Goal: Information Seeking & Learning: Find specific fact

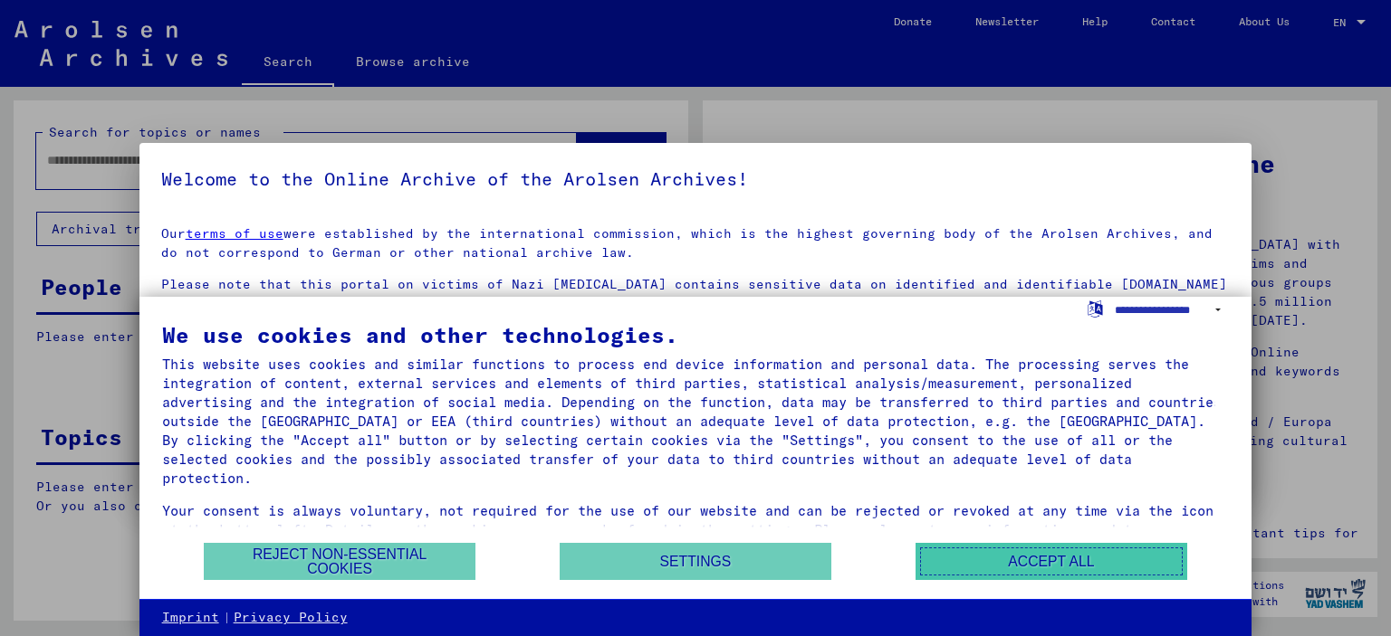
drag, startPoint x: 1038, startPoint y: 557, endPoint x: 995, endPoint y: 521, distance: 56.6
click at [1039, 557] on button "Accept all" at bounding box center [1051, 561] width 272 height 37
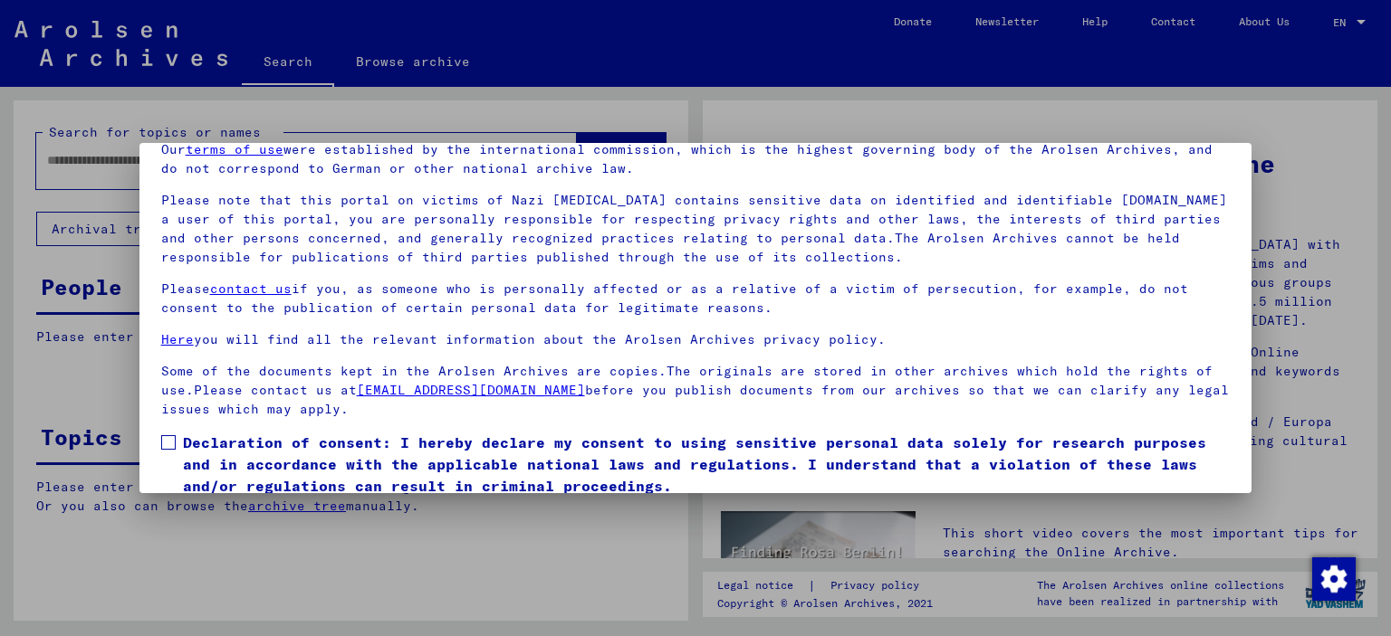
scroll to position [152, 0]
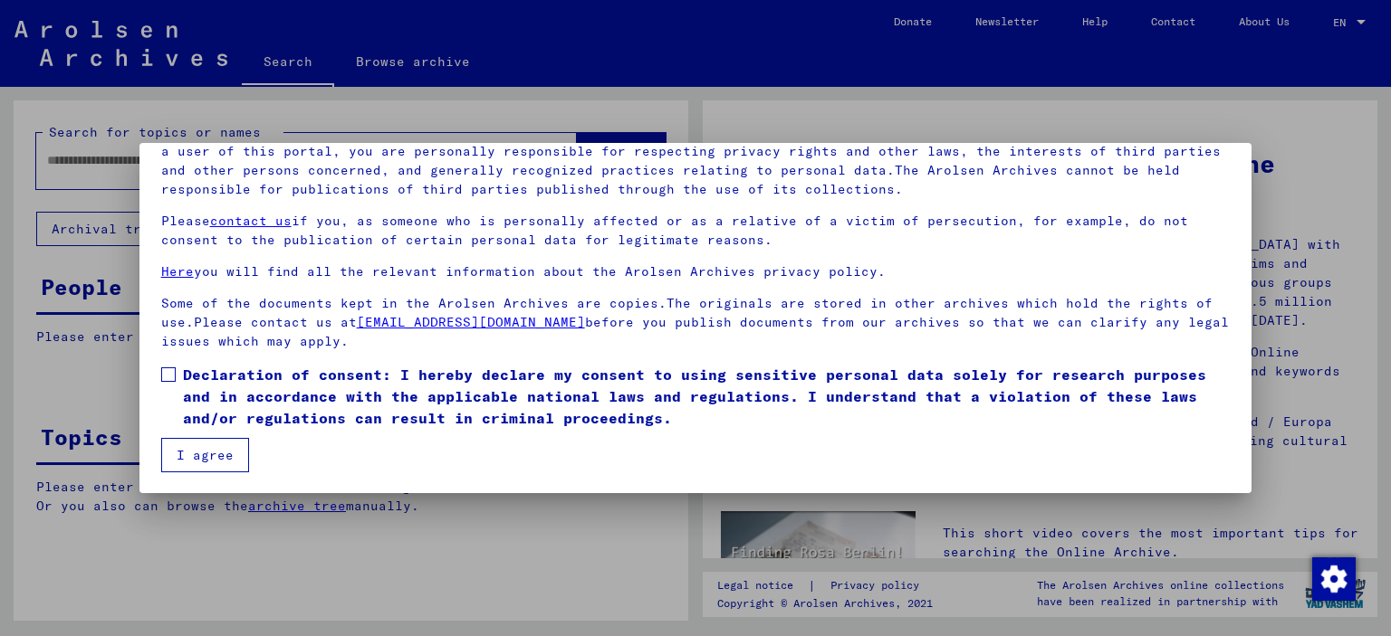
click at [161, 371] on span at bounding box center [168, 375] width 14 height 14
drag, startPoint x: 196, startPoint y: 463, endPoint x: 199, endPoint y: 454, distance: 9.8
click at [196, 463] on button "I agree" at bounding box center [205, 455] width 88 height 34
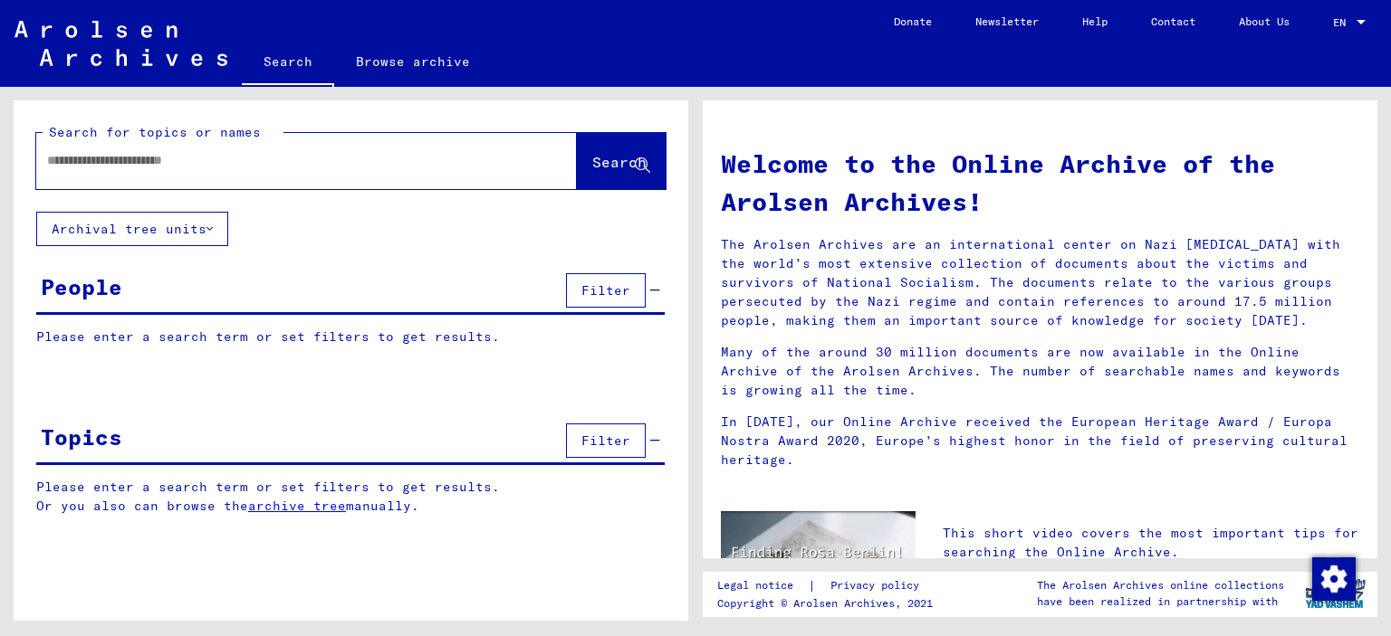
click at [156, 148] on div at bounding box center [279, 160] width 486 height 41
click at [148, 160] on input "text" at bounding box center [284, 160] width 475 height 19
type input "*"
type input "******"
click at [592, 171] on span "Search" at bounding box center [621, 163] width 58 height 19
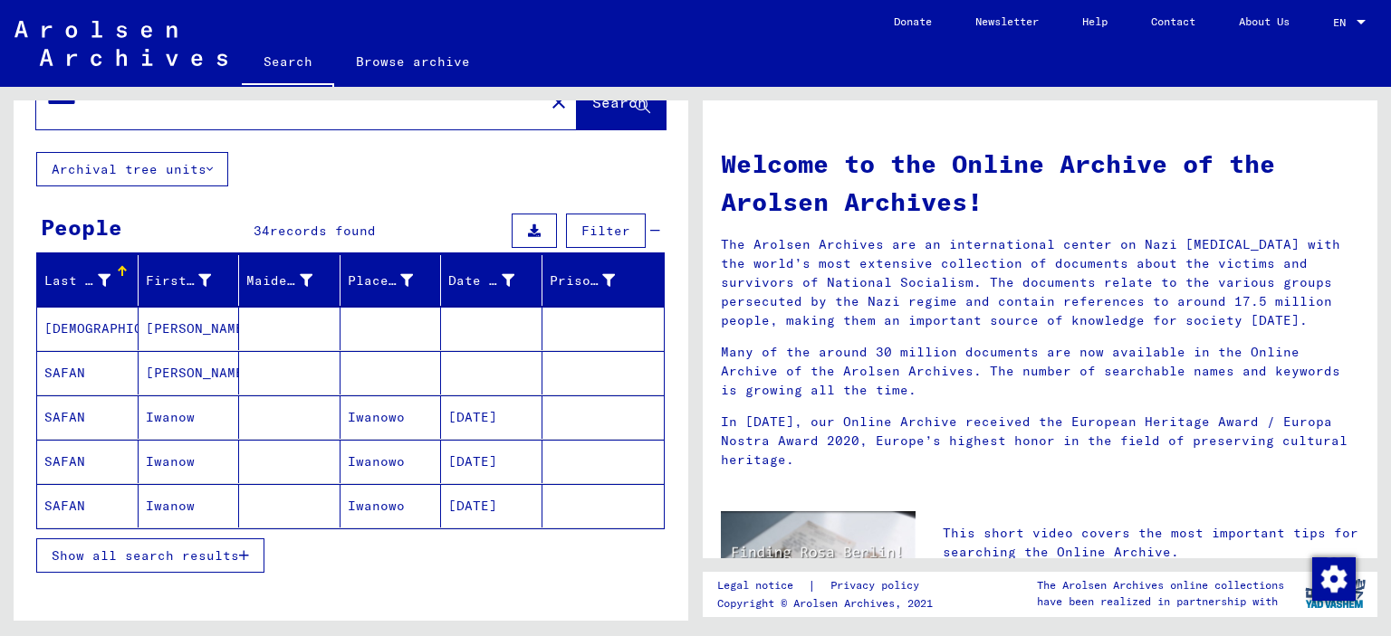
scroll to position [181, 0]
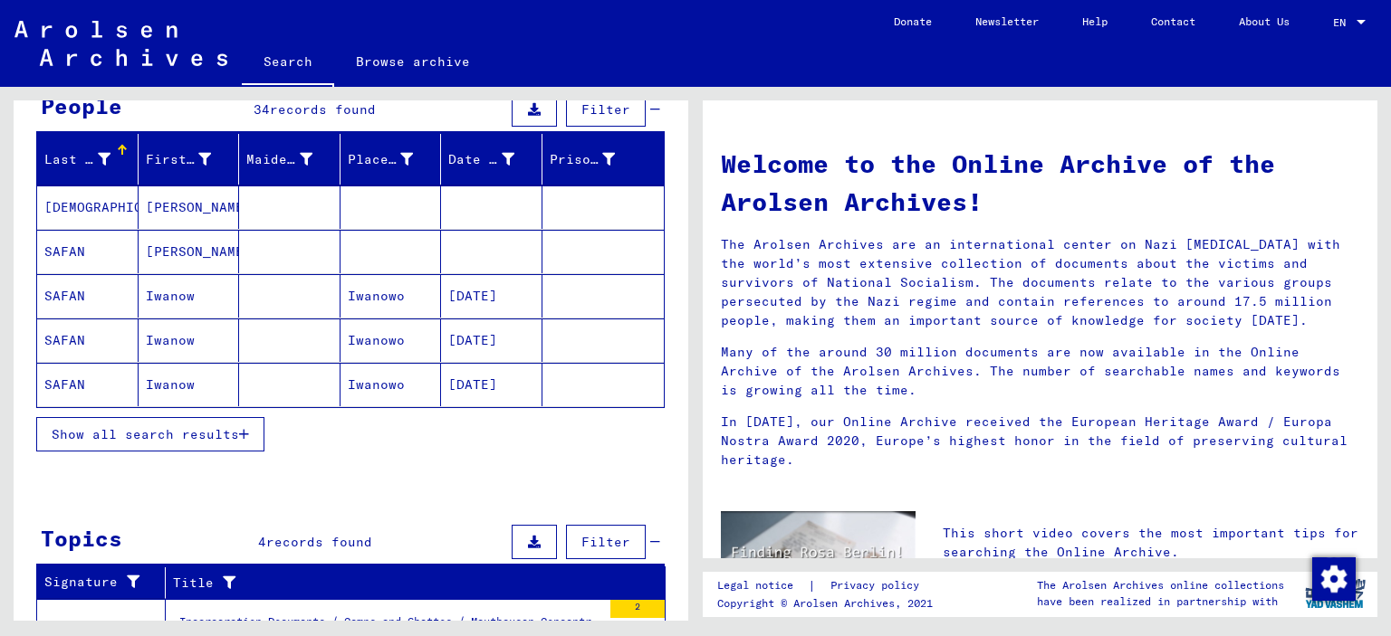
click at [166, 433] on span "Show all search results" at bounding box center [145, 434] width 187 height 16
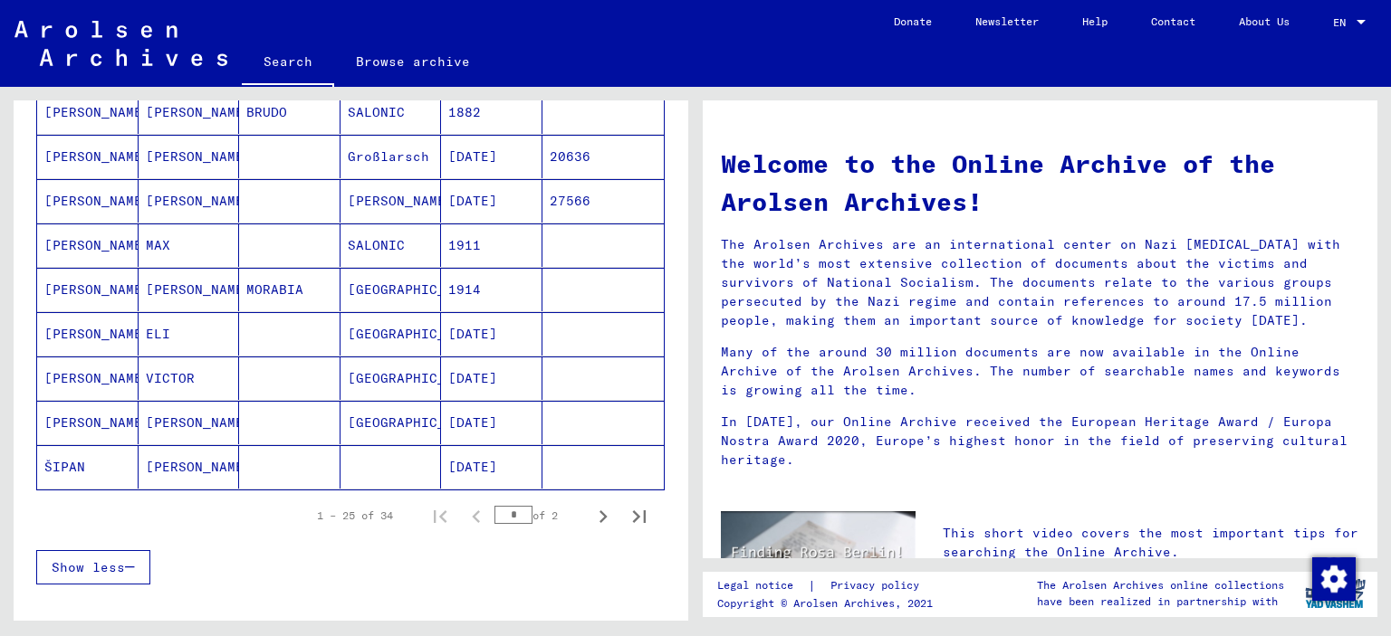
scroll to position [996, 0]
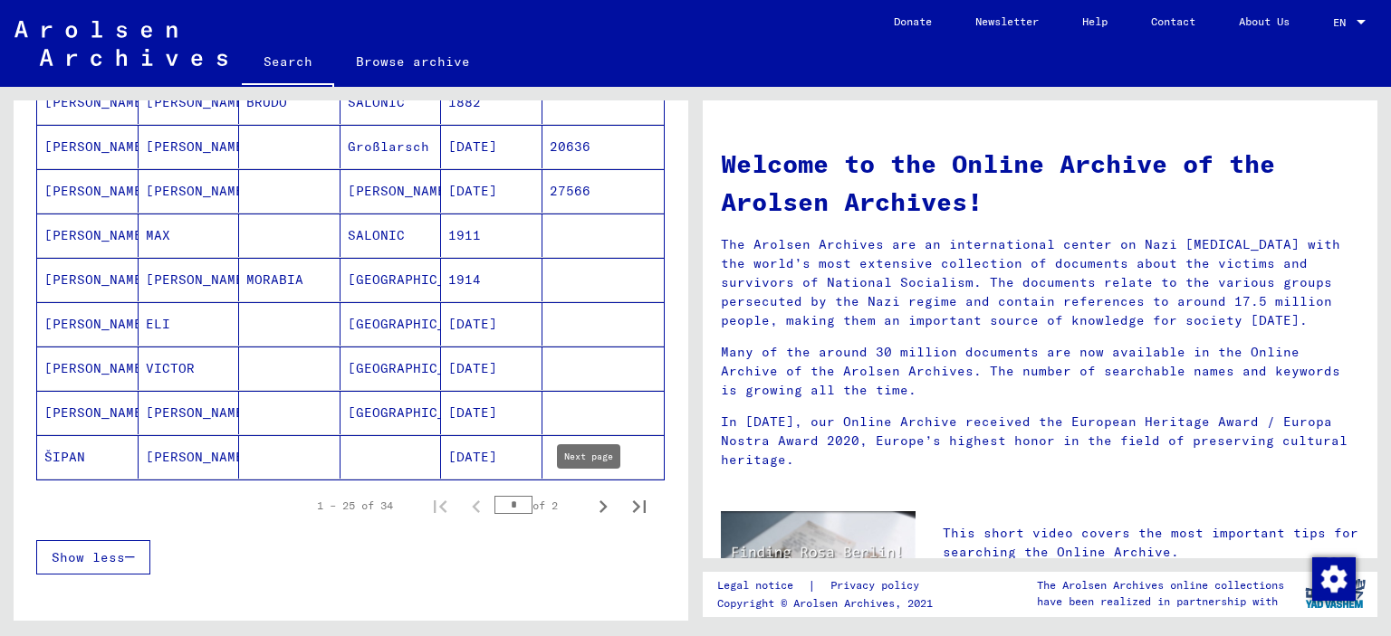
click at [590, 499] on icon "Next page" at bounding box center [602, 506] width 25 height 25
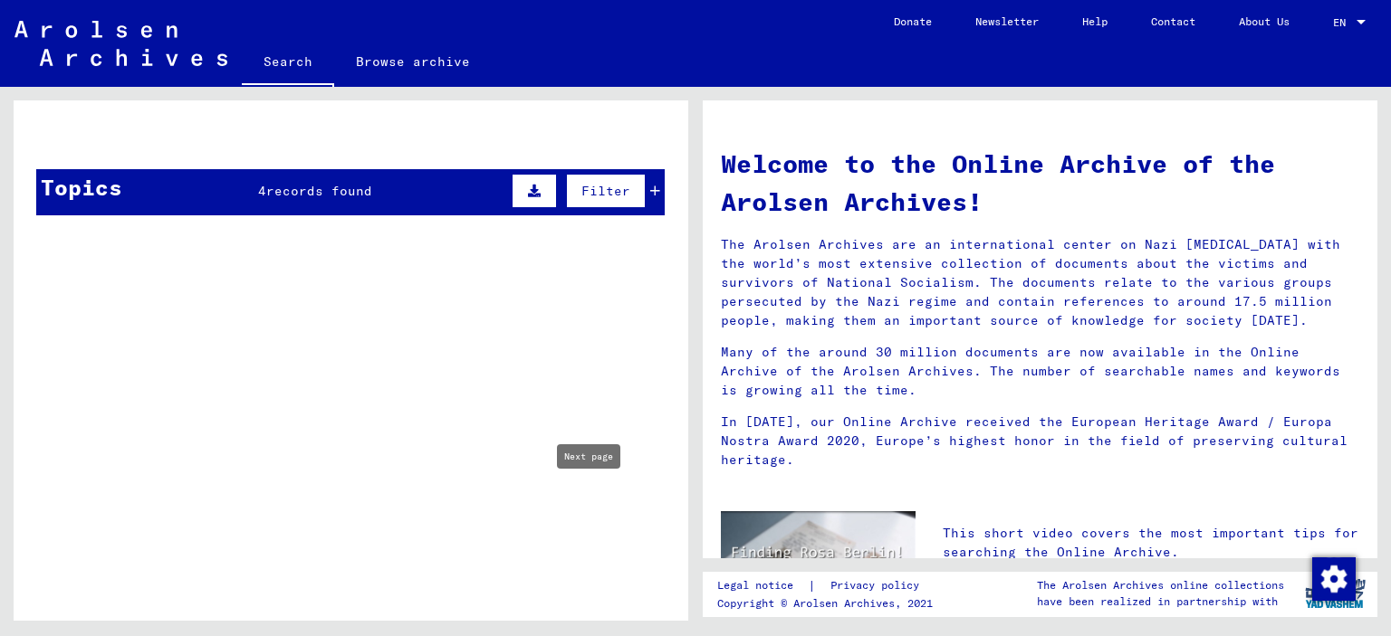
type input "*"
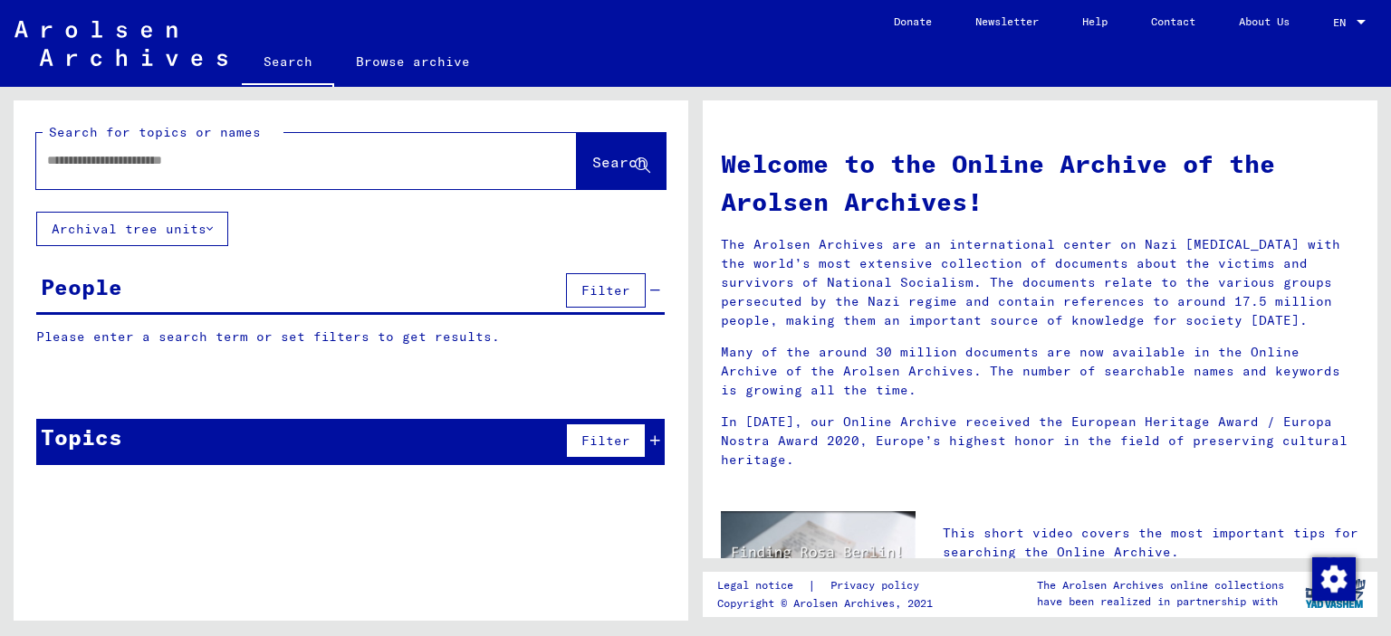
click at [134, 167] on input "text" at bounding box center [284, 160] width 475 height 19
type input "******"
click at [597, 160] on span "Search" at bounding box center [619, 162] width 54 height 18
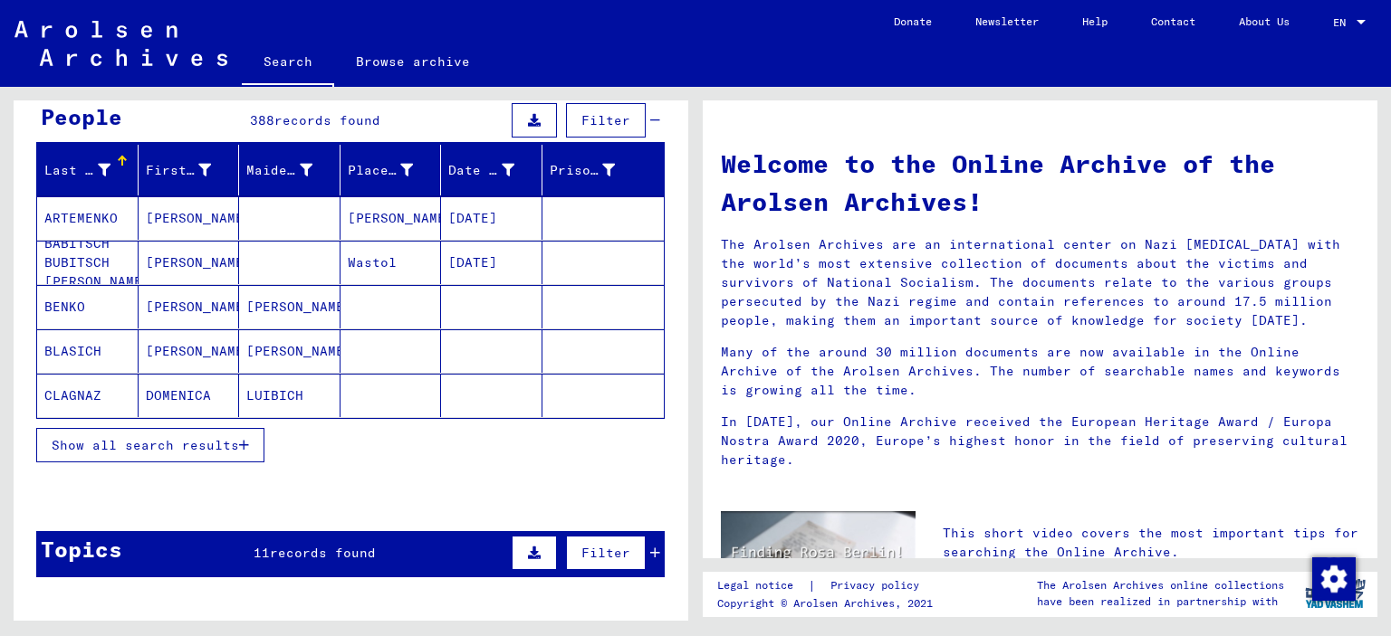
scroll to position [181, 0]
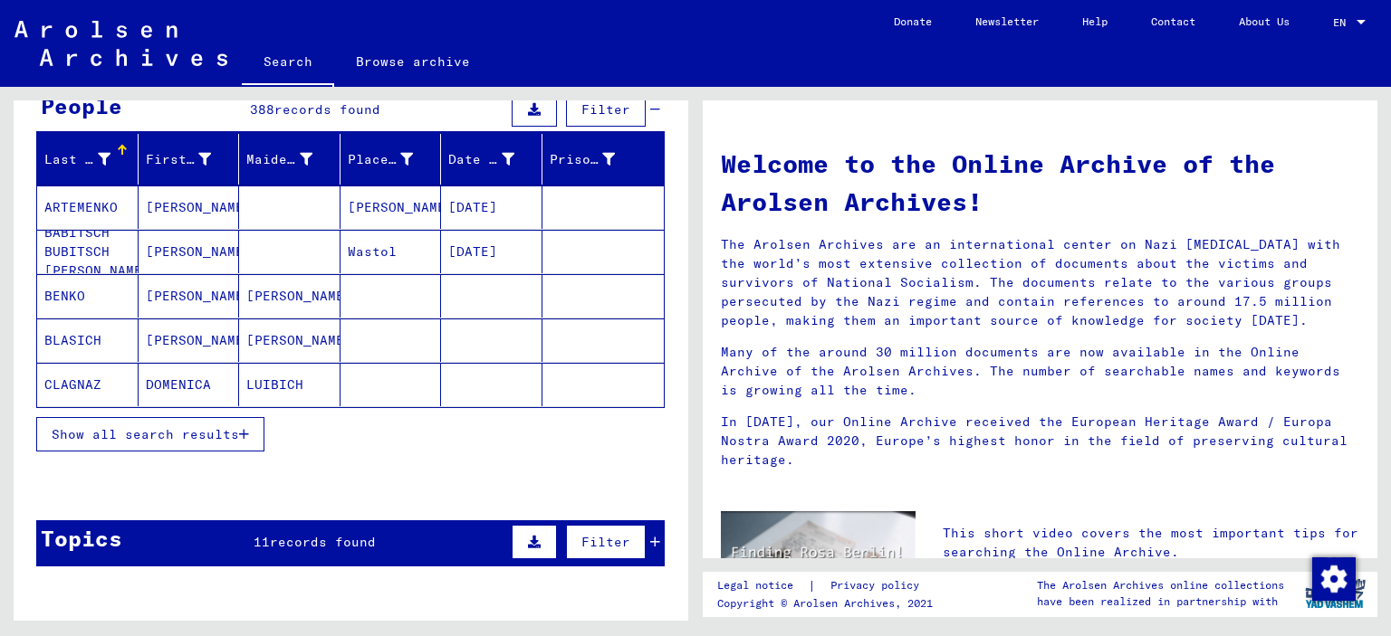
click at [150, 435] on span "Show all search results" at bounding box center [145, 434] width 187 height 16
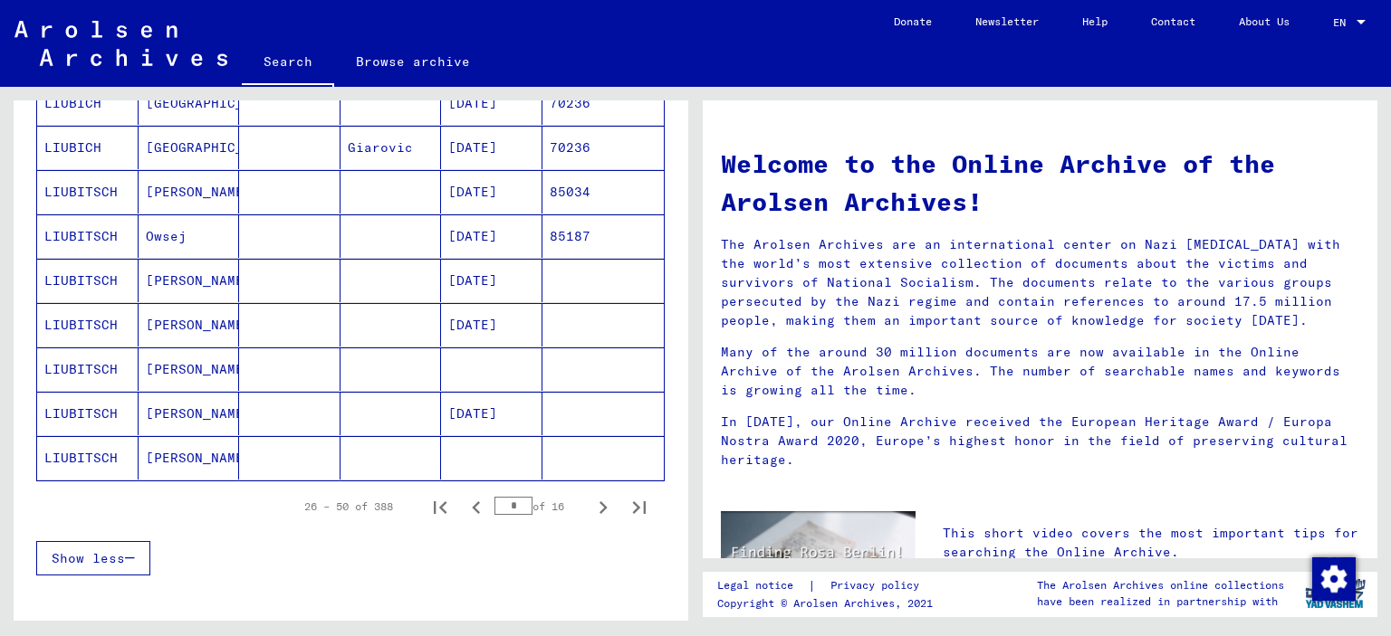
scroll to position [996, 0]
click at [599, 501] on icon "Next page" at bounding box center [603, 507] width 8 height 13
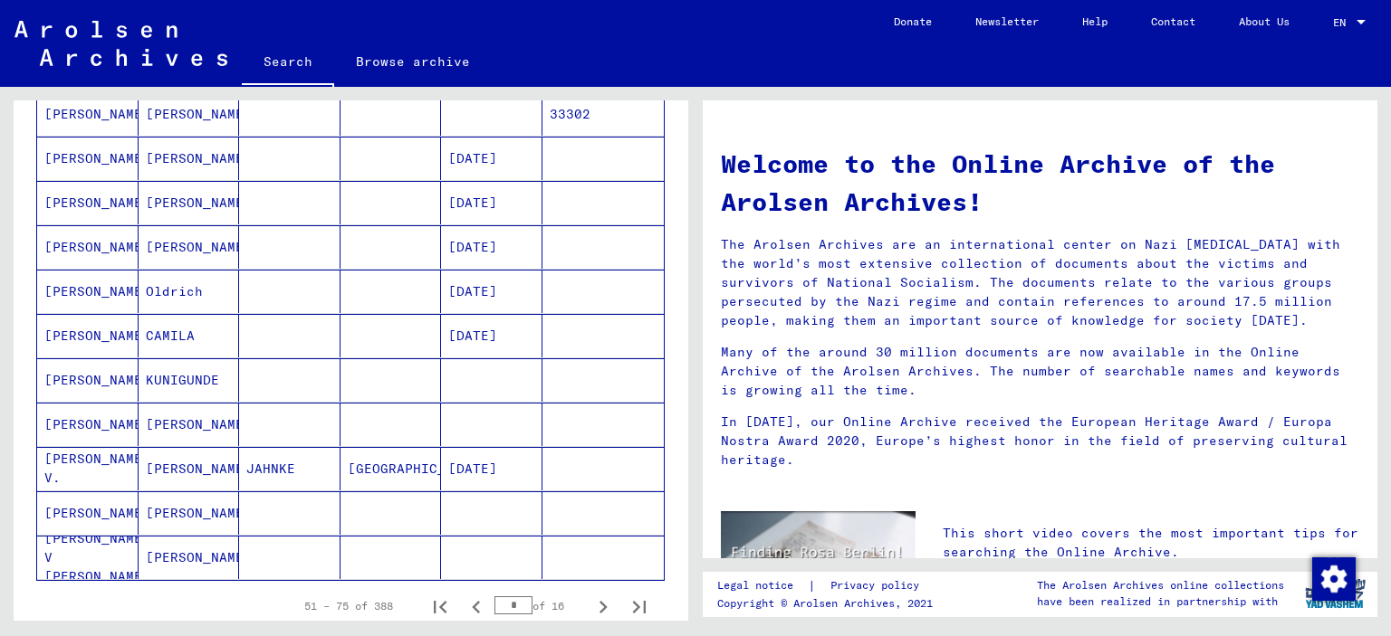
scroll to position [905, 0]
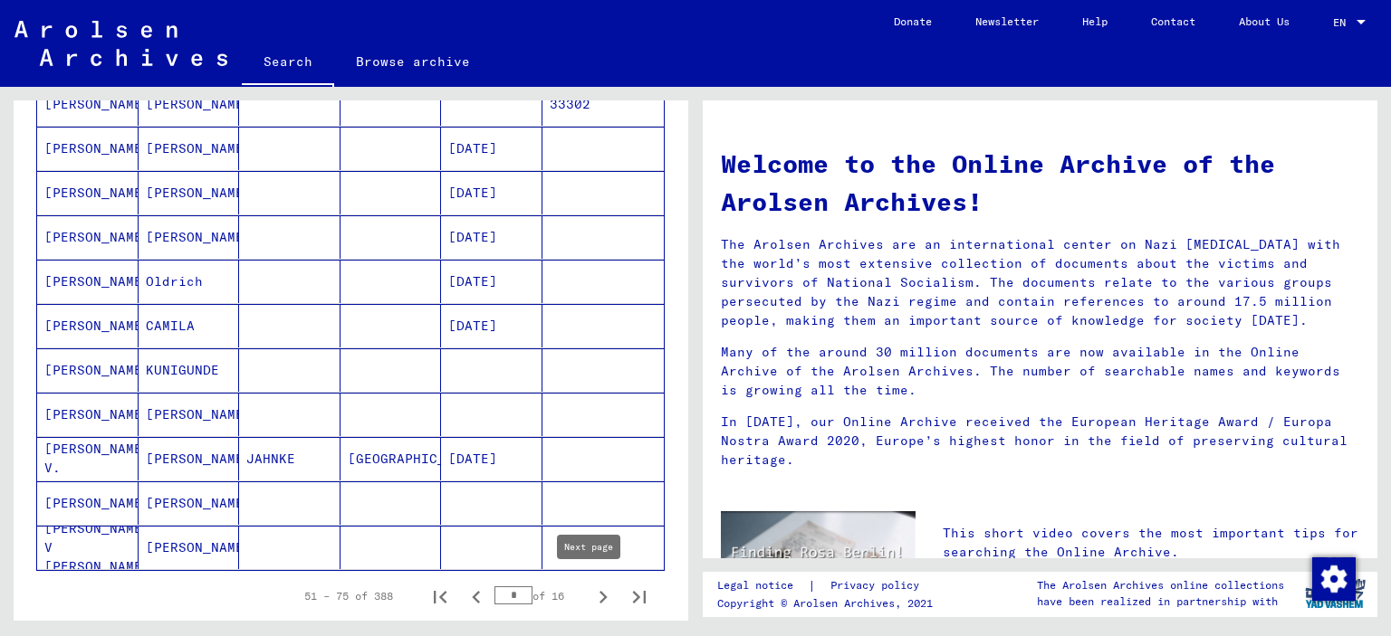
drag, startPoint x: 587, startPoint y: 597, endPoint x: 583, endPoint y: 588, distance: 9.8
click at [599, 595] on icon "Next page" at bounding box center [603, 597] width 8 height 13
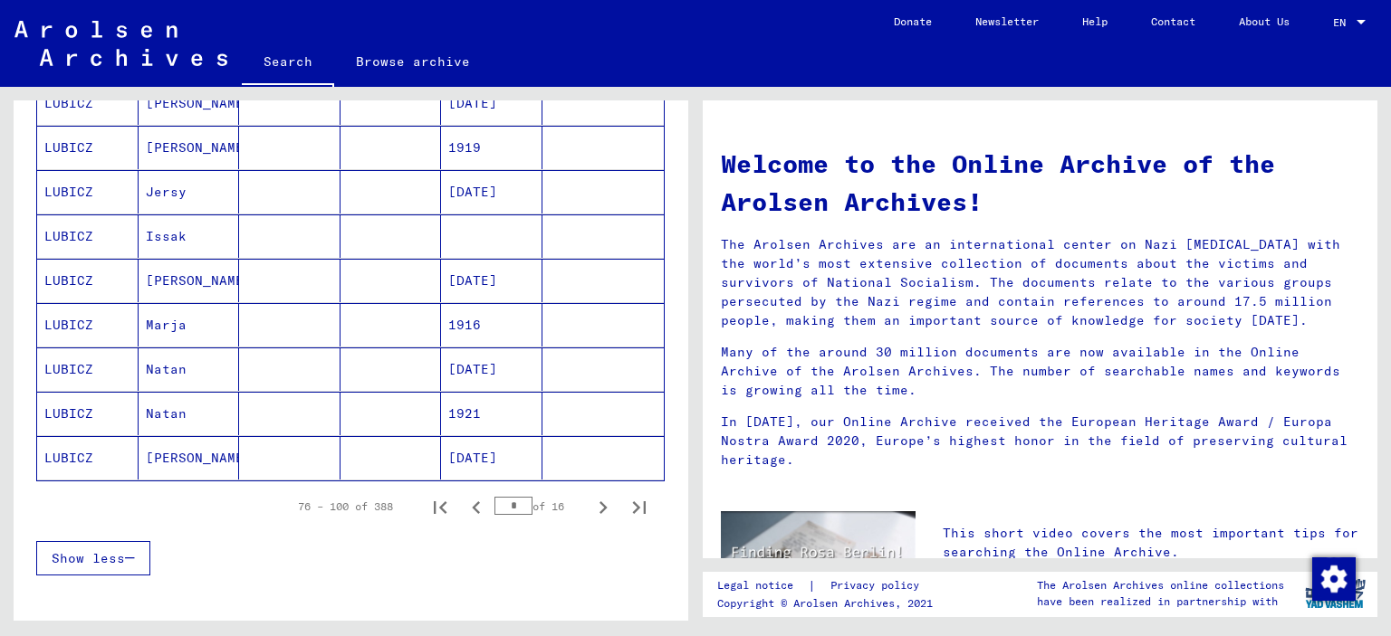
scroll to position [996, 0]
click at [590, 500] on icon "Next page" at bounding box center [602, 506] width 25 height 25
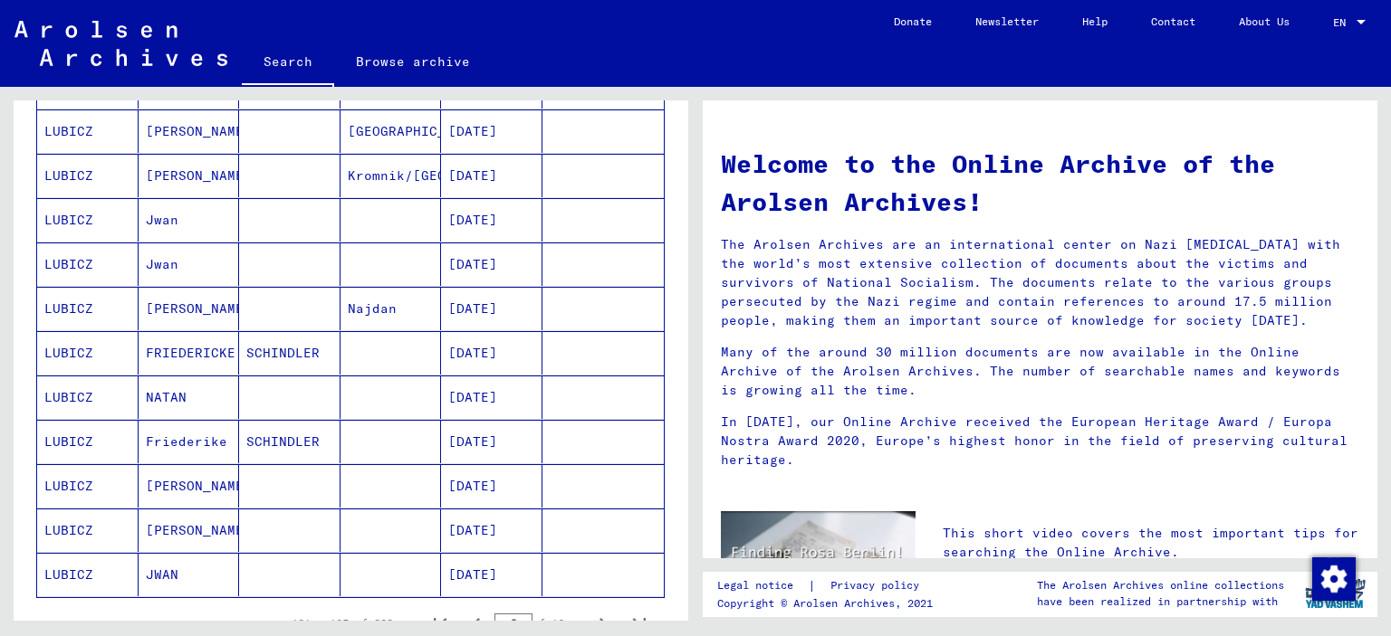
scroll to position [1086, 0]
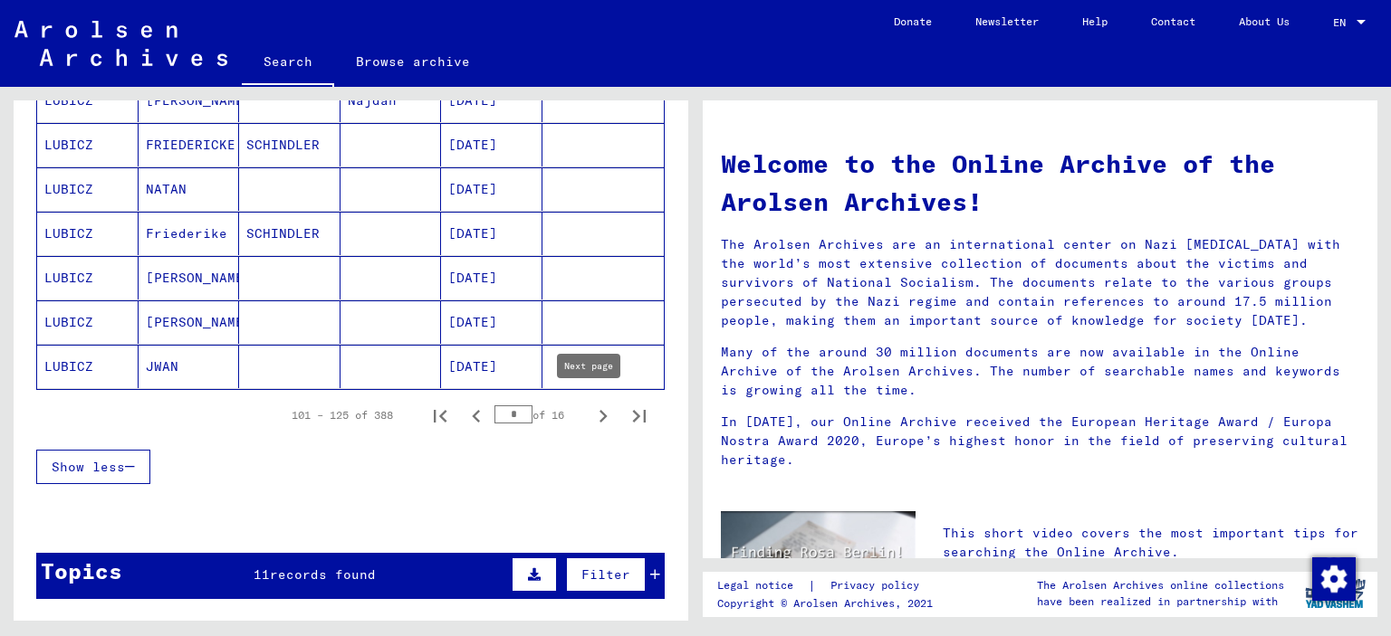
click at [599, 413] on icon "Next page" at bounding box center [603, 416] width 8 height 13
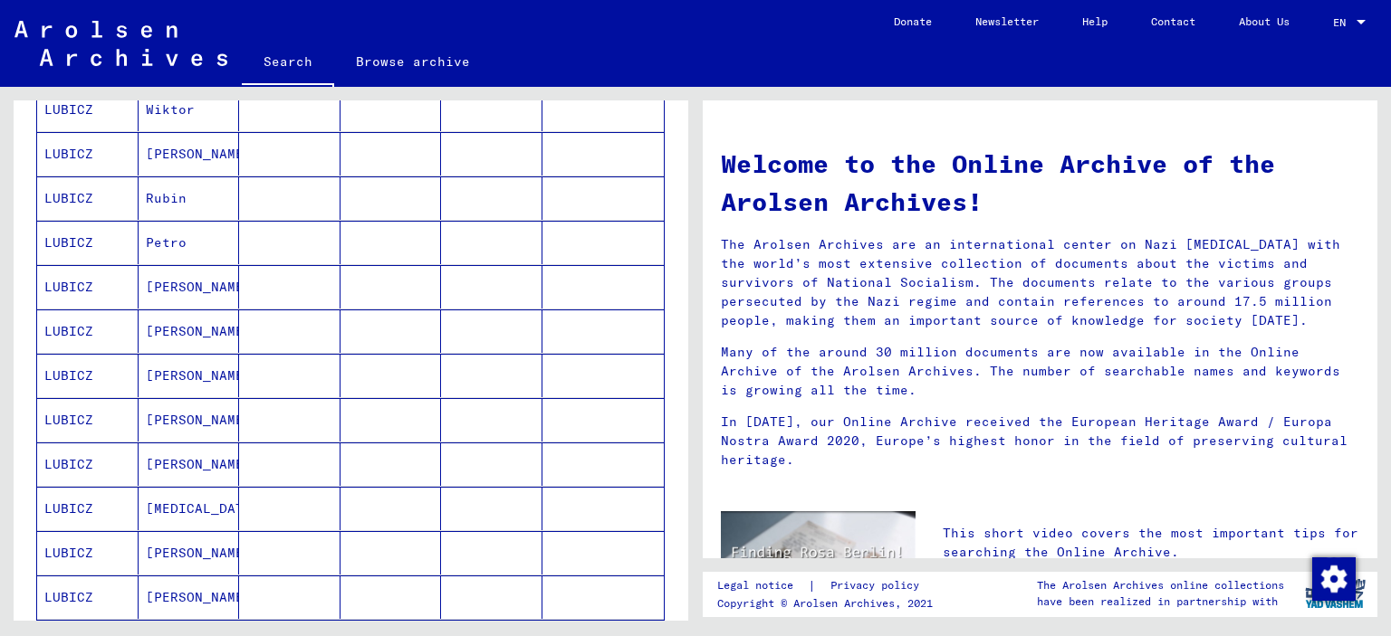
scroll to position [1177, 0]
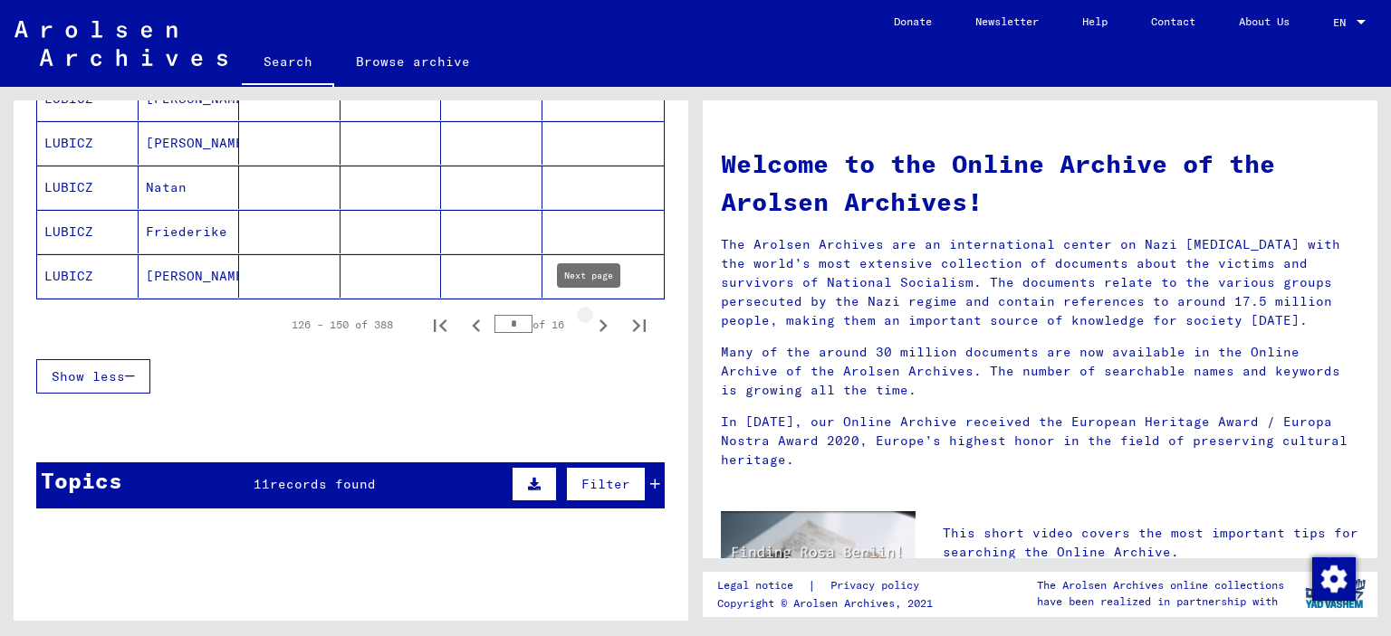
click at [590, 317] on icon "Next page" at bounding box center [602, 325] width 25 height 25
click at [599, 320] on icon "Next page" at bounding box center [603, 326] width 8 height 13
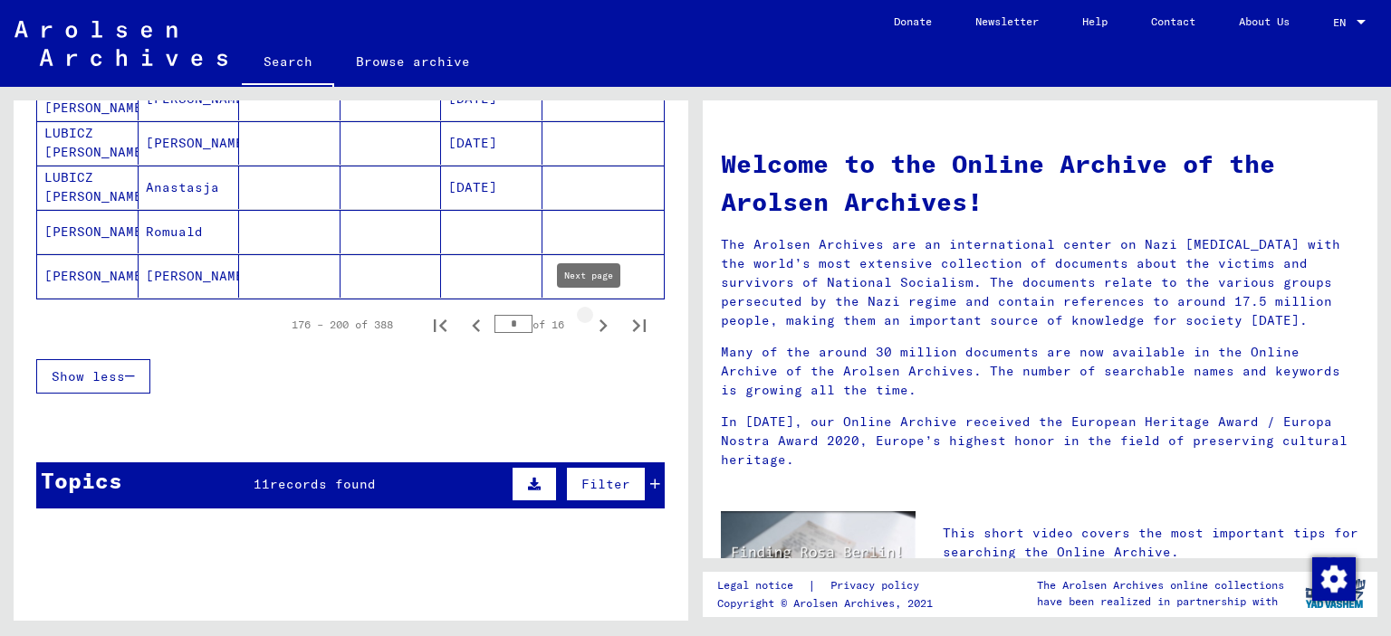
click at [590, 318] on icon "Next page" at bounding box center [602, 325] width 25 height 25
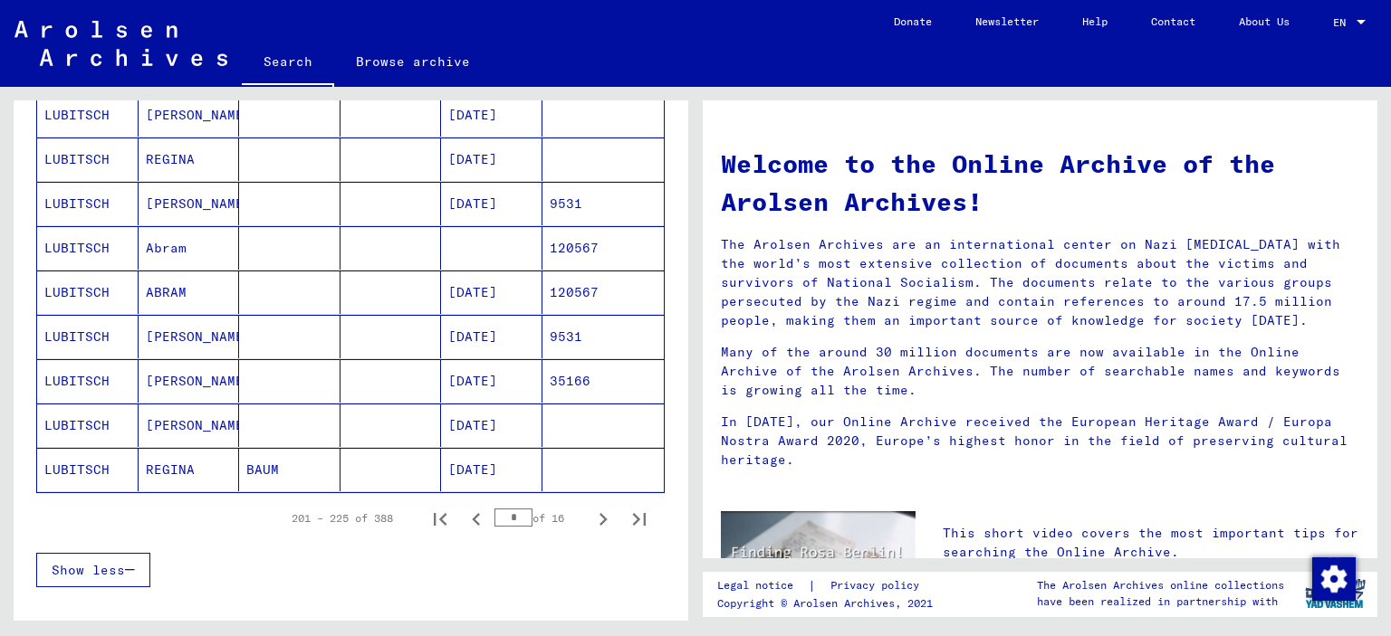
scroll to position [1267, 0]
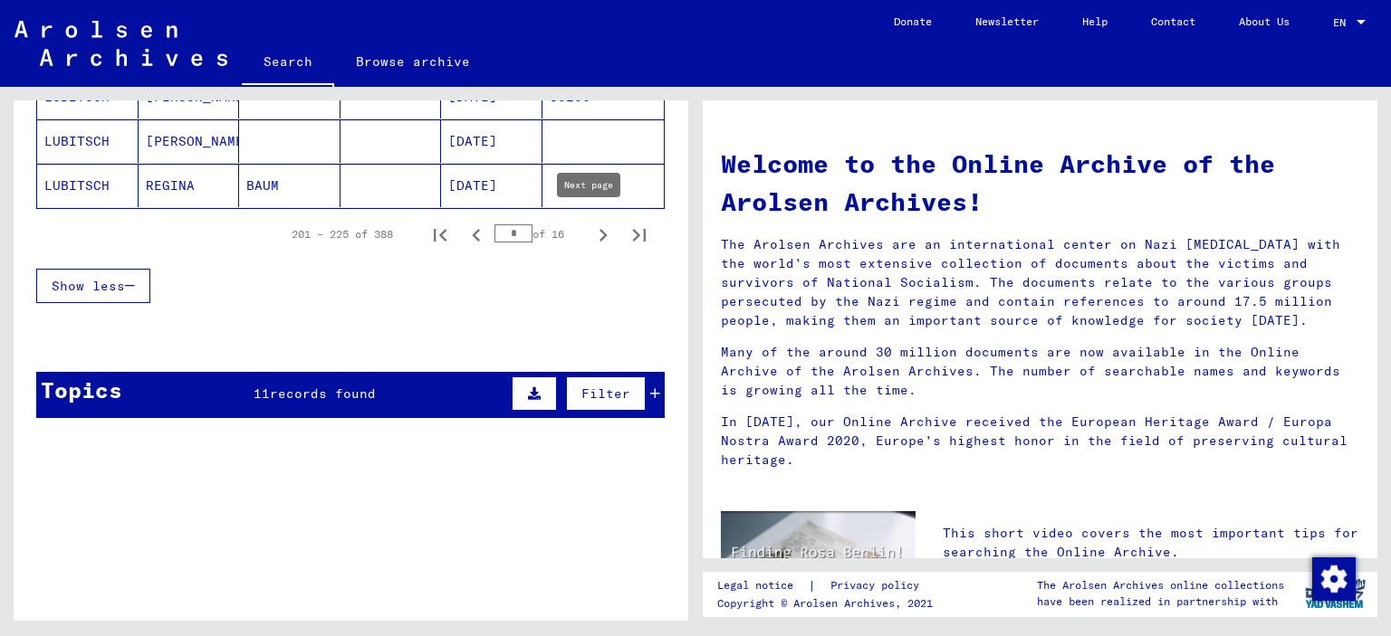
click at [599, 230] on icon "Next page" at bounding box center [603, 235] width 8 height 13
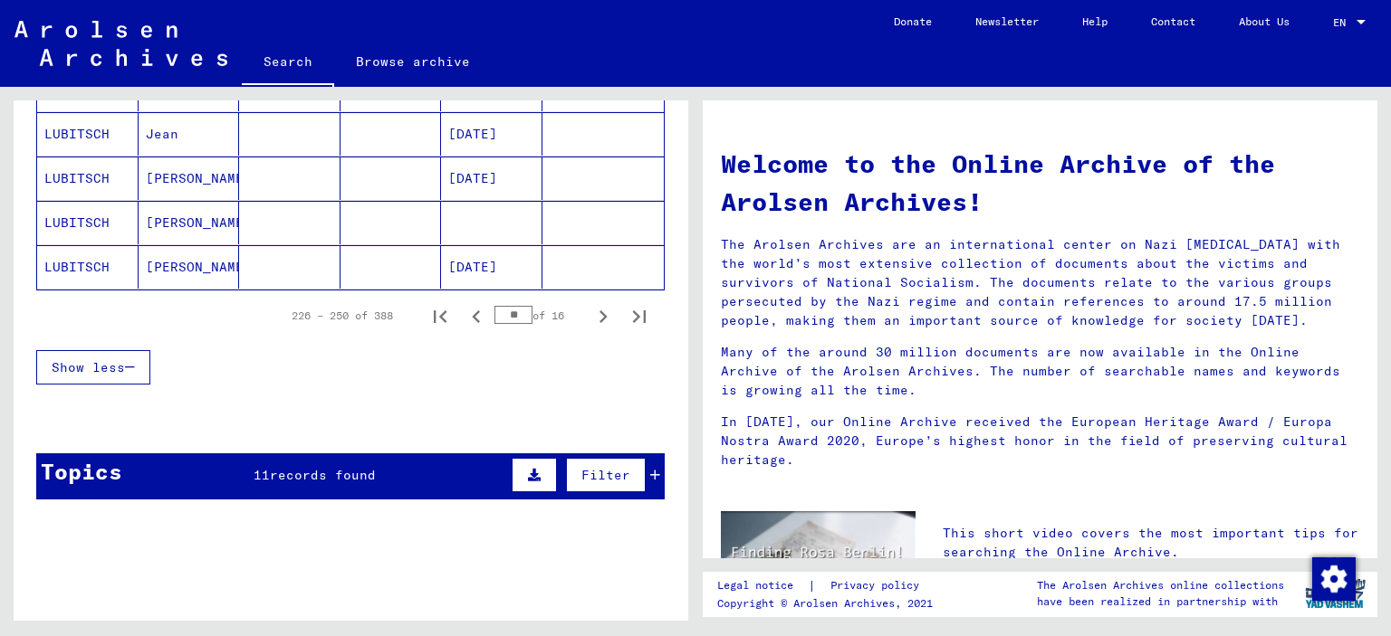
scroll to position [1177, 0]
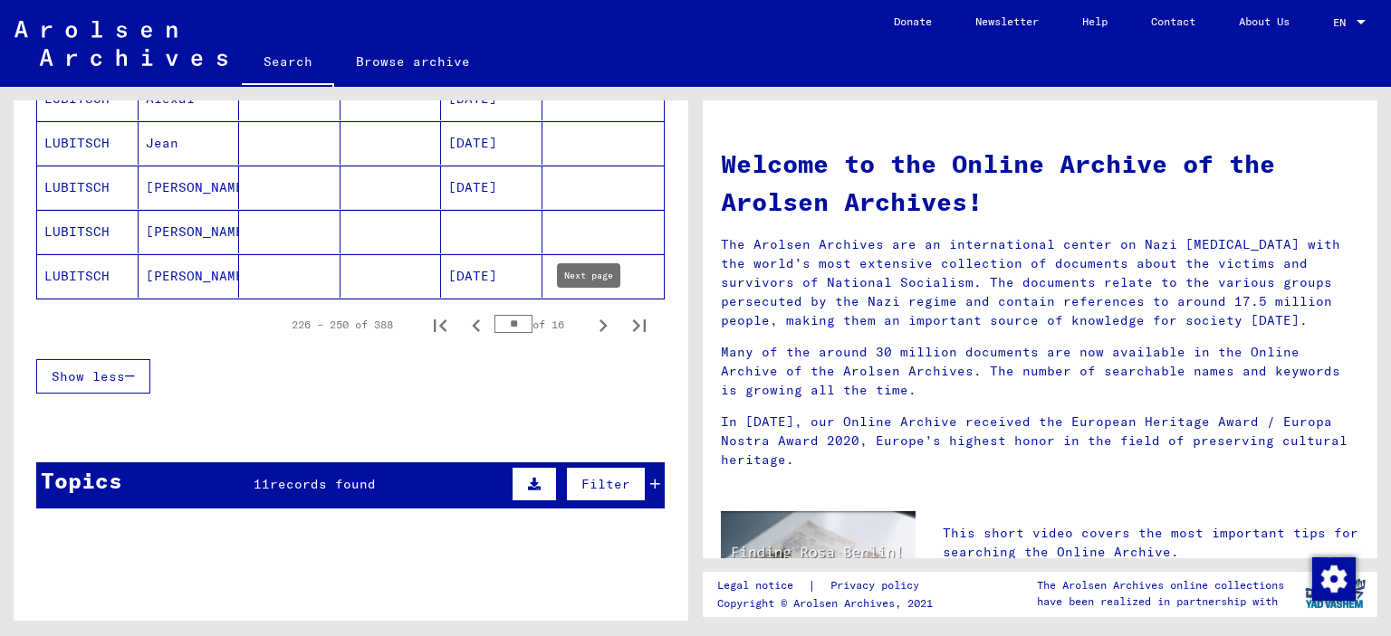
click at [599, 320] on icon "Next page" at bounding box center [603, 326] width 8 height 13
click at [590, 318] on icon "Next page" at bounding box center [602, 325] width 25 height 25
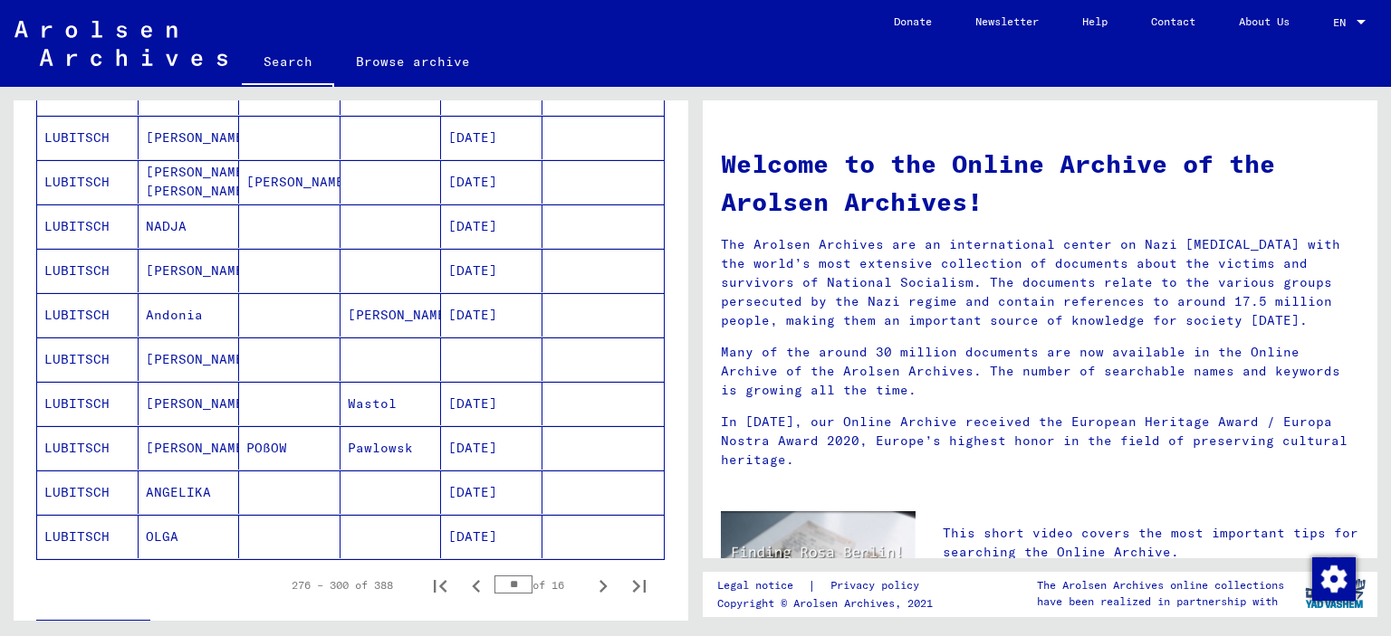
scroll to position [1086, 0]
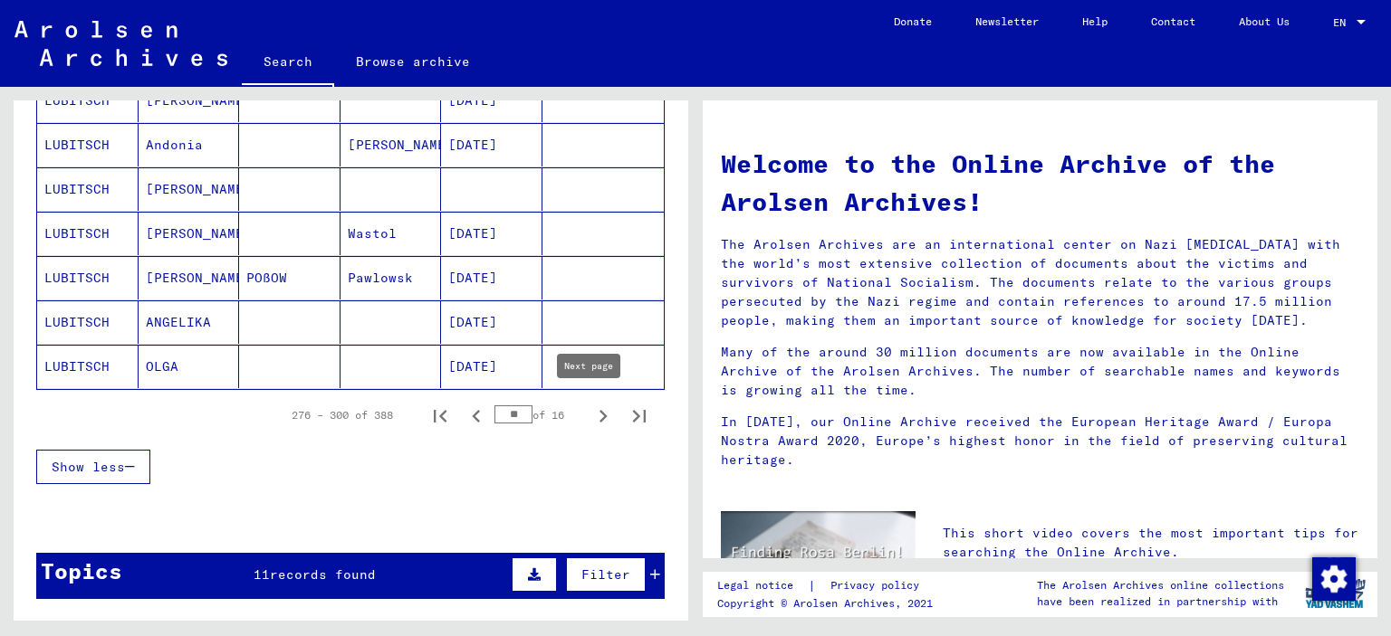
click at [599, 410] on icon "Next page" at bounding box center [603, 416] width 8 height 13
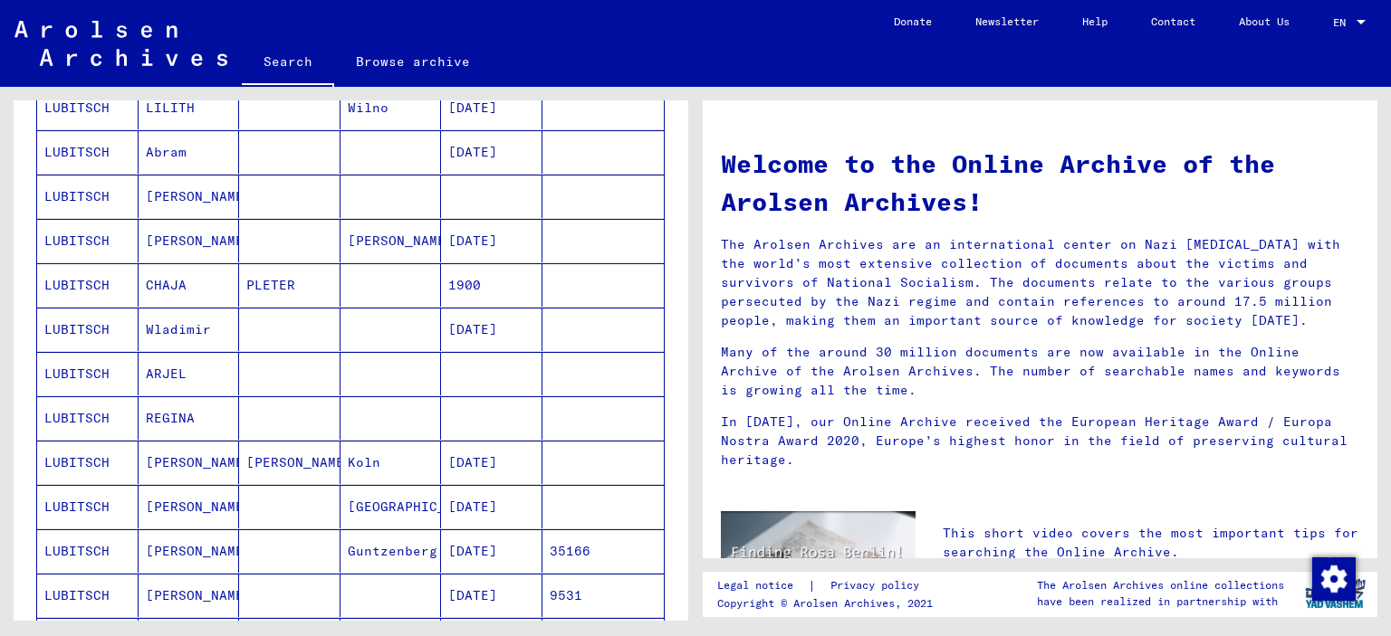
scroll to position [1177, 0]
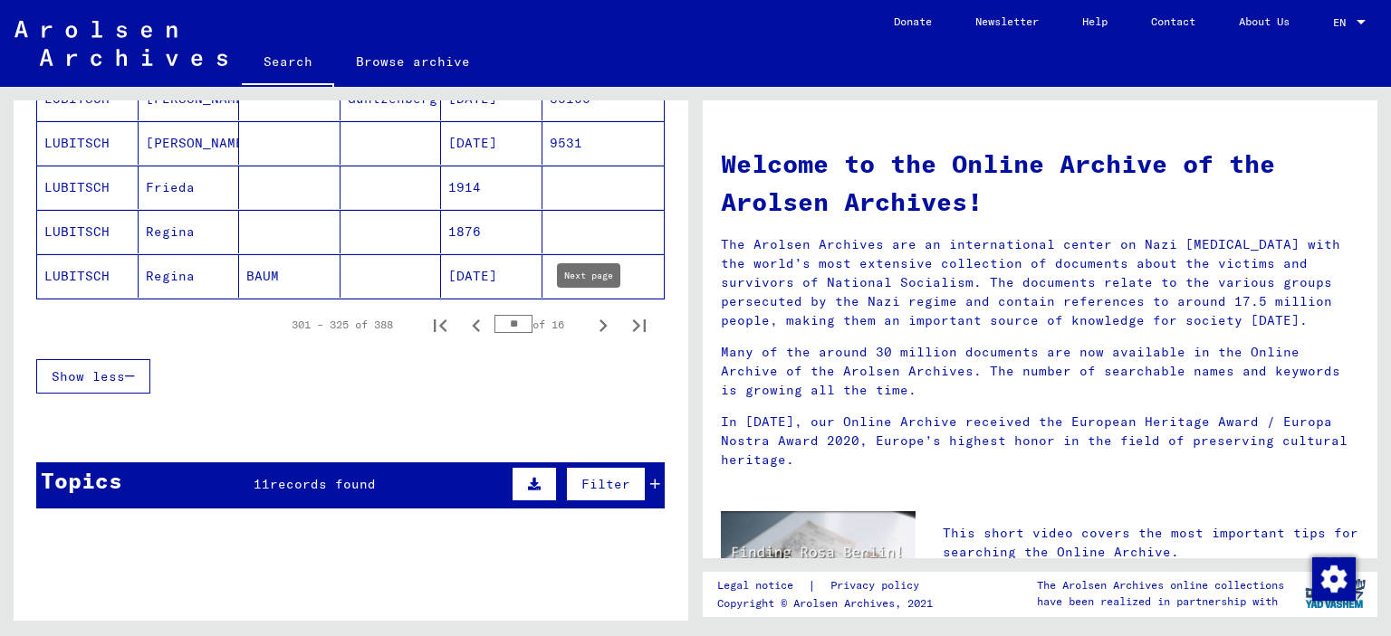
click at [592, 321] on icon "Next page" at bounding box center [602, 325] width 25 height 25
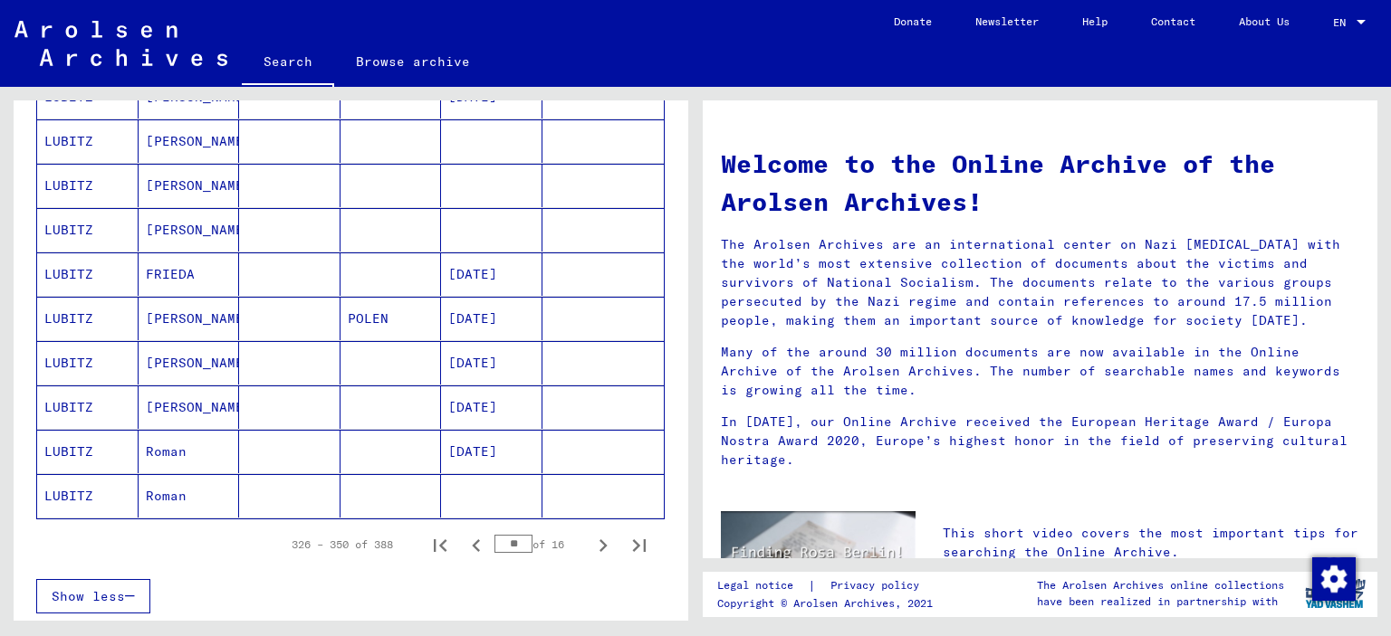
scroll to position [1086, 0]
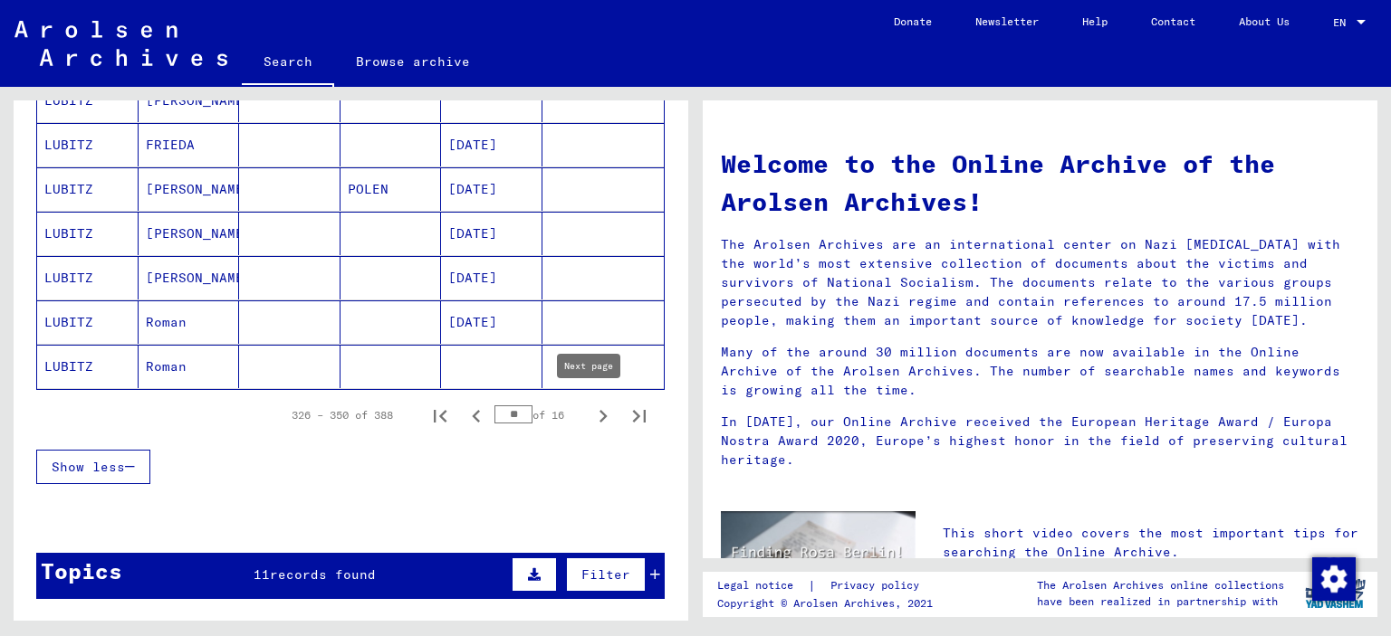
click at [590, 409] on icon "Next page" at bounding box center [602, 416] width 25 height 25
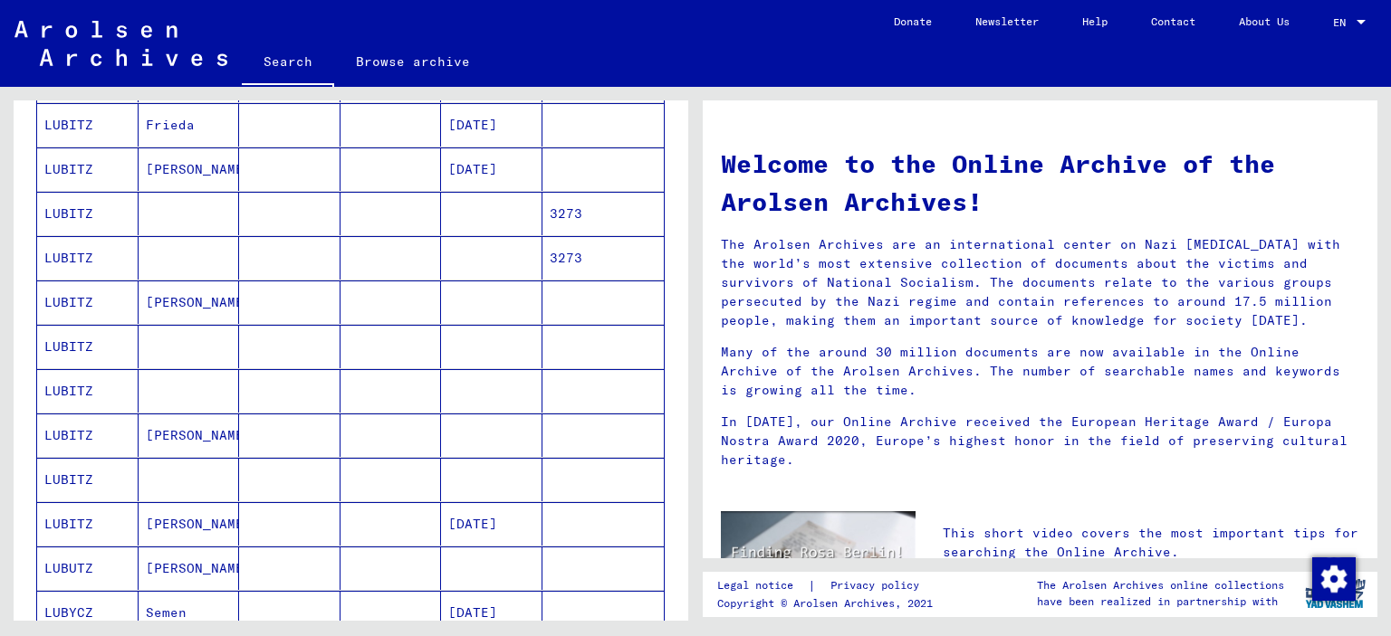
scroll to position [996, 0]
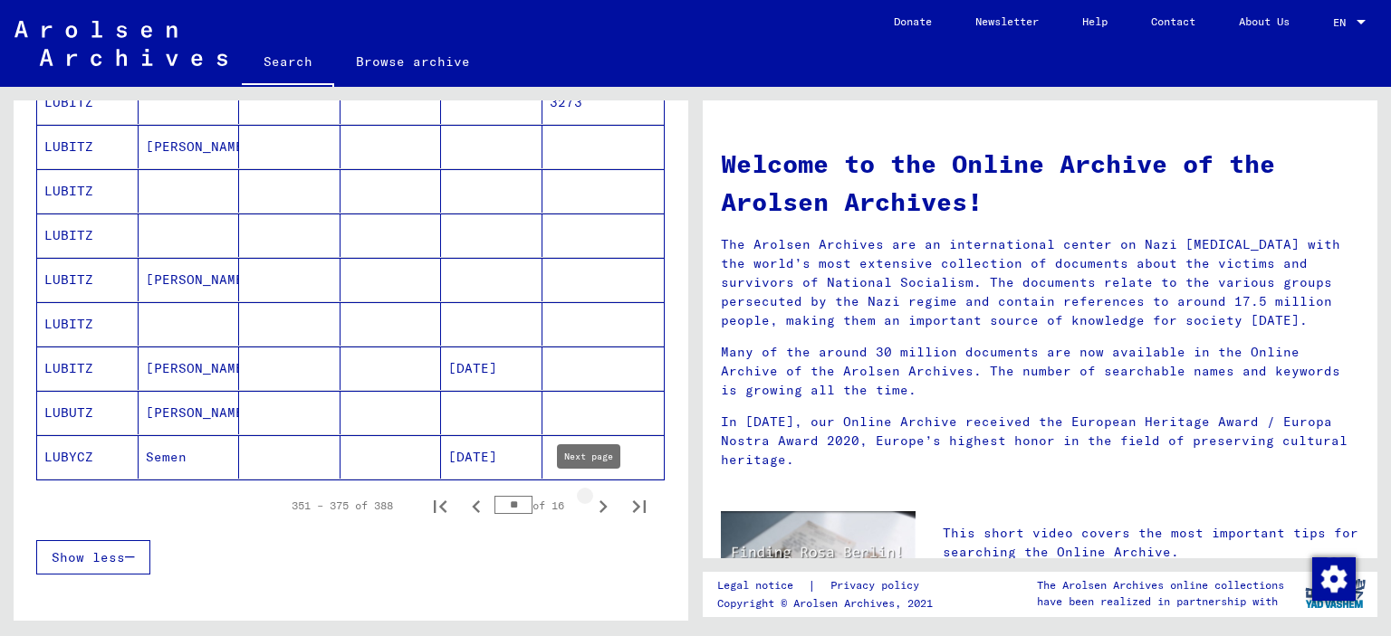
click at [593, 500] on icon "Next page" at bounding box center [602, 506] width 25 height 25
type input "**"
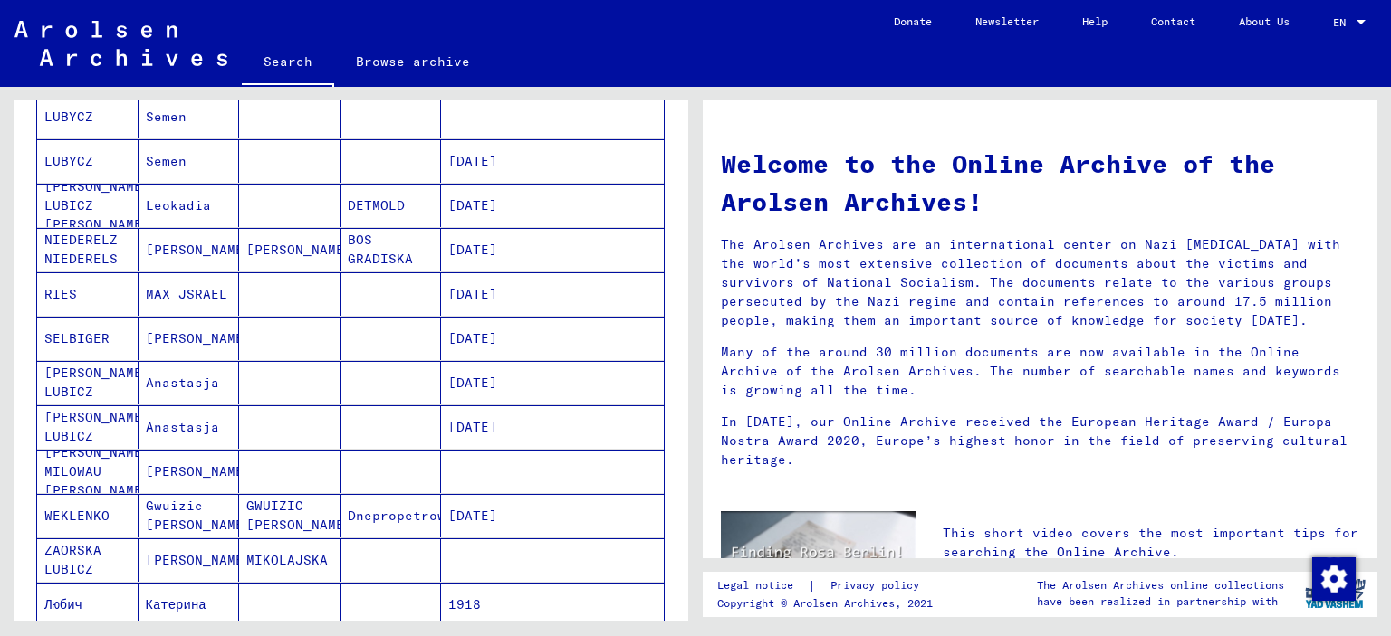
scroll to position [0, 0]
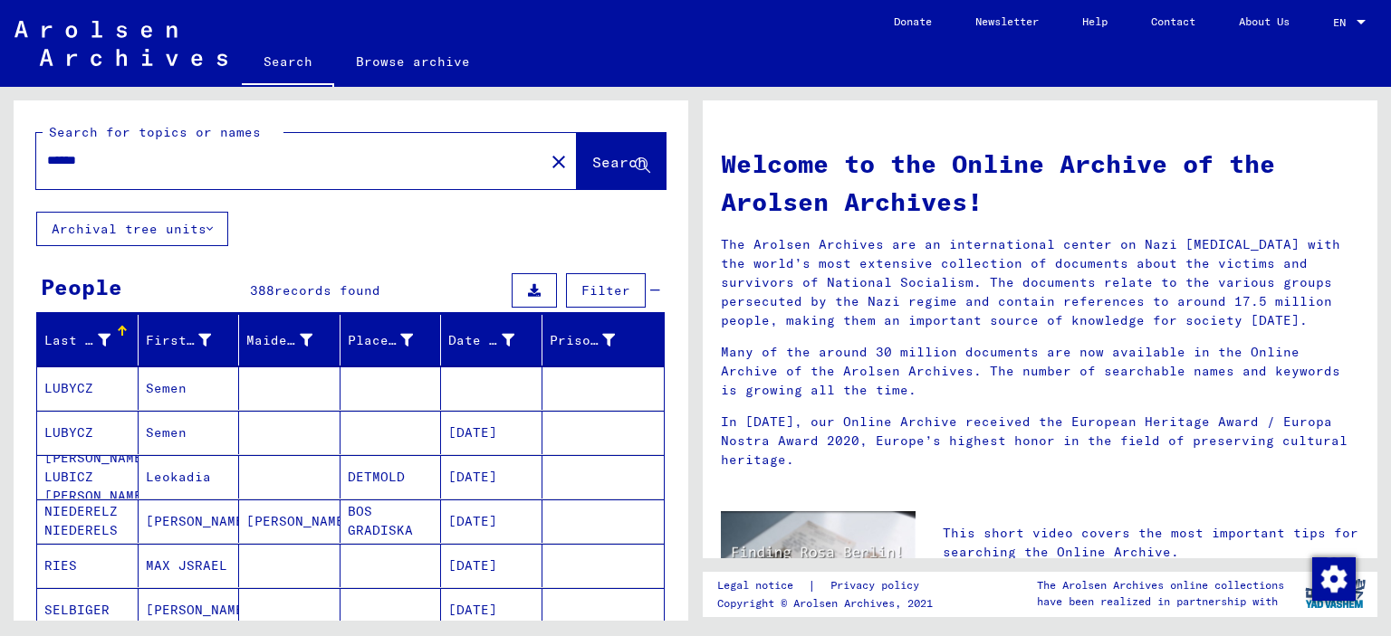
click at [80, 159] on input "******" at bounding box center [284, 160] width 475 height 19
type input "*****"
click at [592, 160] on span "Search" at bounding box center [619, 162] width 54 height 18
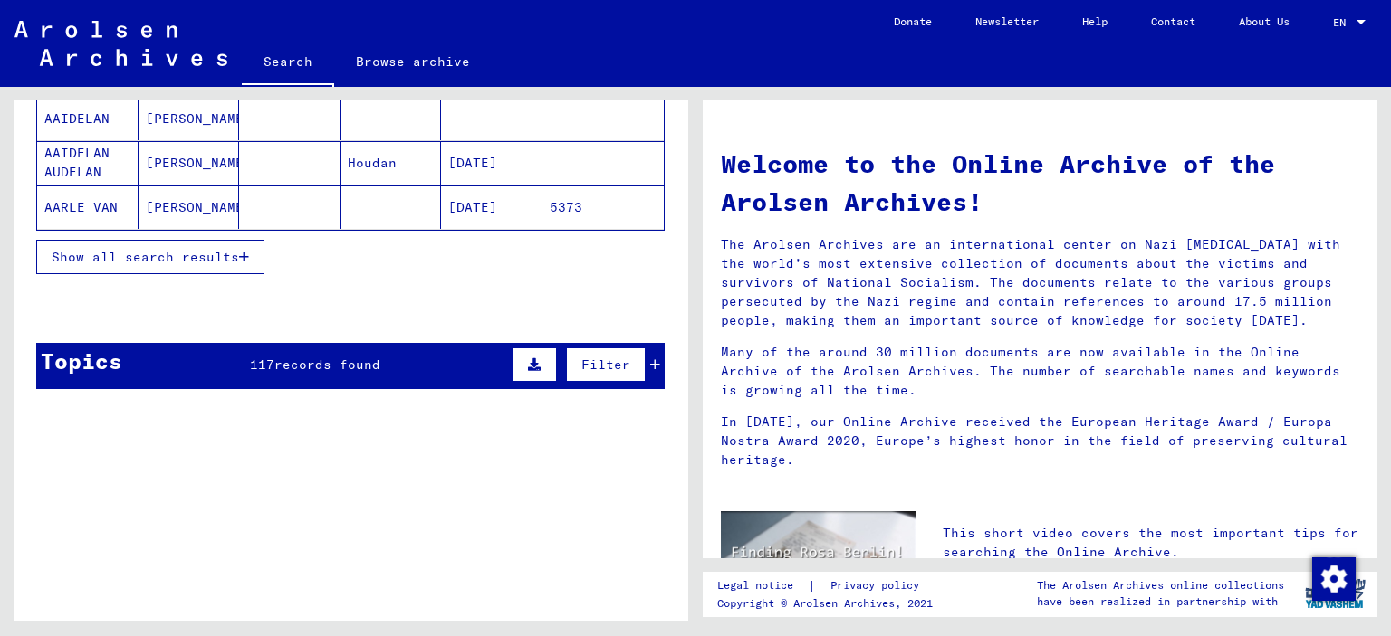
scroll to position [362, 0]
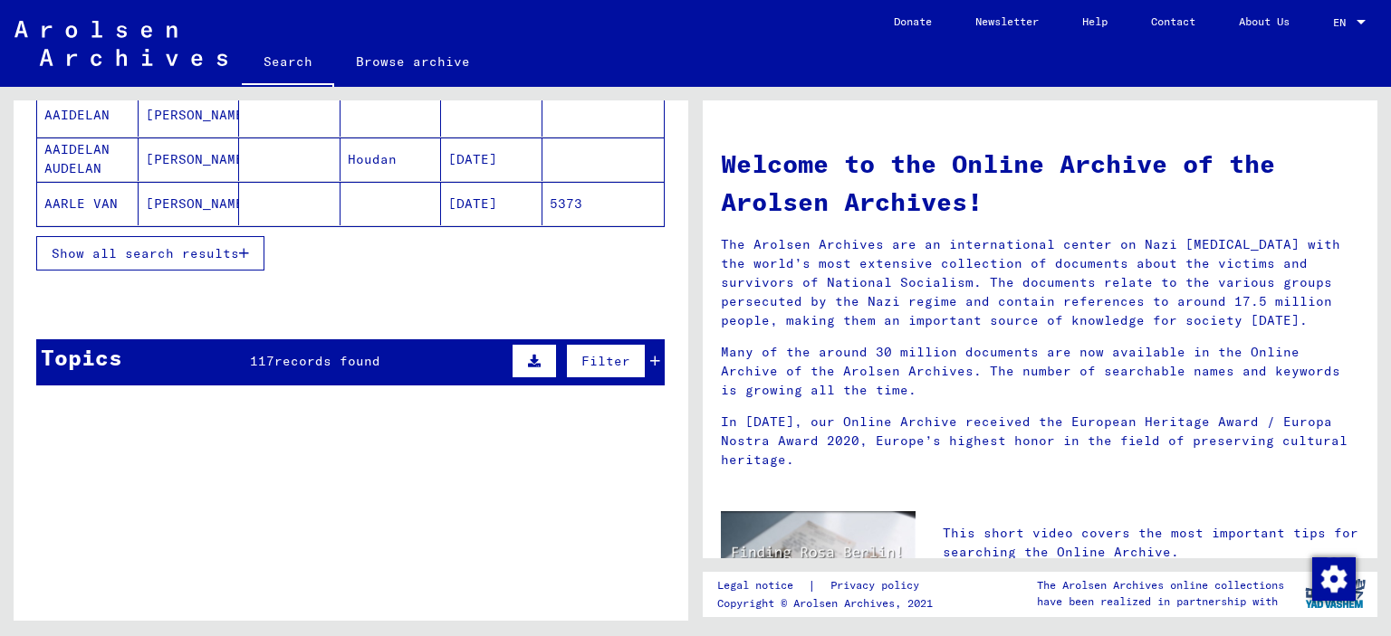
click at [174, 245] on span "Show all search results" at bounding box center [145, 253] width 187 height 16
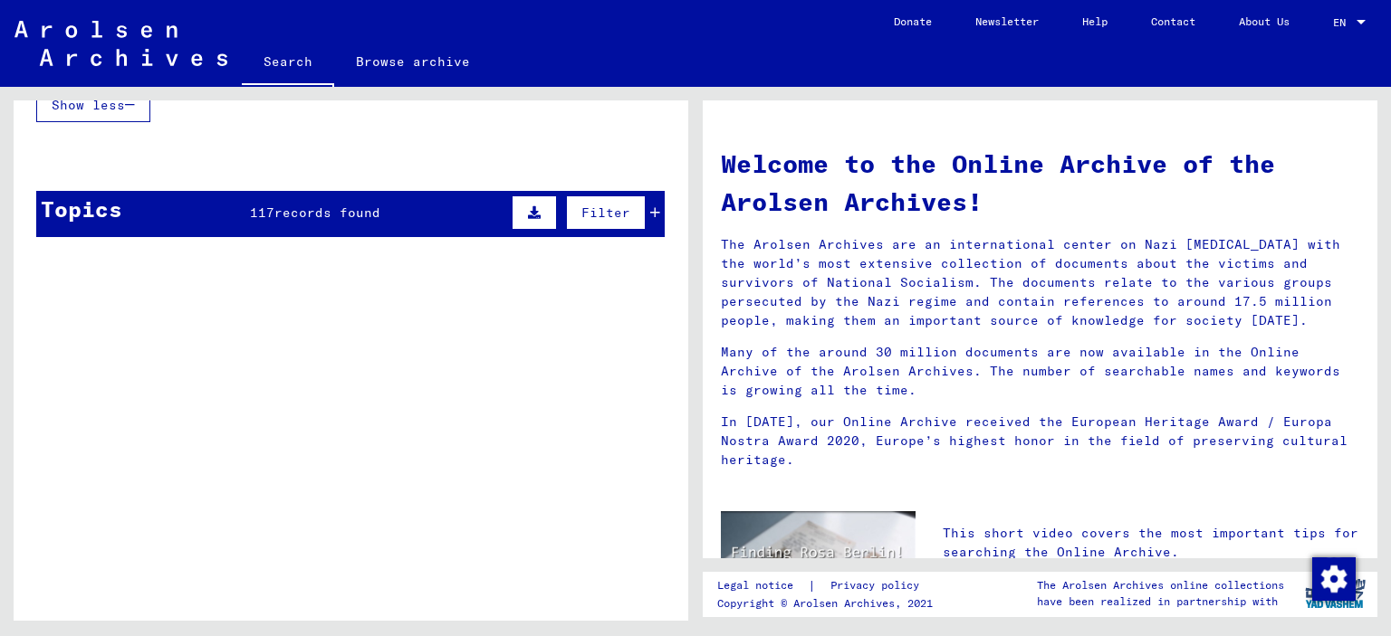
scroll to position [1177, 0]
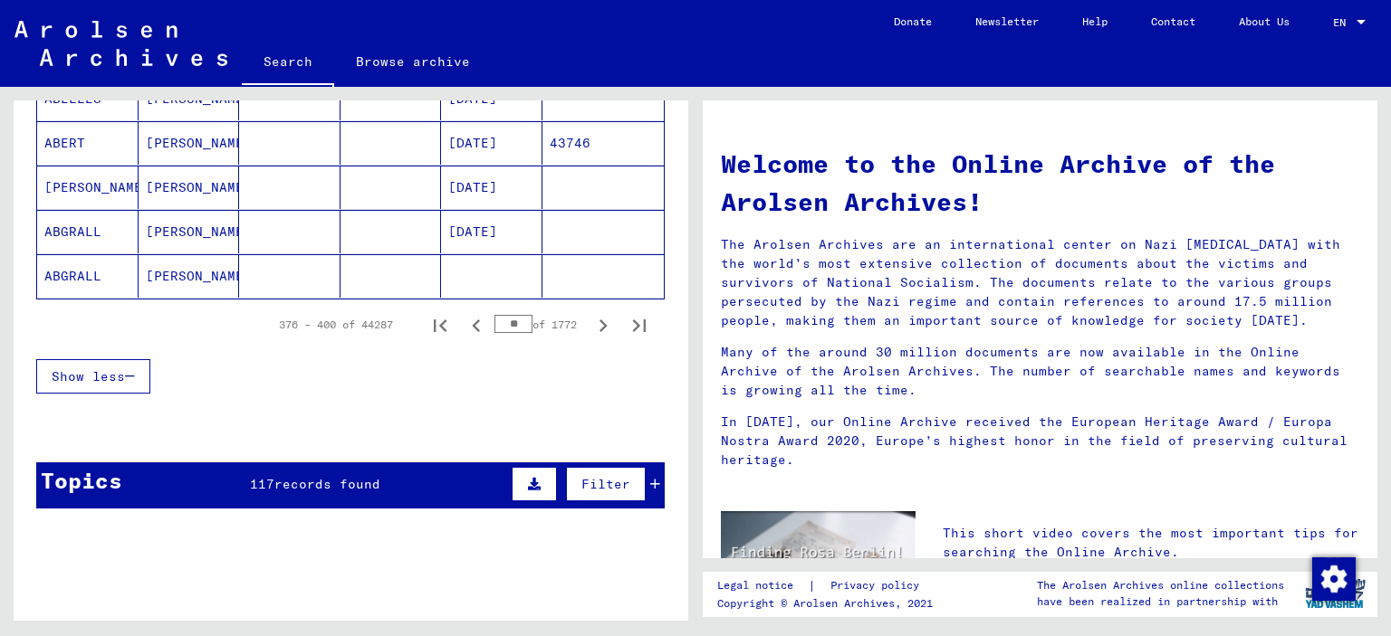
click at [499, 315] on input "**" at bounding box center [513, 324] width 38 height 18
click at [590, 320] on icon "Next page" at bounding box center [602, 325] width 25 height 25
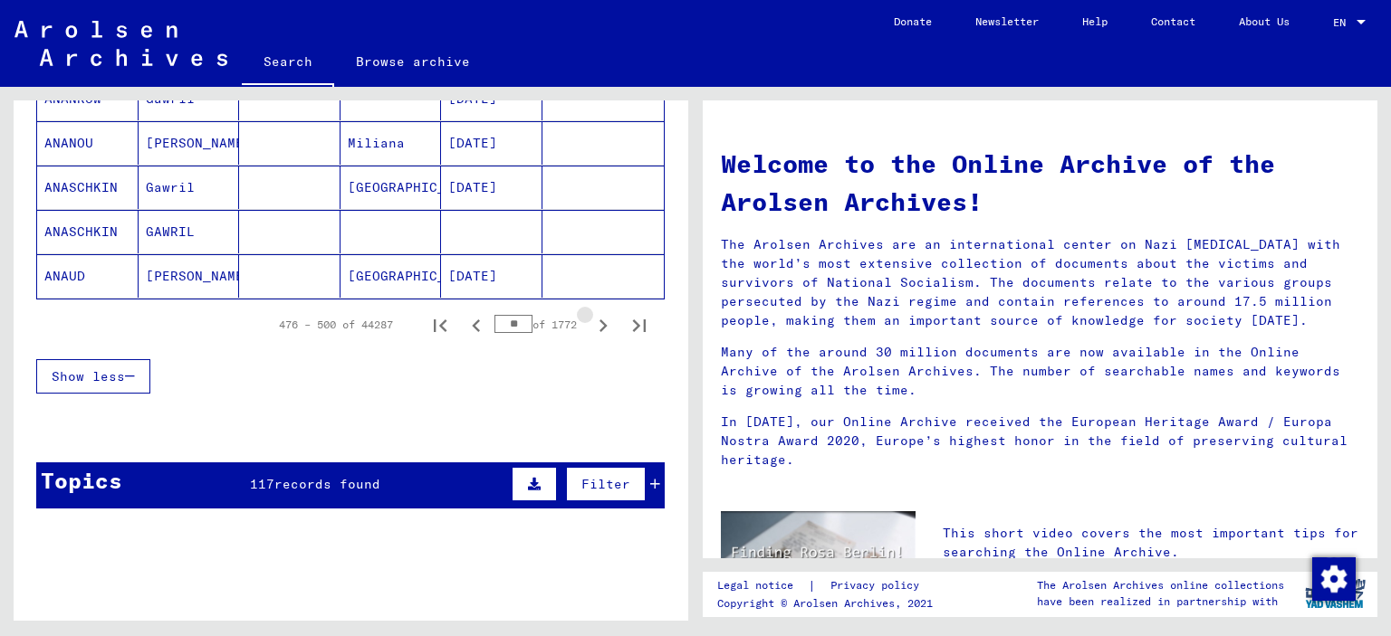
click at [590, 320] on icon "Next page" at bounding box center [602, 325] width 25 height 25
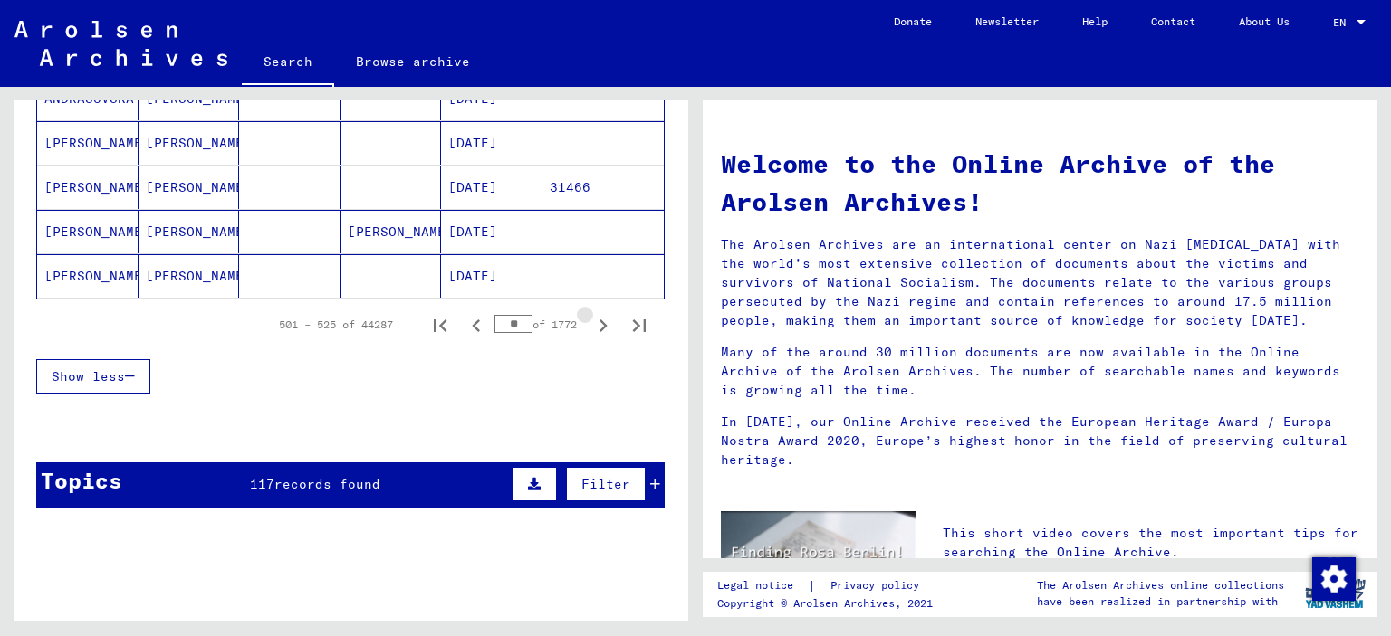
click at [590, 320] on icon "Next page" at bounding box center [602, 325] width 25 height 25
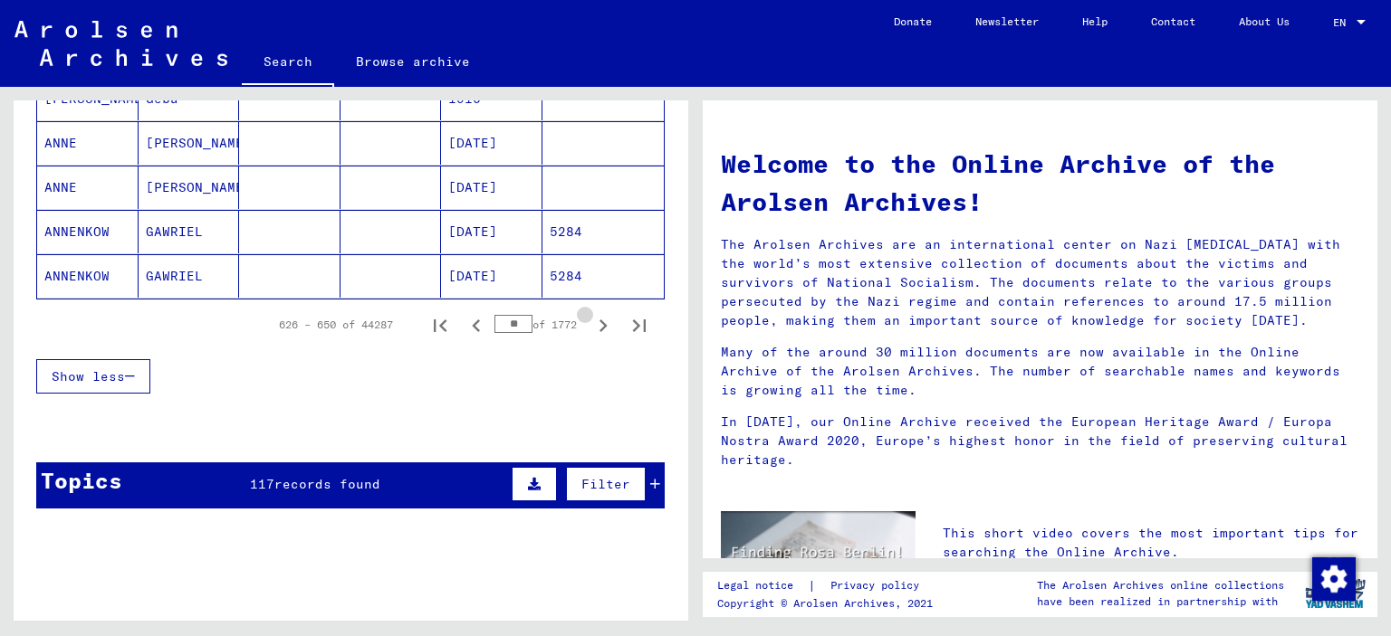
click at [590, 320] on icon "Next page" at bounding box center [602, 325] width 25 height 25
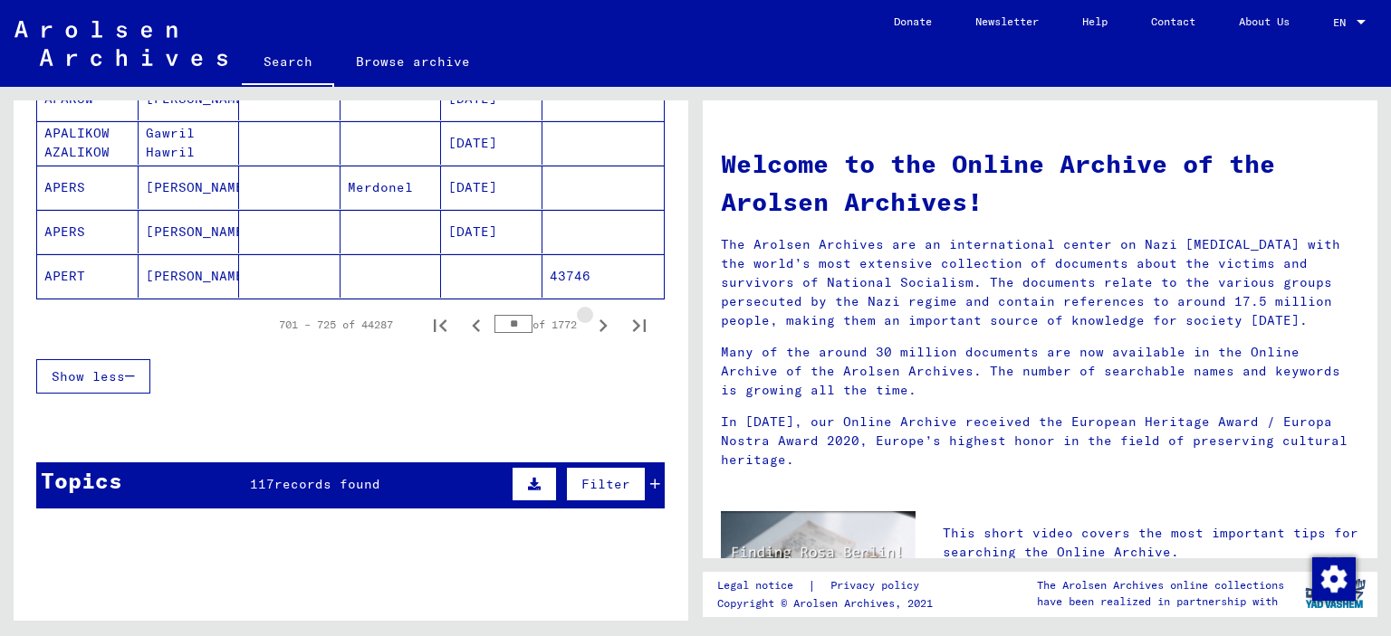
click at [590, 320] on icon "Next page" at bounding box center [602, 325] width 25 height 25
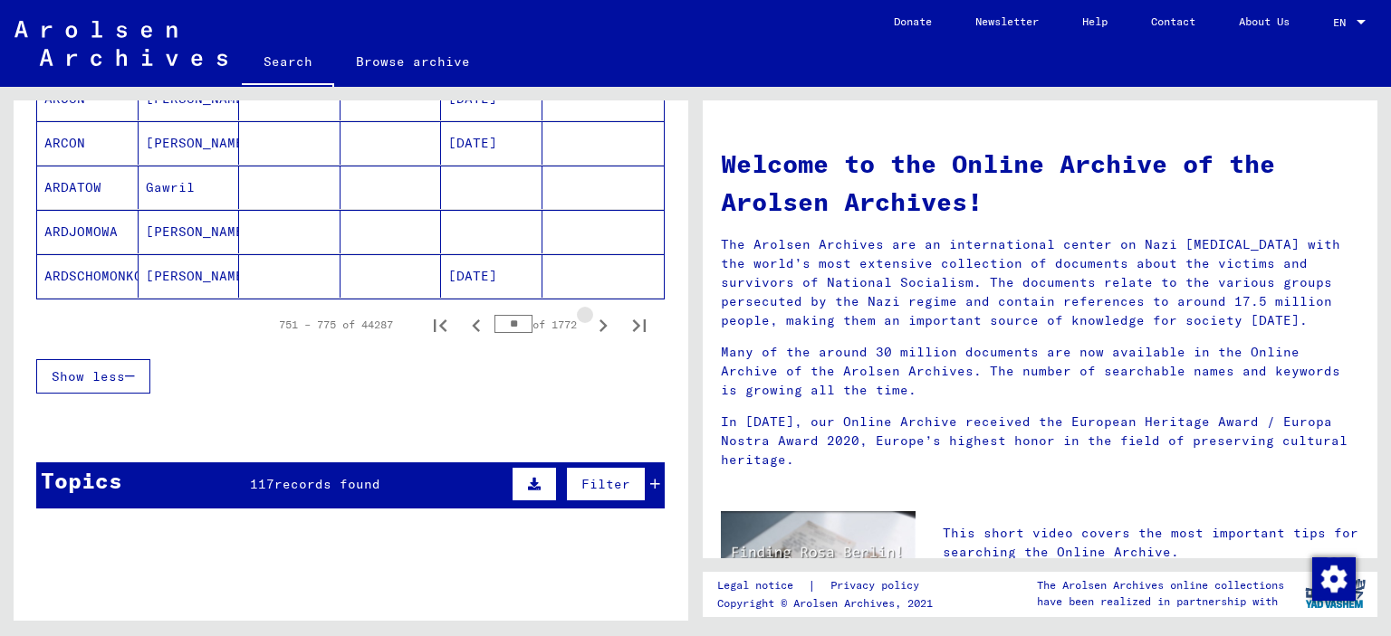
click at [590, 320] on icon "Next page" at bounding box center [602, 325] width 25 height 25
click at [500, 318] on input "**" at bounding box center [513, 324] width 38 height 18
click at [500, 317] on input "**" at bounding box center [513, 324] width 38 height 18
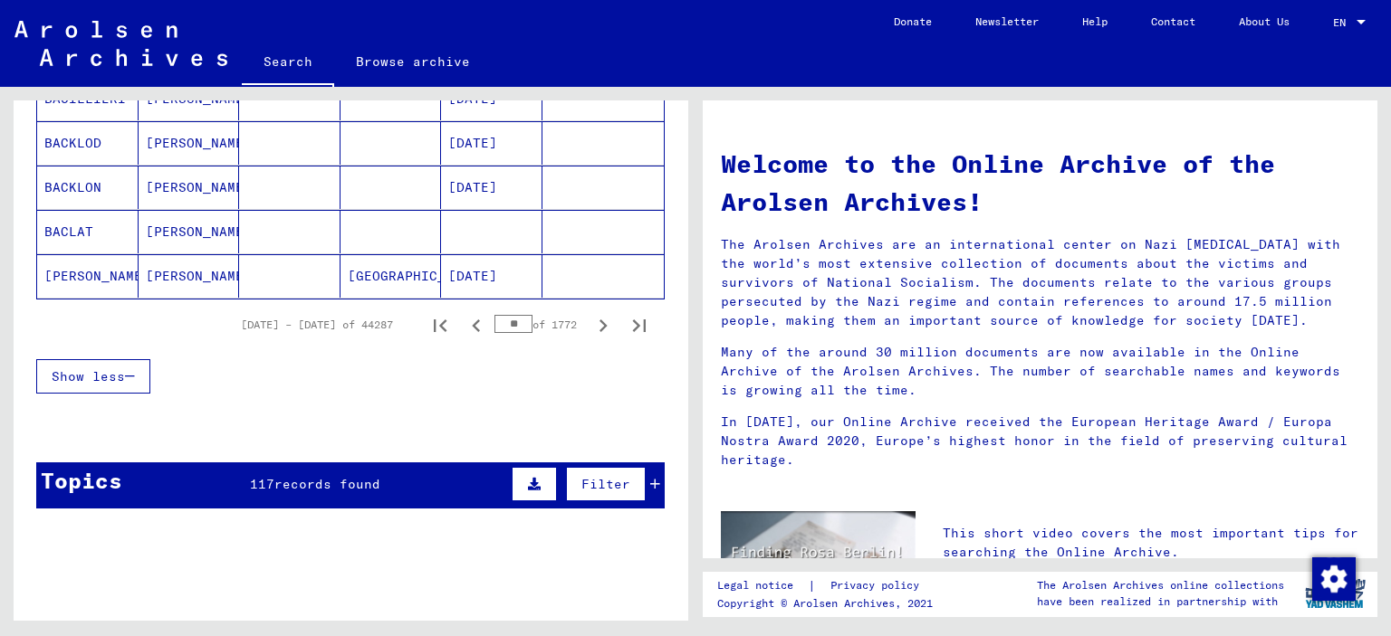
click at [500, 317] on input "**" at bounding box center [513, 324] width 38 height 18
click at [500, 318] on input "**" at bounding box center [513, 324] width 38 height 18
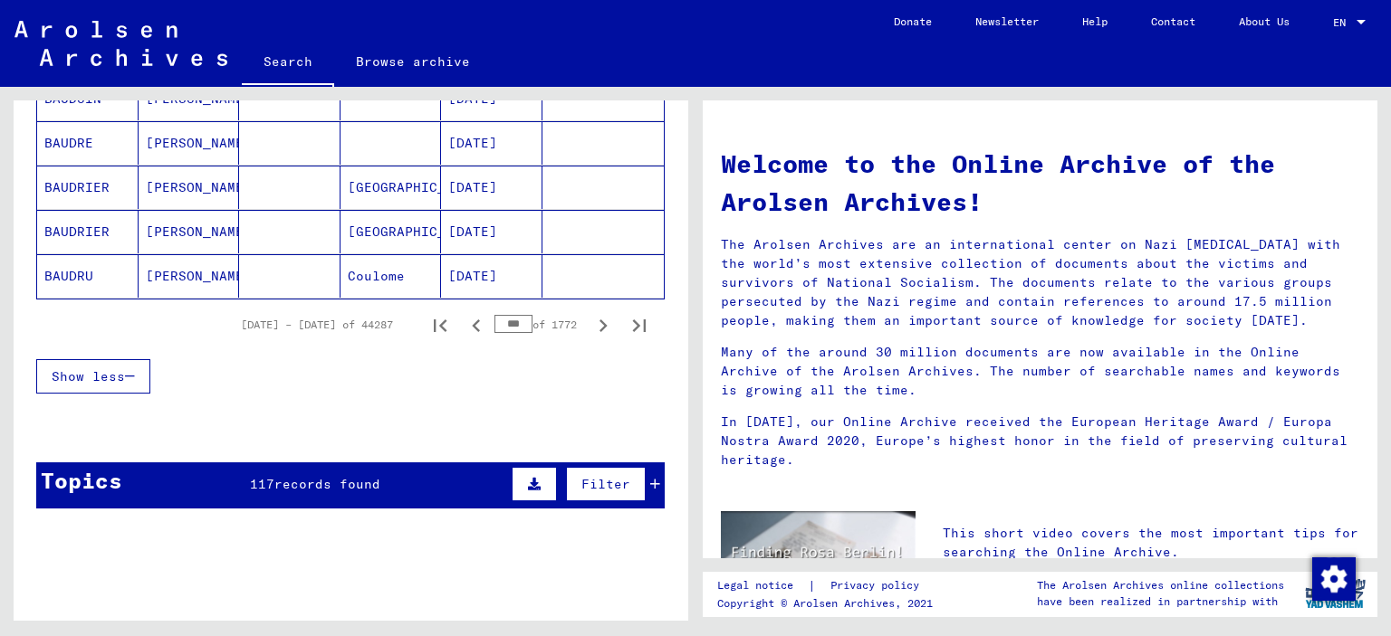
scroll to position [1181, 0]
click at [500, 318] on input "***" at bounding box center [513, 324] width 38 height 18
click at [494, 320] on input "***" at bounding box center [513, 324] width 38 height 18
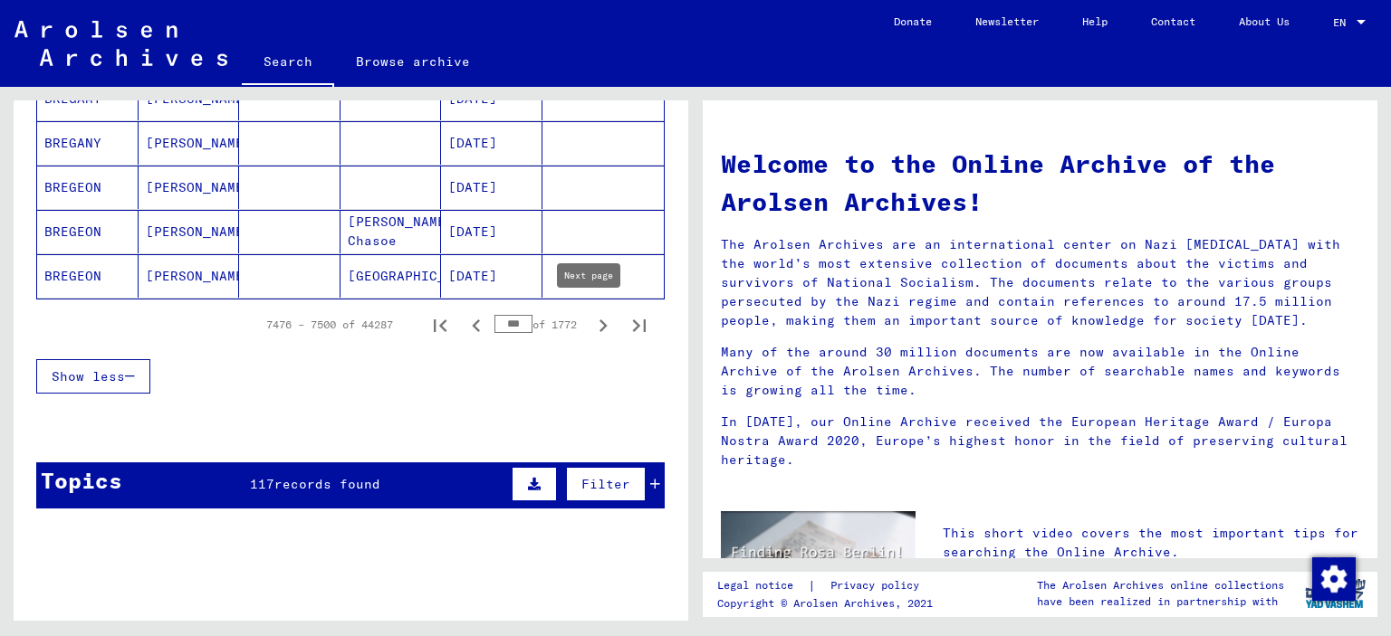
click at [590, 318] on icon "Next page" at bounding box center [602, 325] width 25 height 25
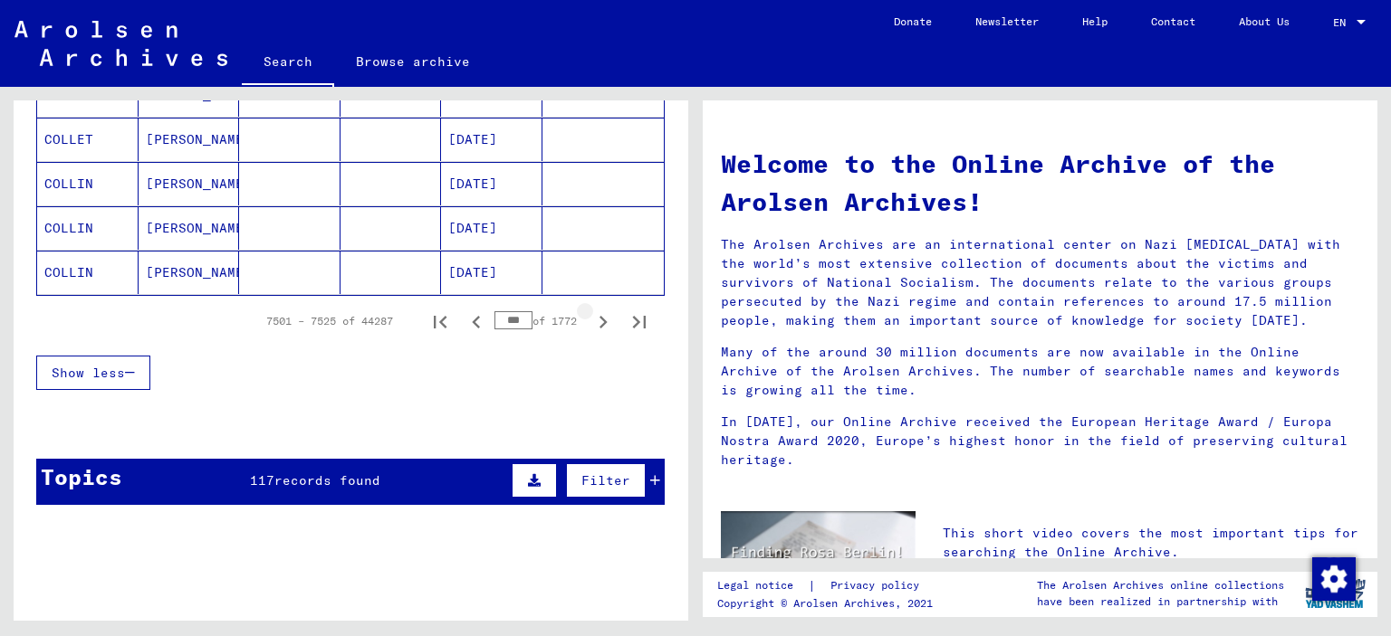
scroll to position [1177, 0]
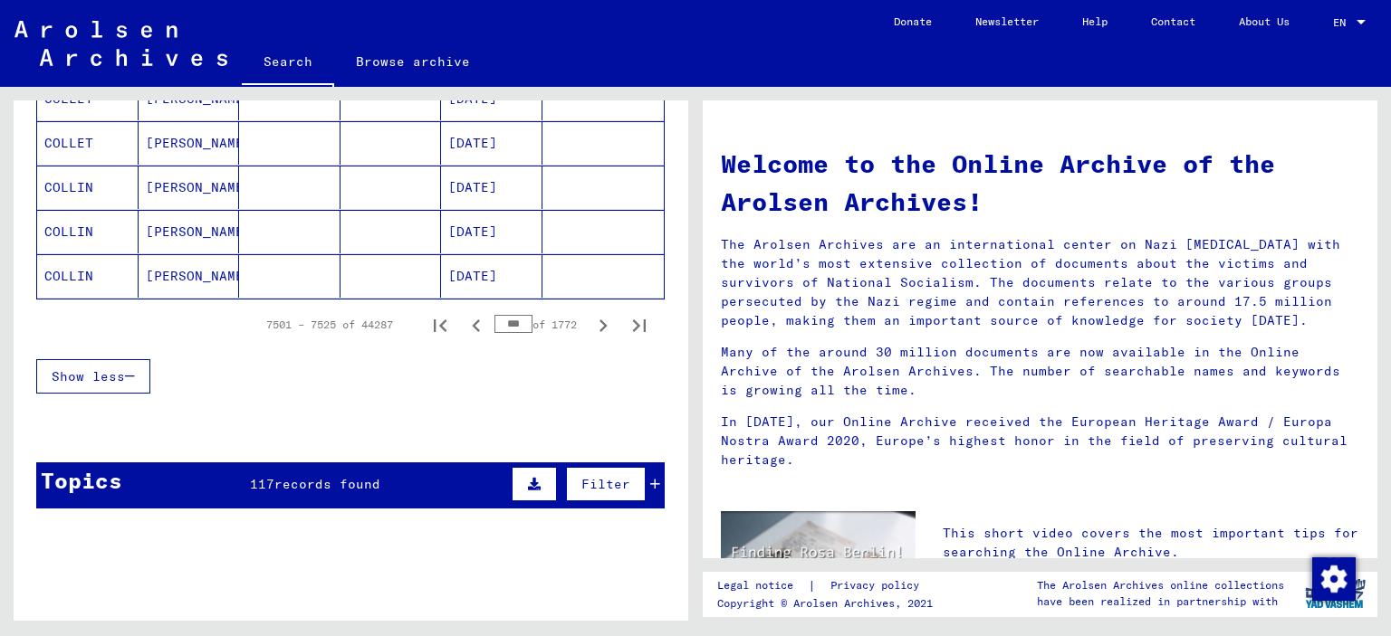
click at [495, 316] on input "***" at bounding box center [513, 324] width 38 height 18
click at [599, 320] on icon "Next page" at bounding box center [603, 326] width 8 height 13
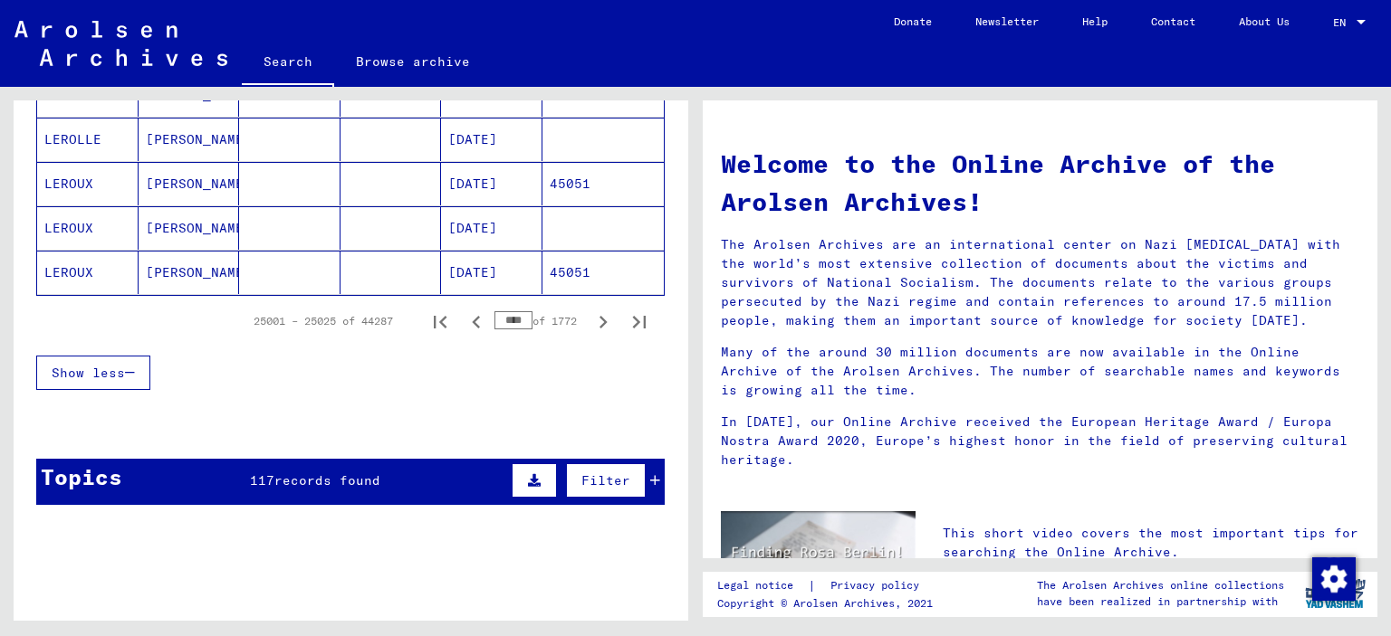
scroll to position [1177, 0]
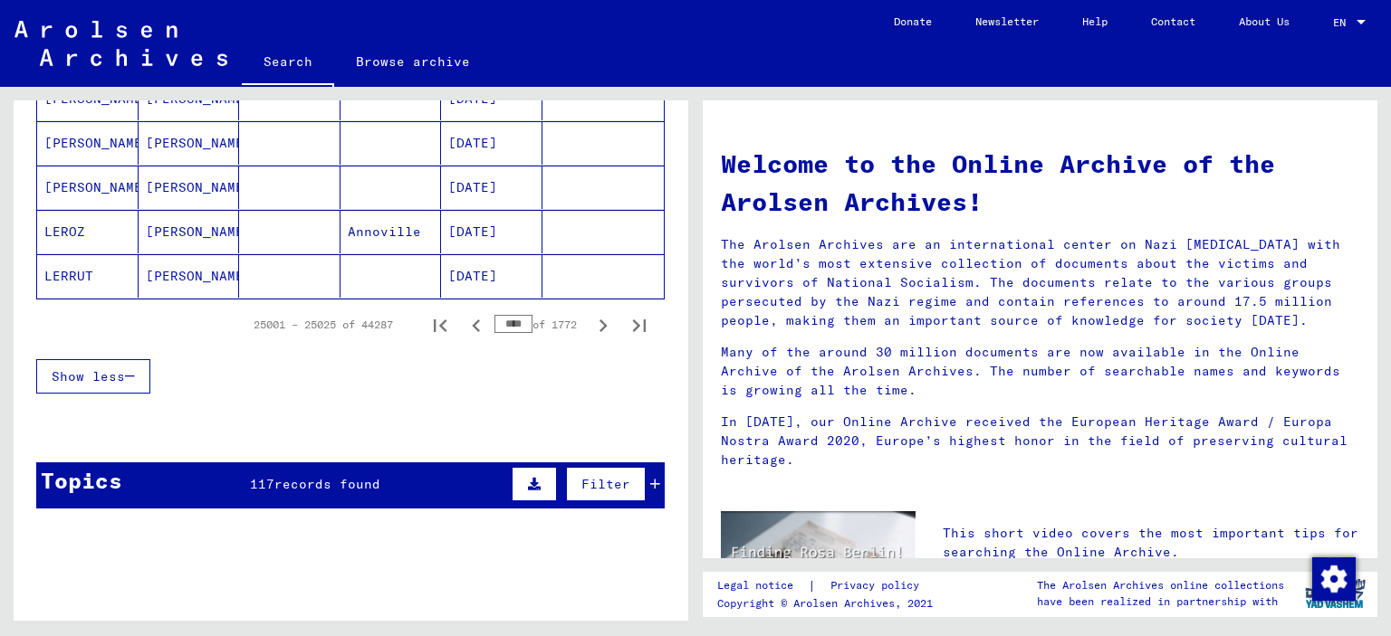
click at [494, 317] on input "****" at bounding box center [513, 324] width 38 height 18
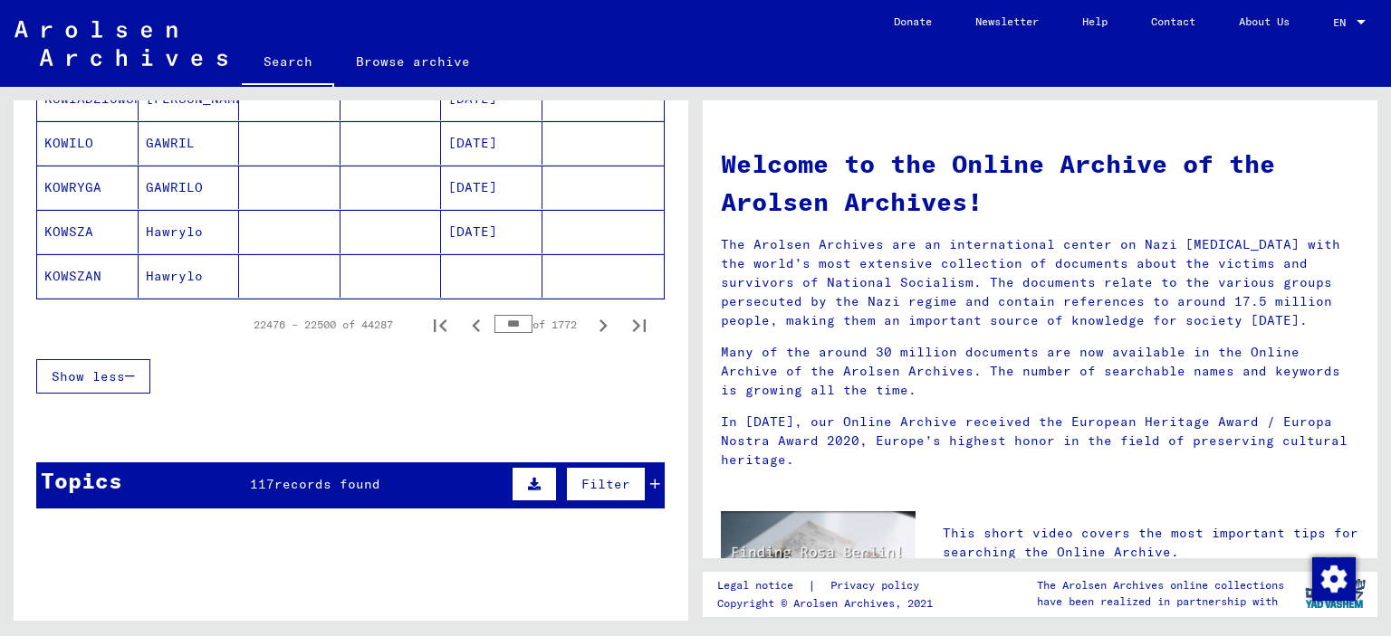
click at [496, 317] on input "***" at bounding box center [513, 324] width 38 height 18
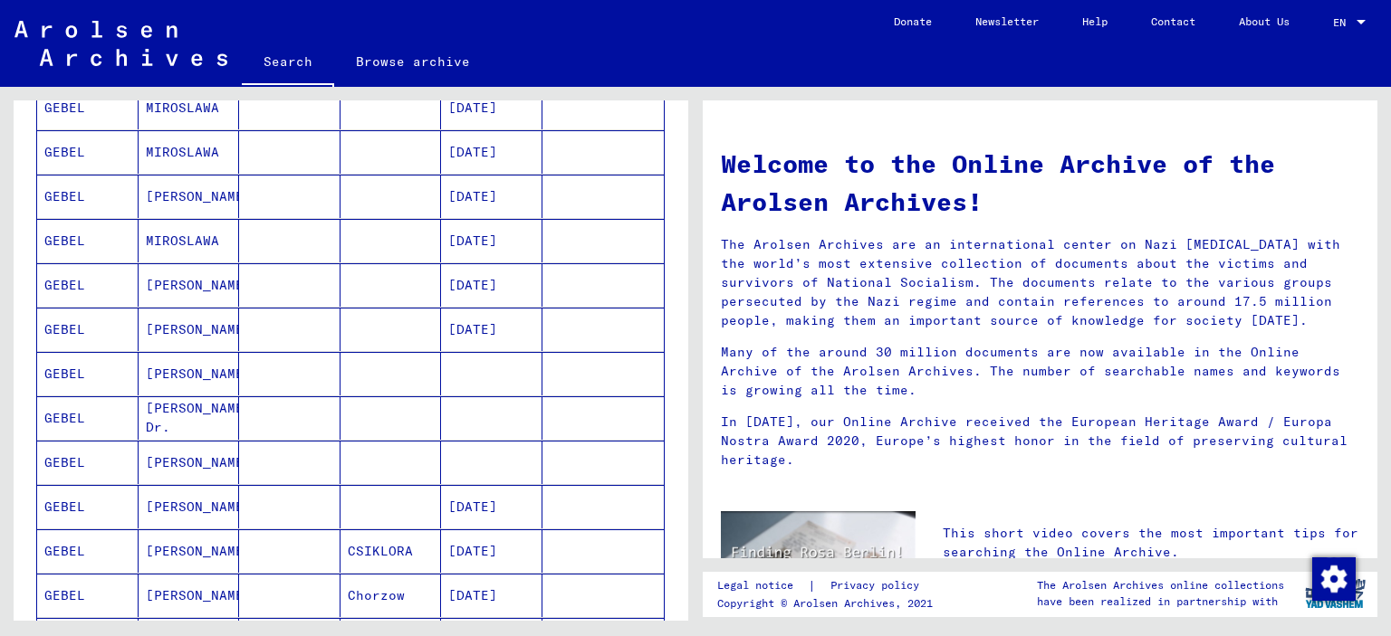
scroll to position [1086, 0]
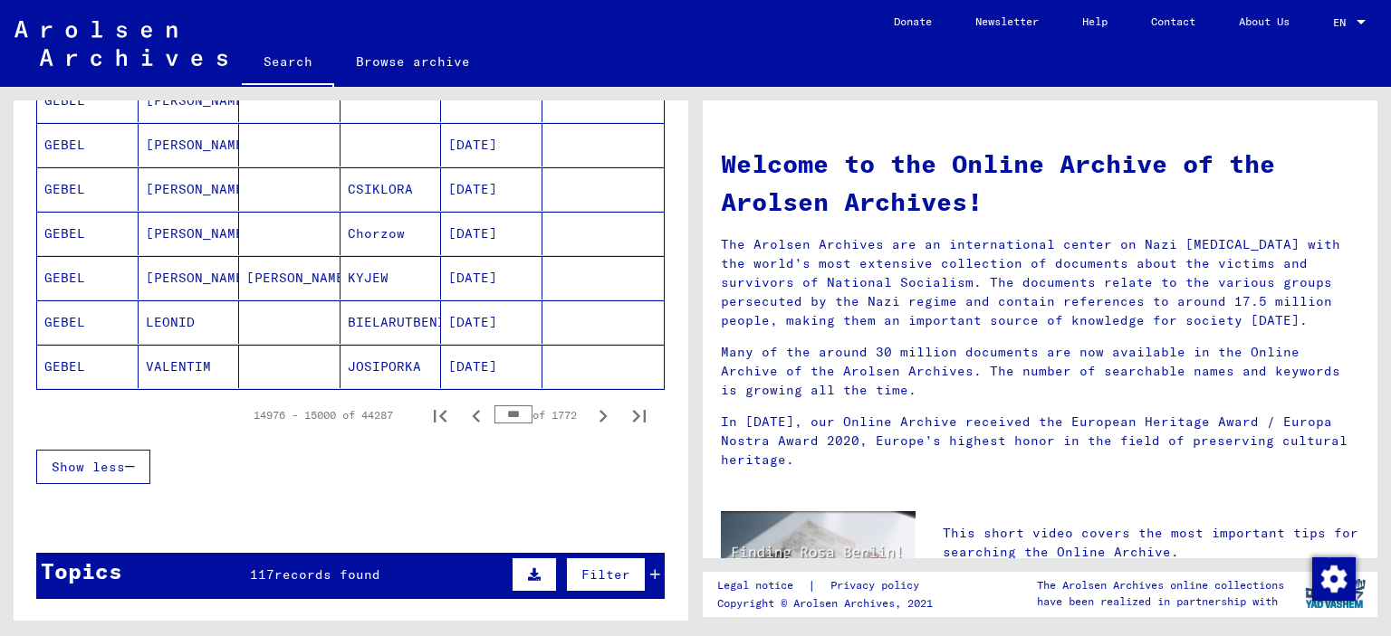
click at [494, 406] on input "***" at bounding box center [513, 415] width 38 height 18
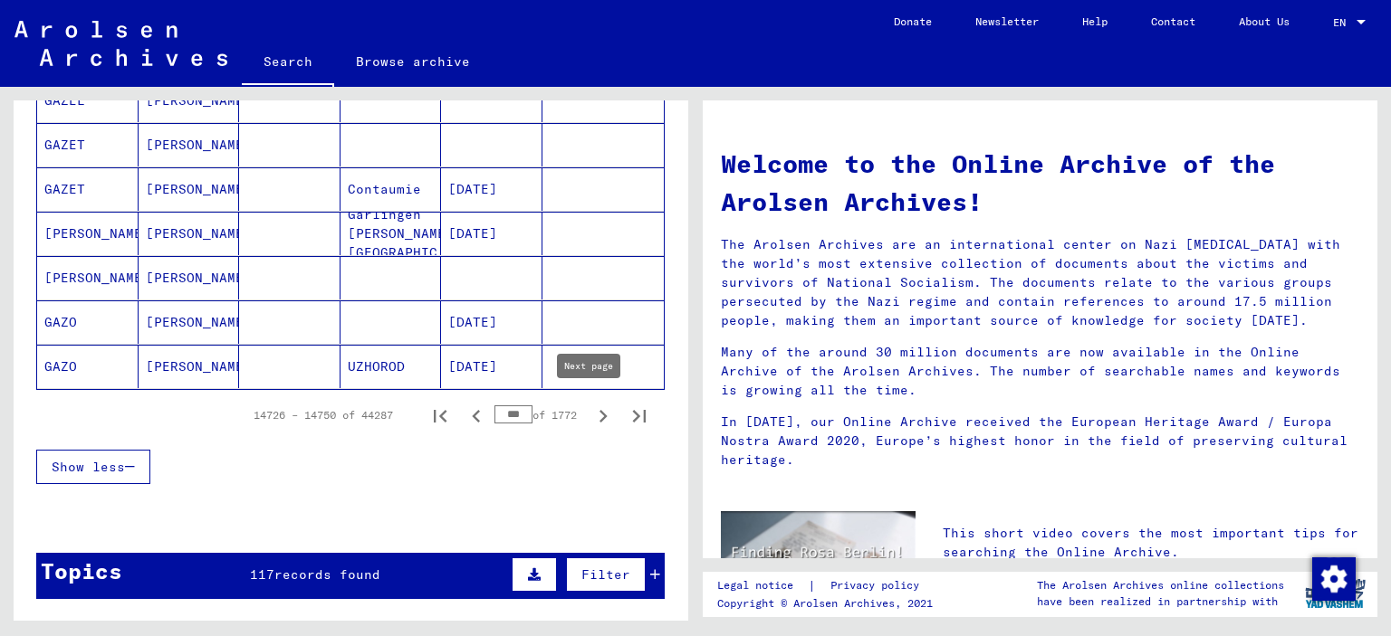
click at [599, 410] on icon "Next page" at bounding box center [603, 416] width 8 height 13
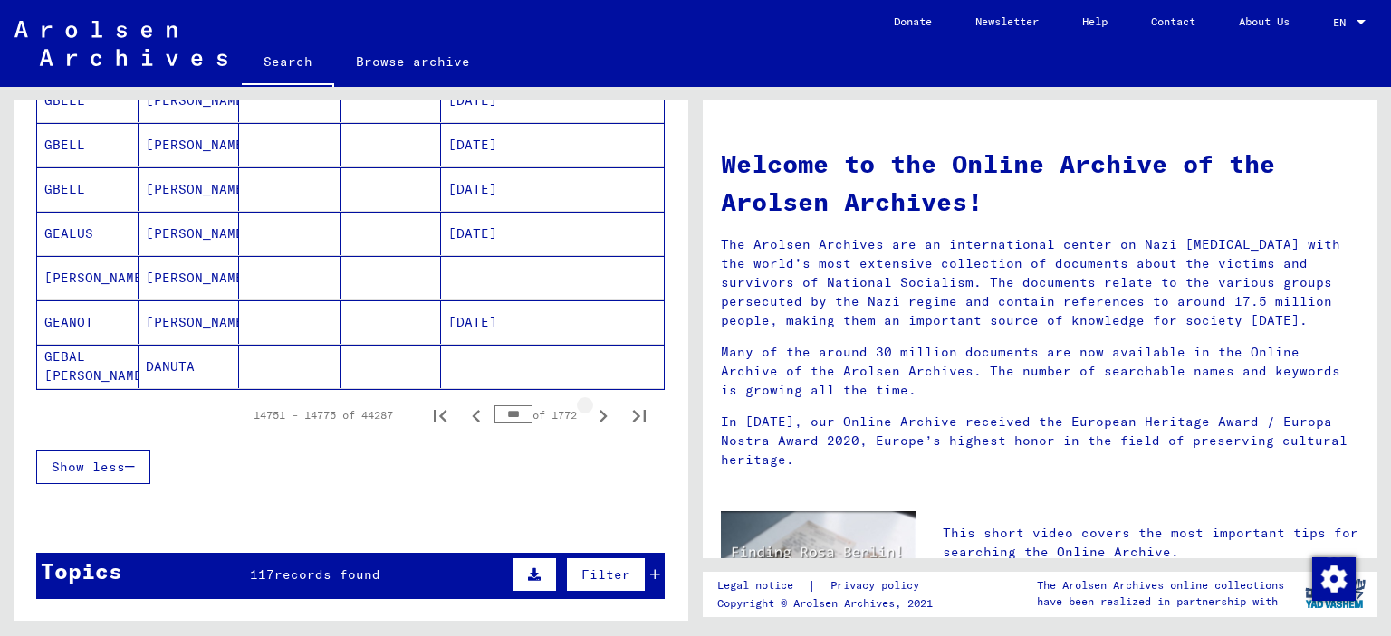
click at [590, 409] on icon "Next page" at bounding box center [602, 416] width 25 height 25
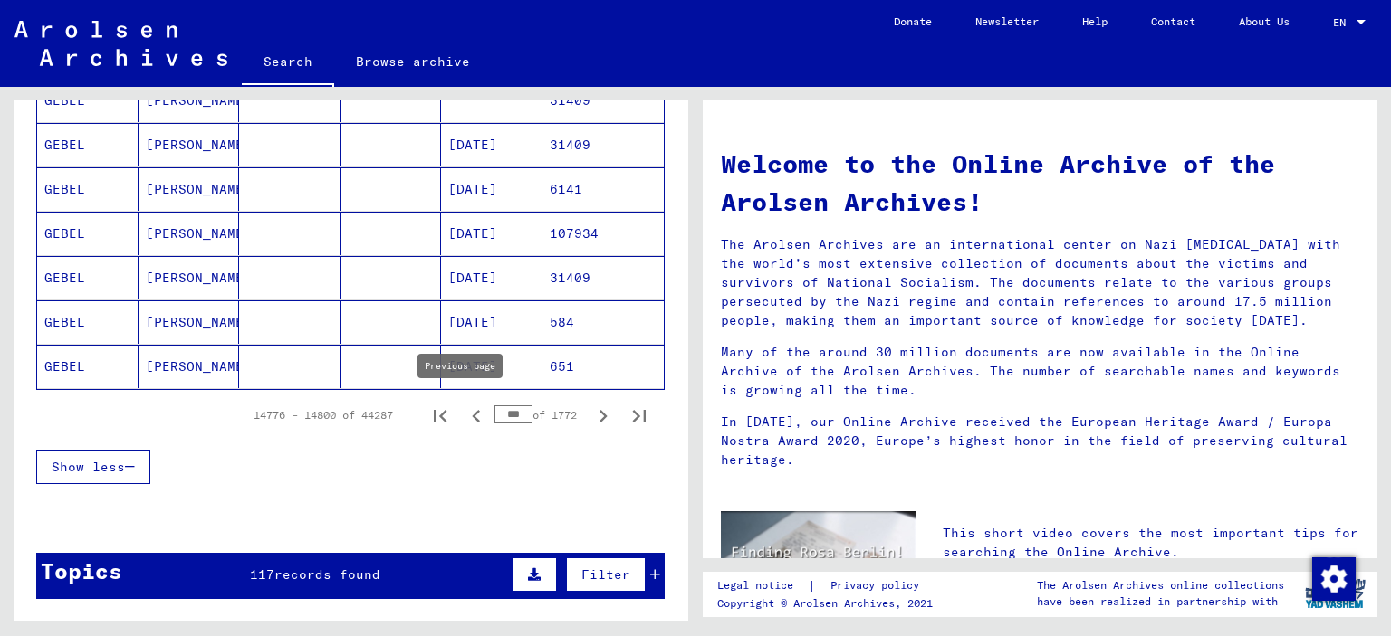
click at [464, 408] on icon "Previous page" at bounding box center [476, 416] width 25 height 25
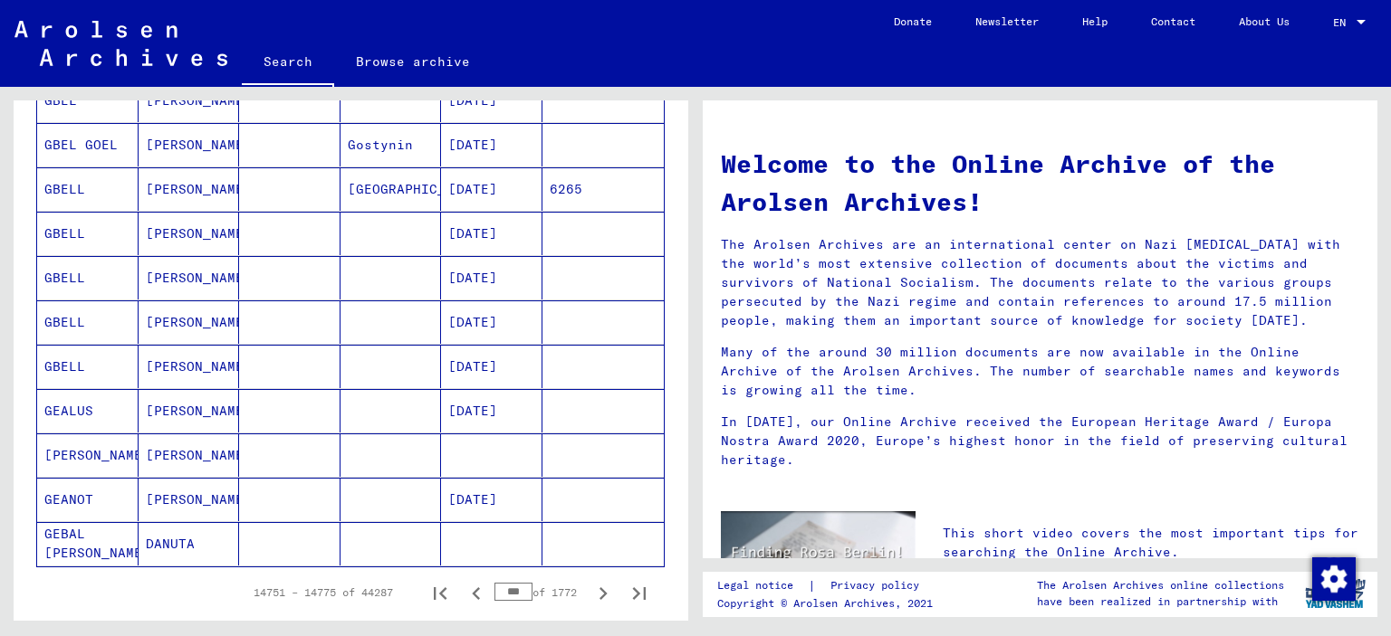
scroll to position [996, 0]
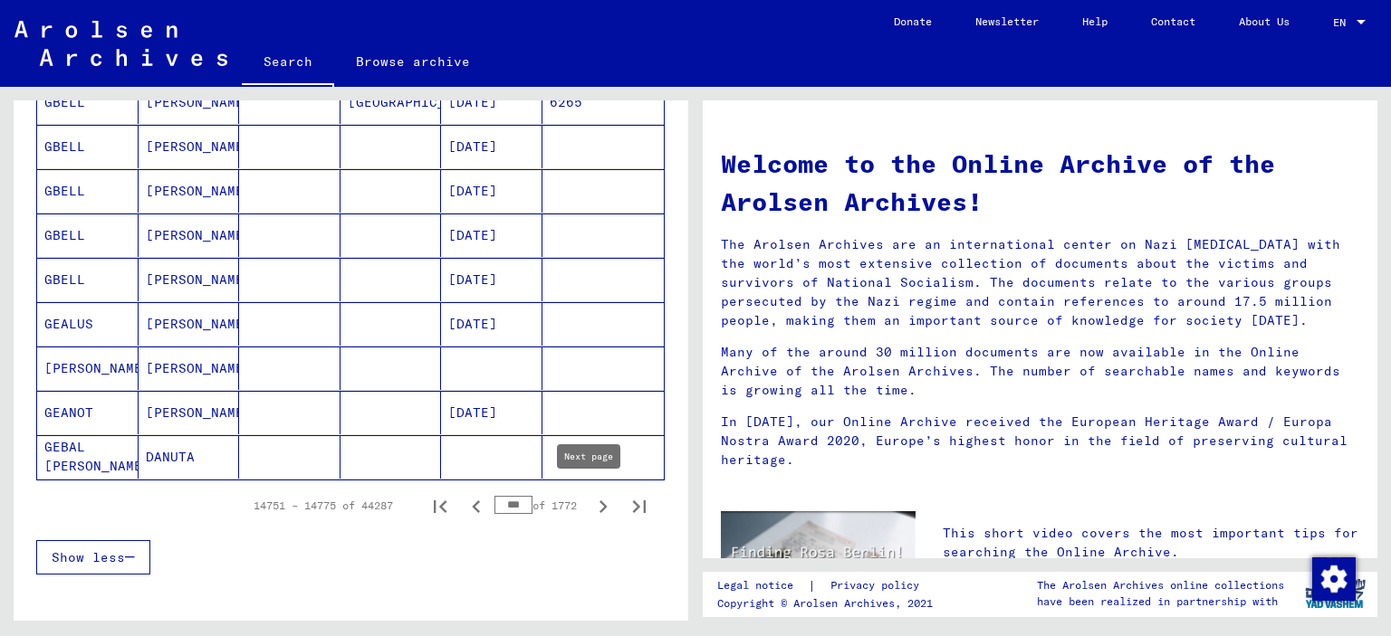
click at [590, 501] on icon "Next page" at bounding box center [602, 506] width 25 height 25
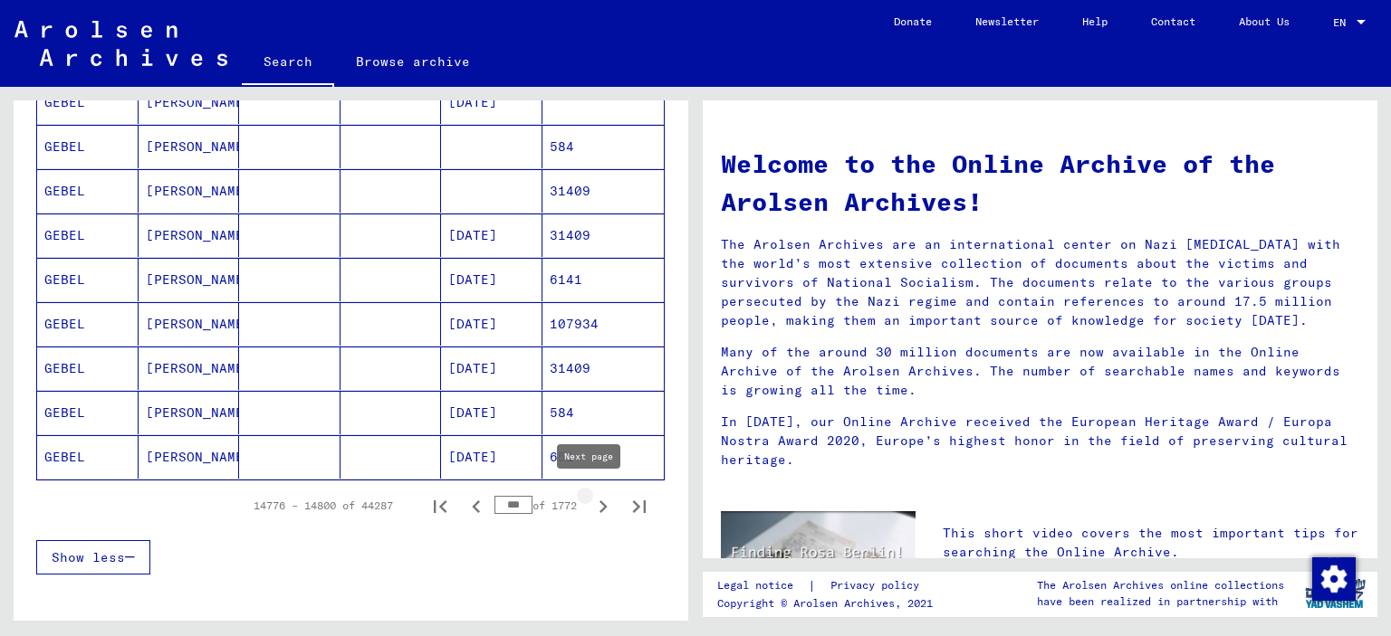
click at [590, 497] on icon "Next page" at bounding box center [602, 506] width 25 height 25
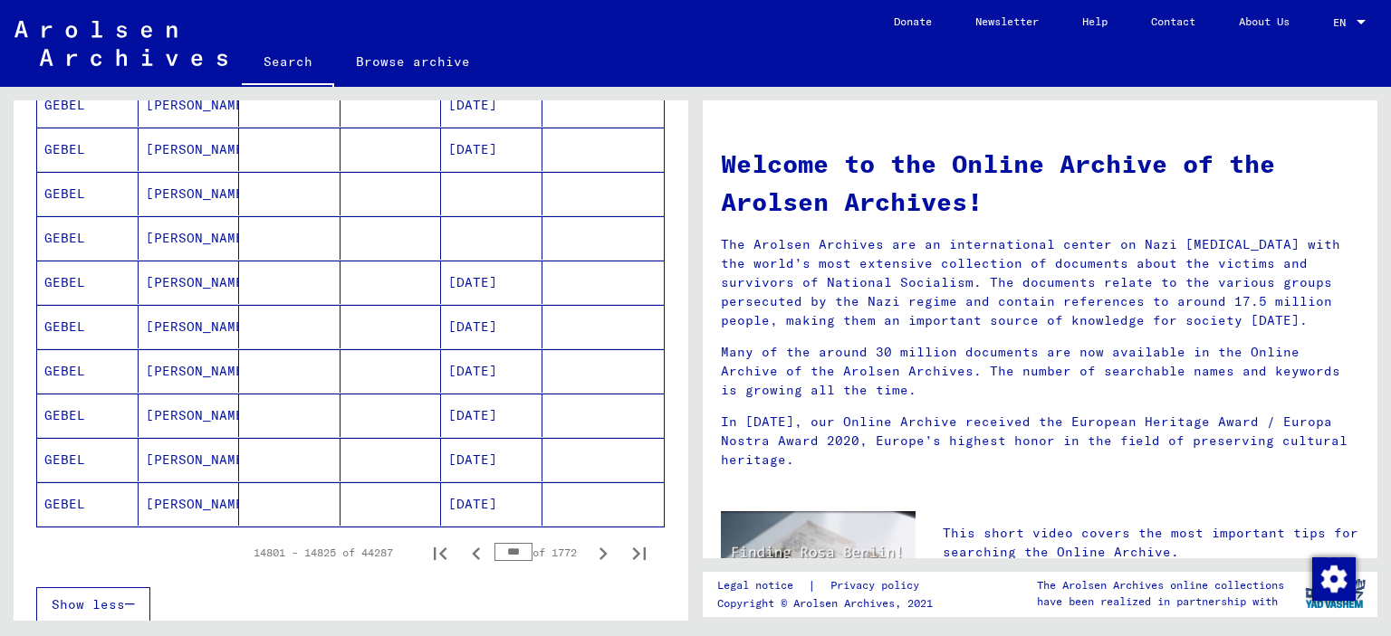
scroll to position [1086, 0]
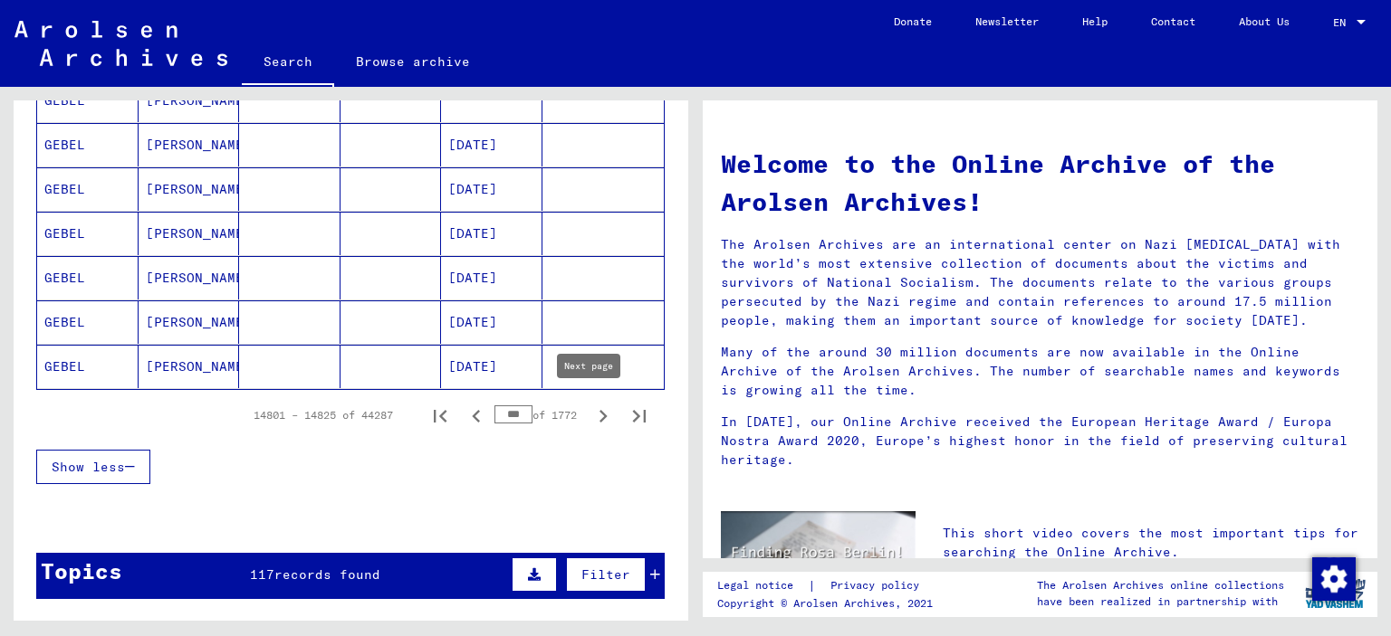
click at [590, 409] on icon "Next page" at bounding box center [602, 416] width 25 height 25
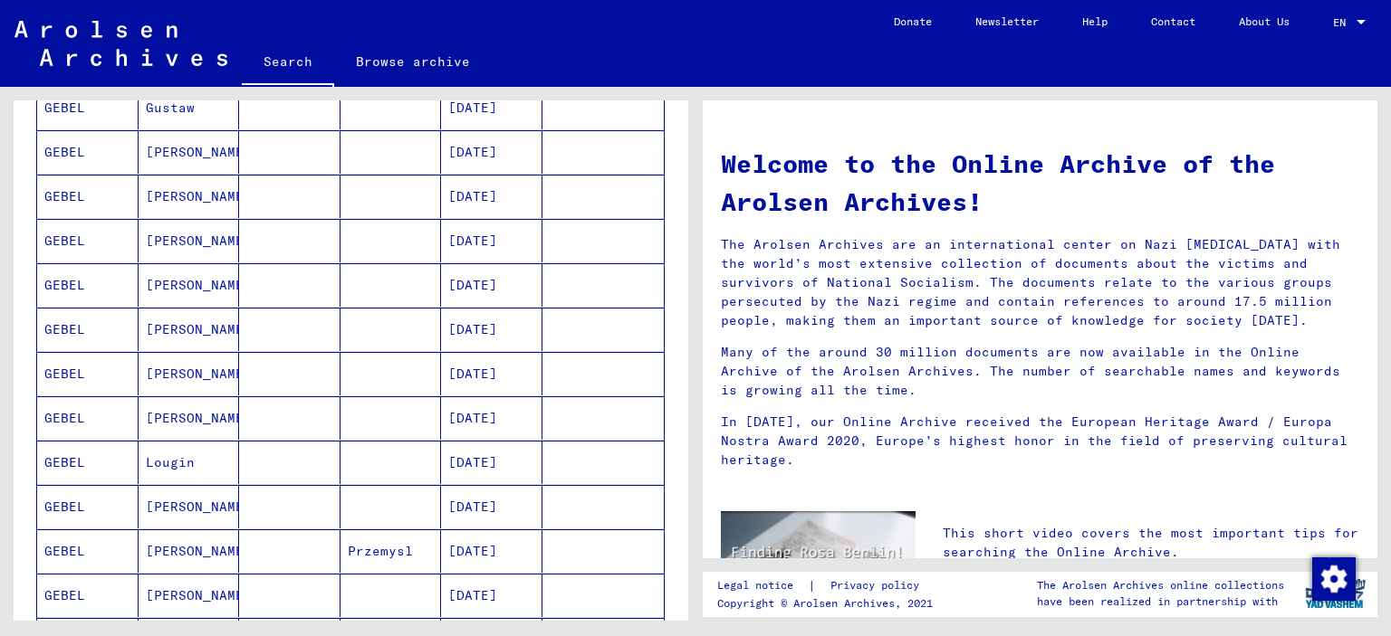
scroll to position [634, 0]
click at [156, 324] on mat-cell "[PERSON_NAME]" at bounding box center [189, 331] width 101 height 43
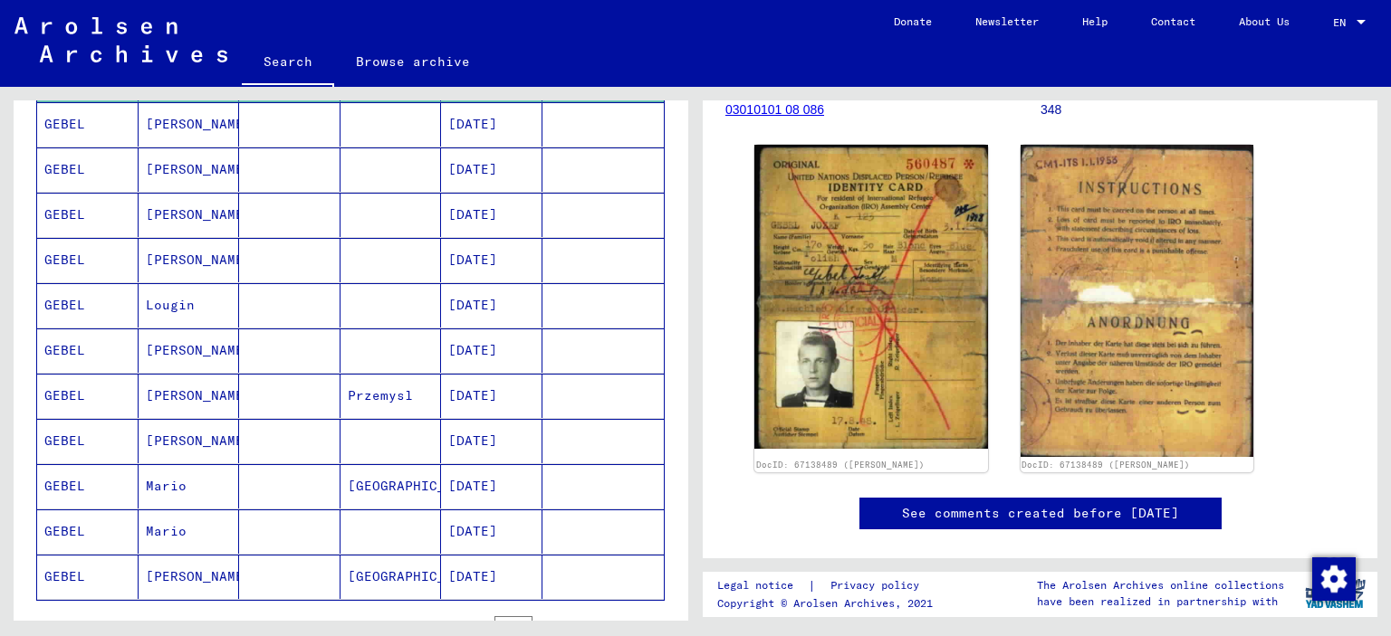
scroll to position [912, 0]
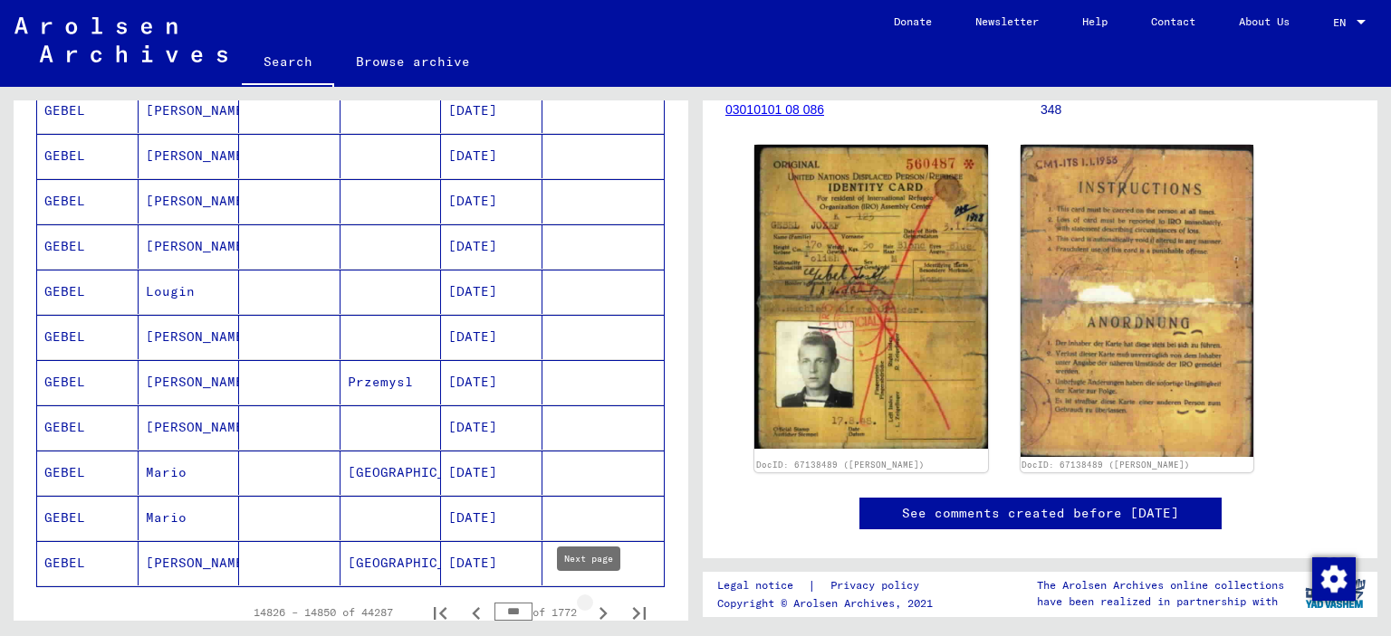
click at [599, 607] on icon "Next page" at bounding box center [603, 613] width 8 height 13
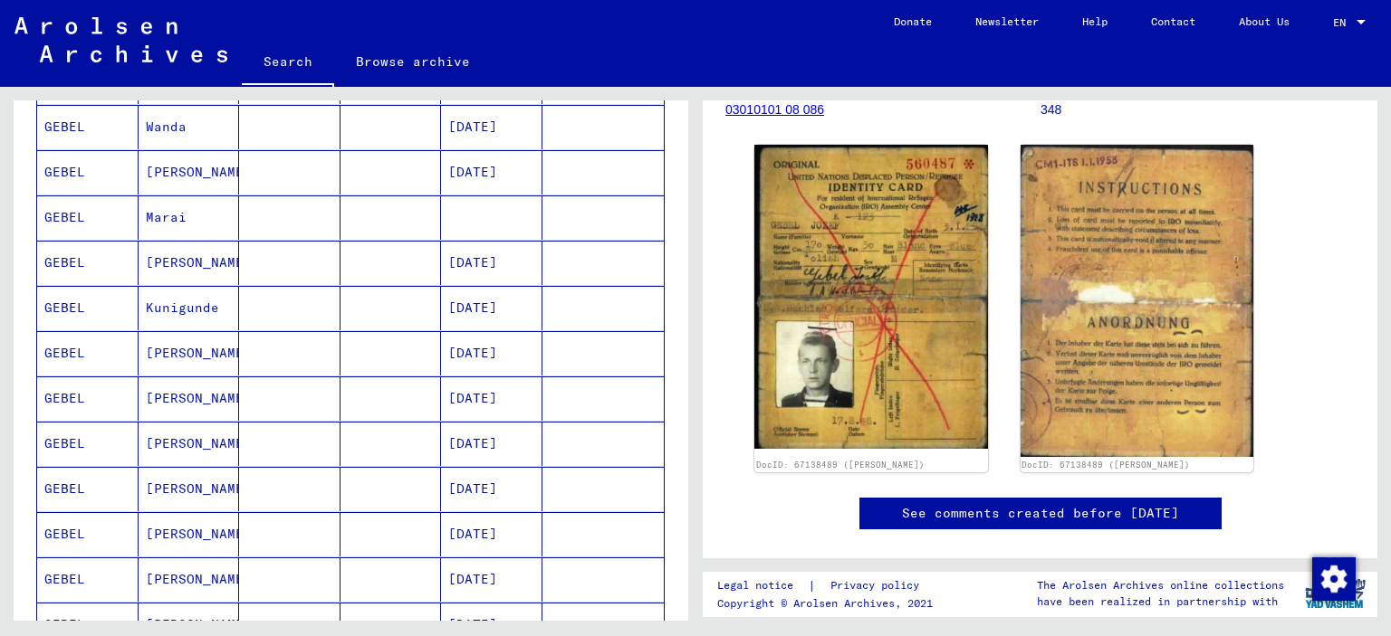
scroll to position [459, 0]
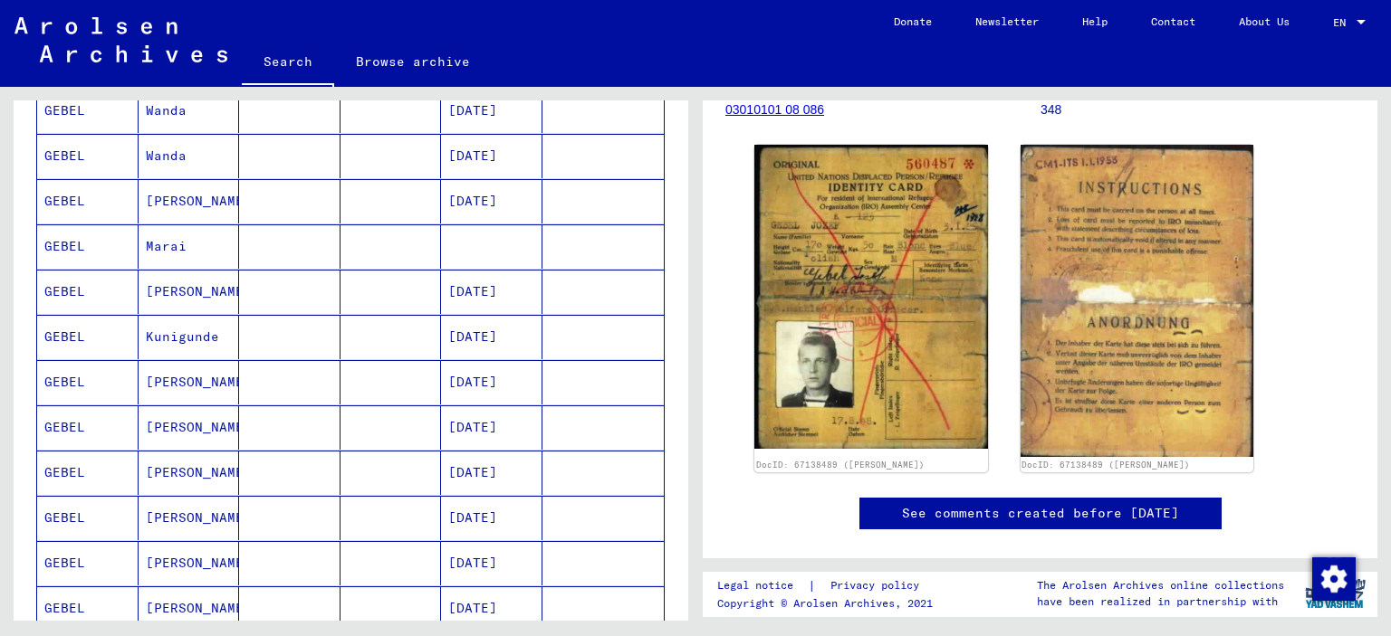
click at [162, 378] on mat-cell "[PERSON_NAME]" at bounding box center [189, 382] width 101 height 44
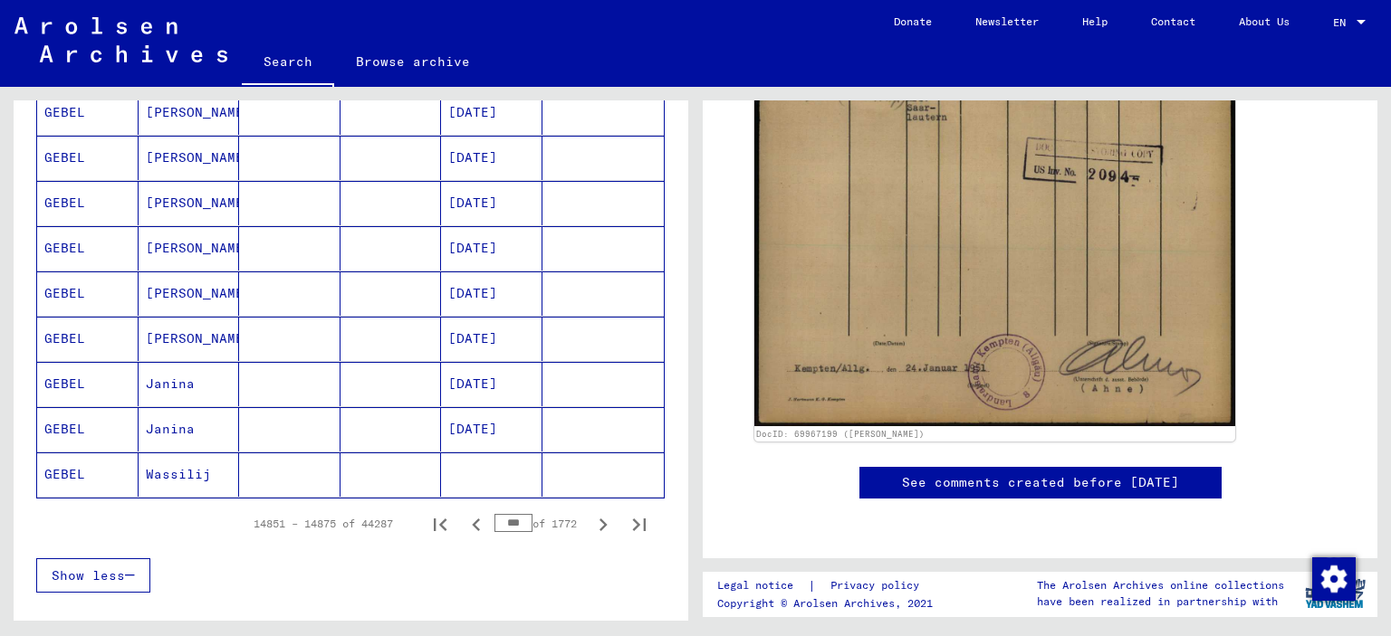
scroll to position [1002, 0]
click at [599, 517] on icon "Next page" at bounding box center [603, 523] width 8 height 13
click at [169, 468] on mat-cell "[PERSON_NAME]" at bounding box center [189, 473] width 101 height 44
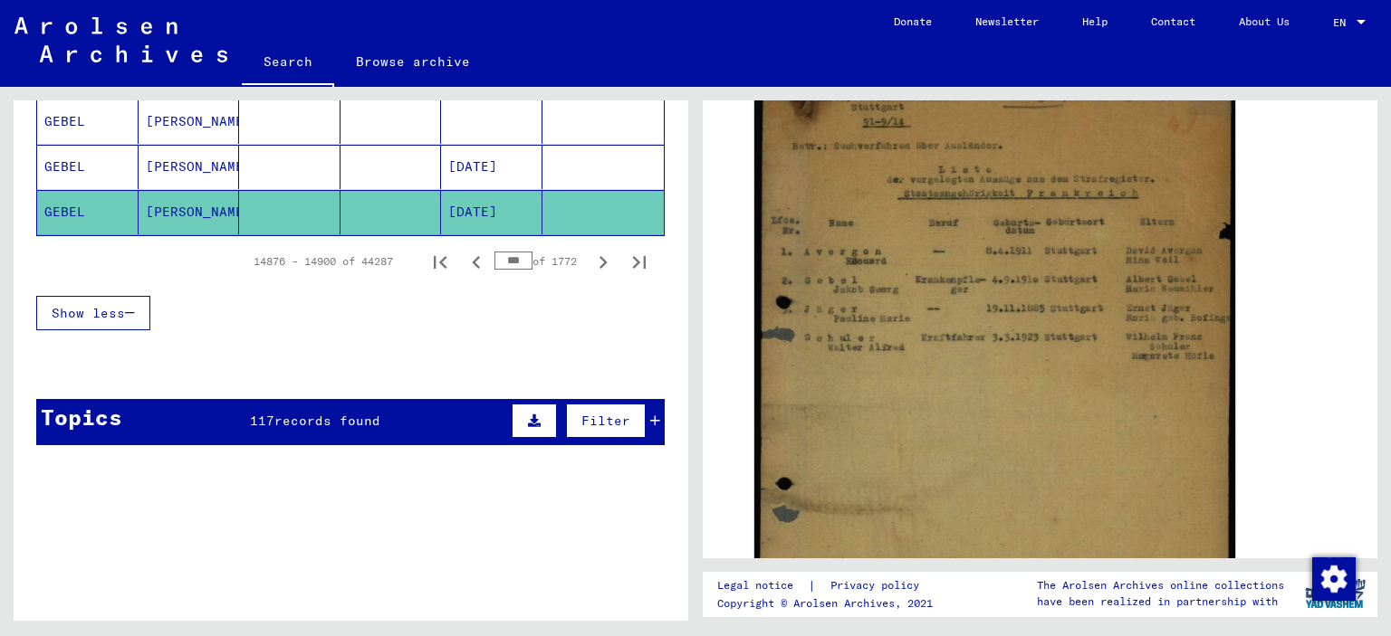
scroll to position [1274, 0]
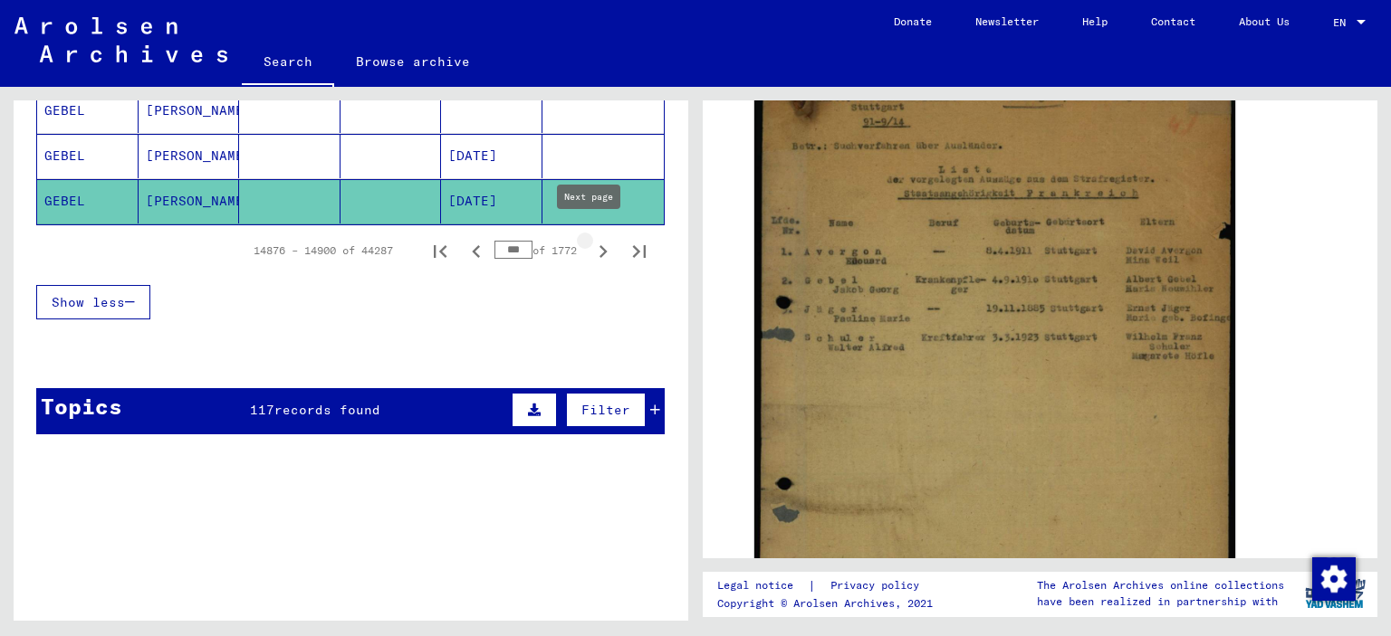
click at [599, 245] on icon "Next page" at bounding box center [603, 251] width 8 height 13
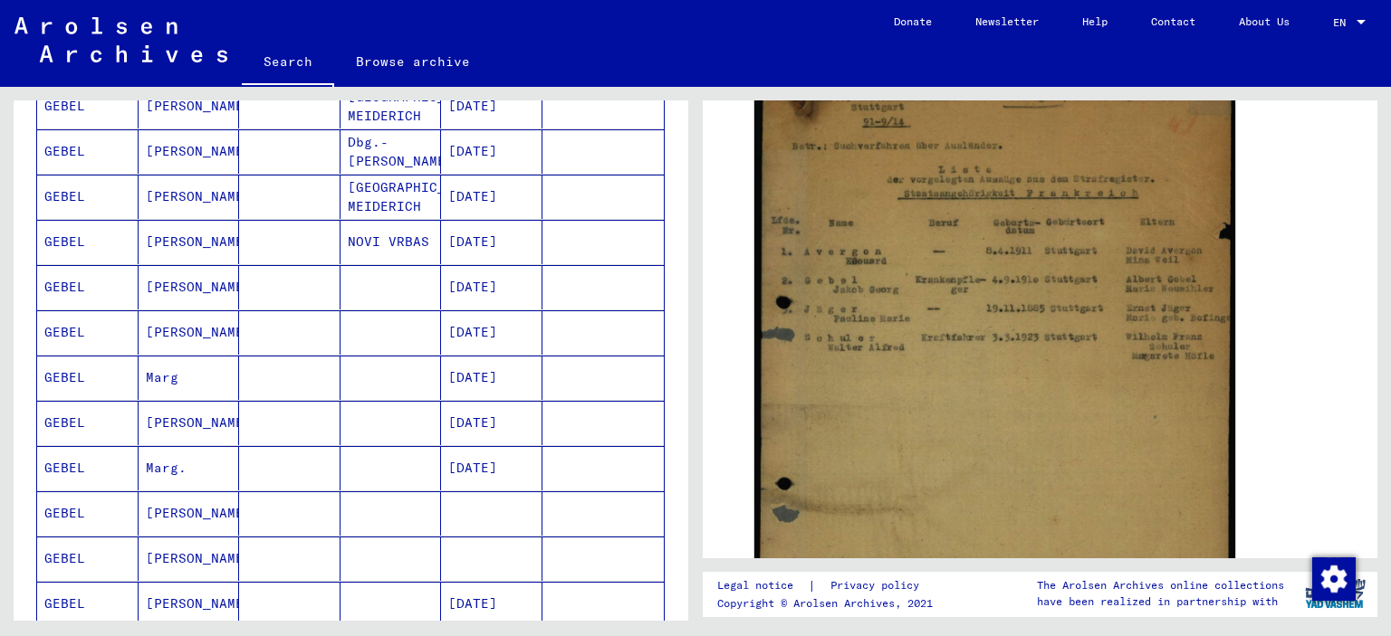
scroll to position [1002, 0]
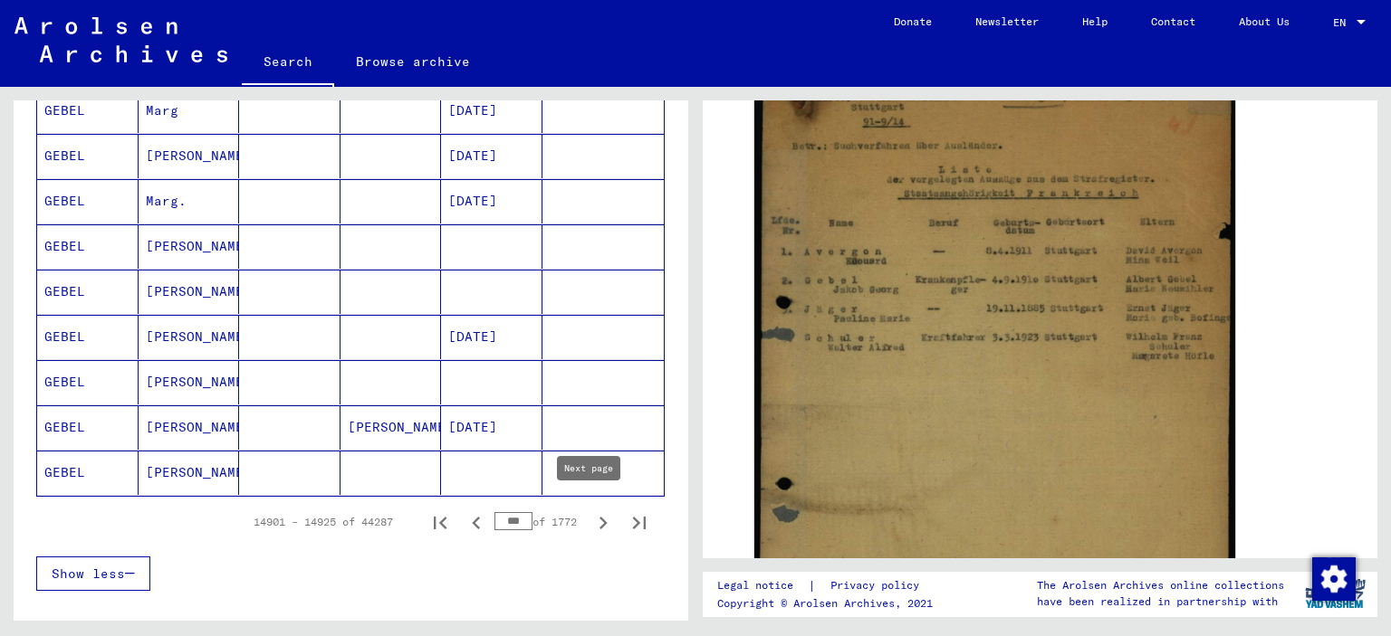
click at [590, 511] on icon "Next page" at bounding box center [602, 523] width 25 height 25
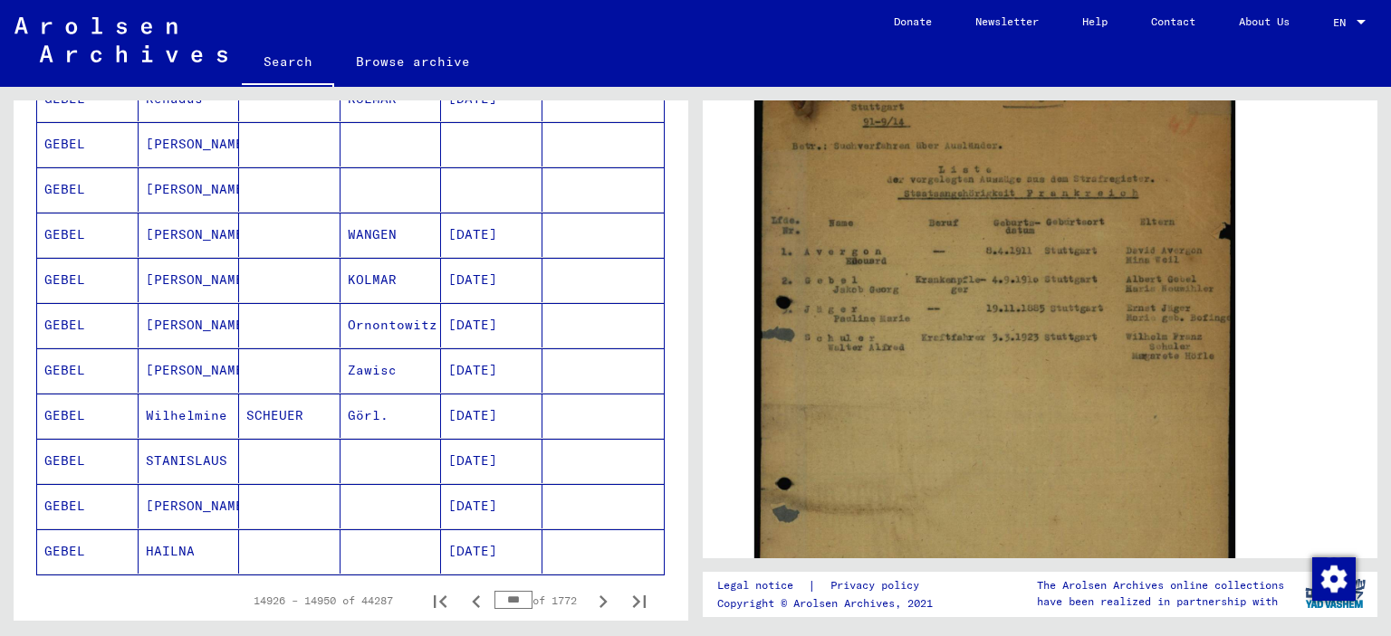
scroll to position [1093, 0]
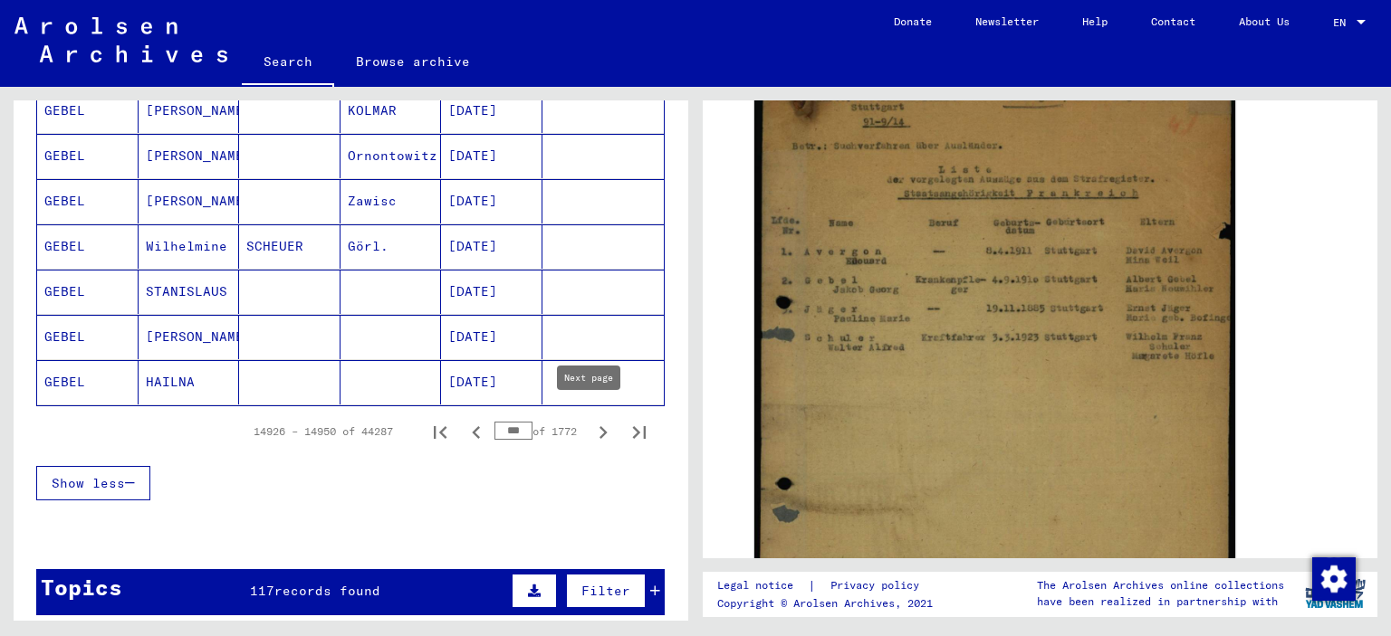
click at [599, 426] on icon "Next page" at bounding box center [603, 432] width 8 height 13
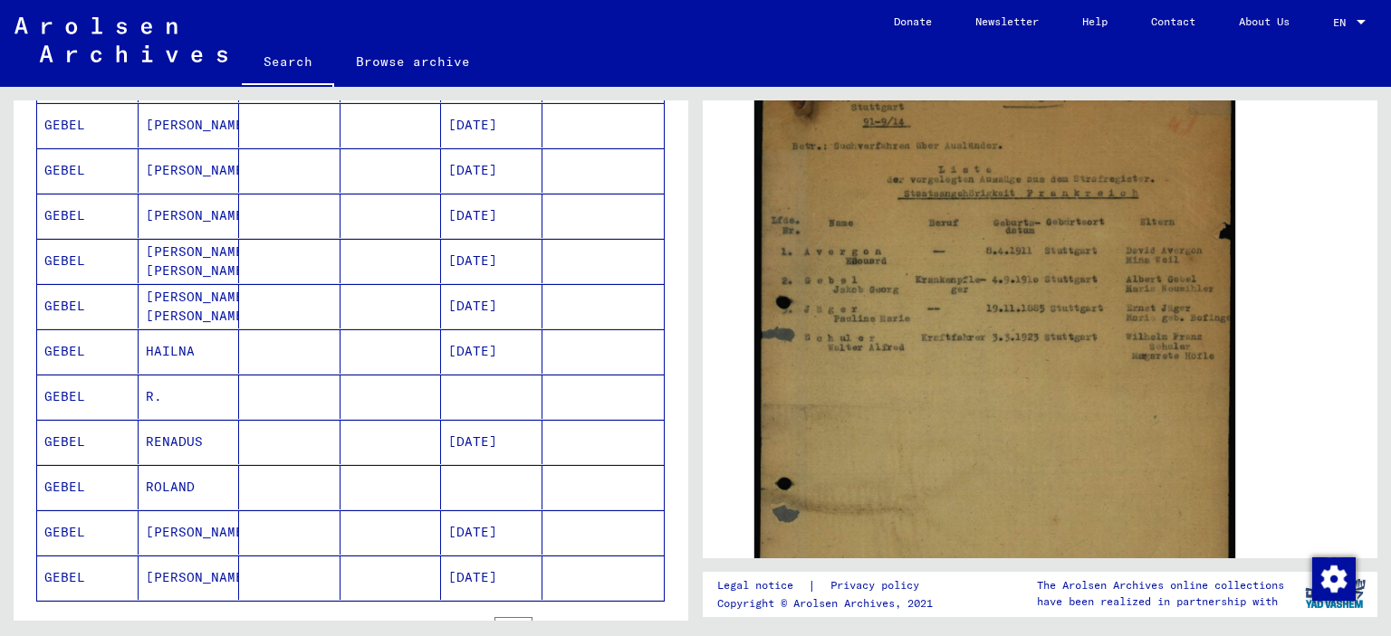
scroll to position [1002, 0]
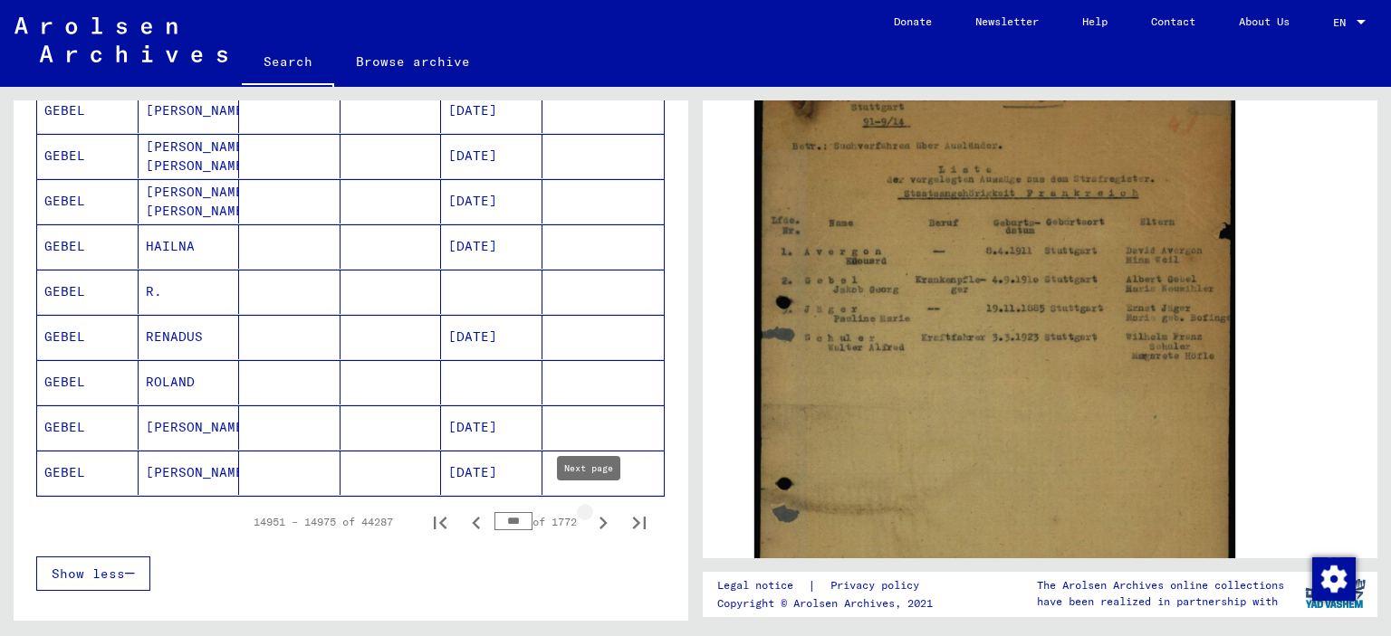
click at [599, 517] on icon "Next page" at bounding box center [603, 523] width 8 height 13
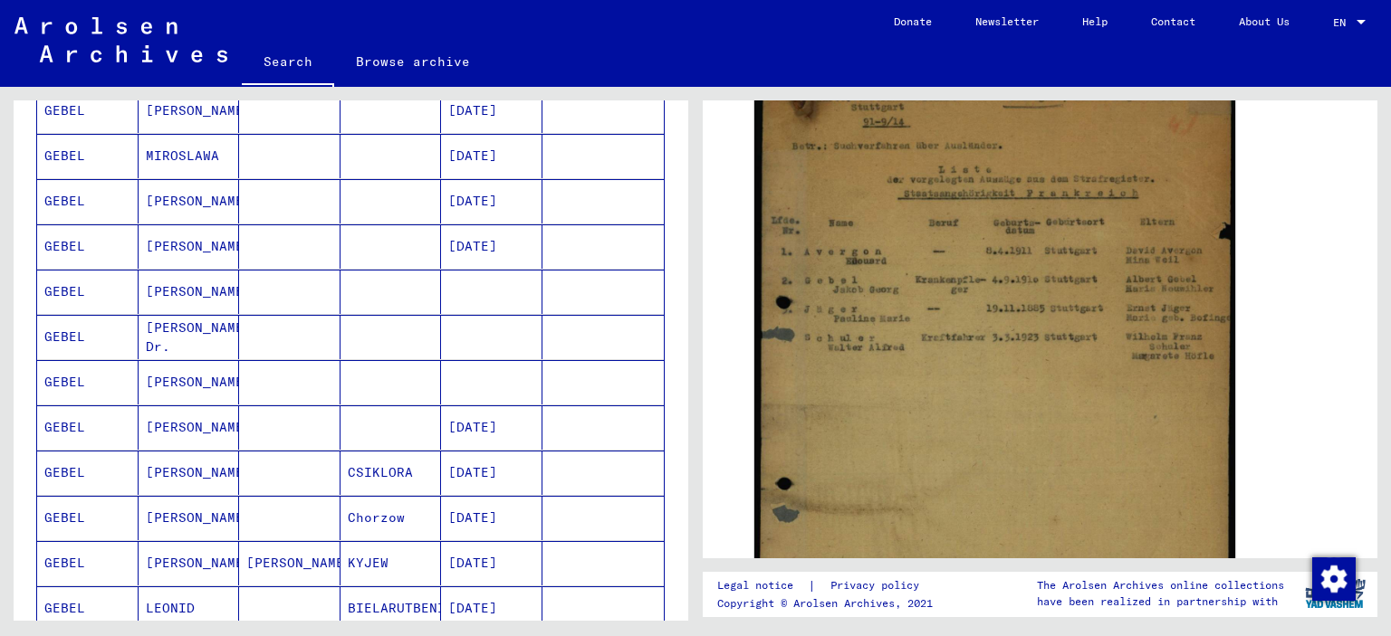
scroll to position [1183, 0]
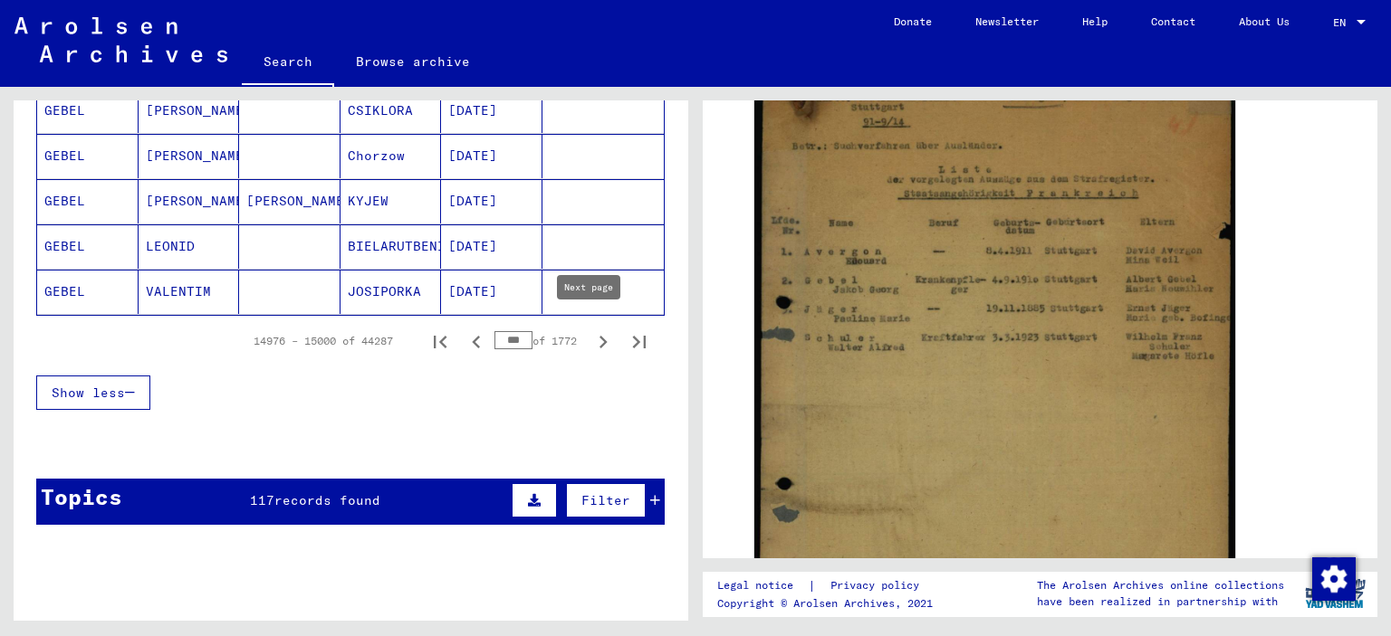
click at [590, 333] on icon "Next page" at bounding box center [602, 342] width 25 height 25
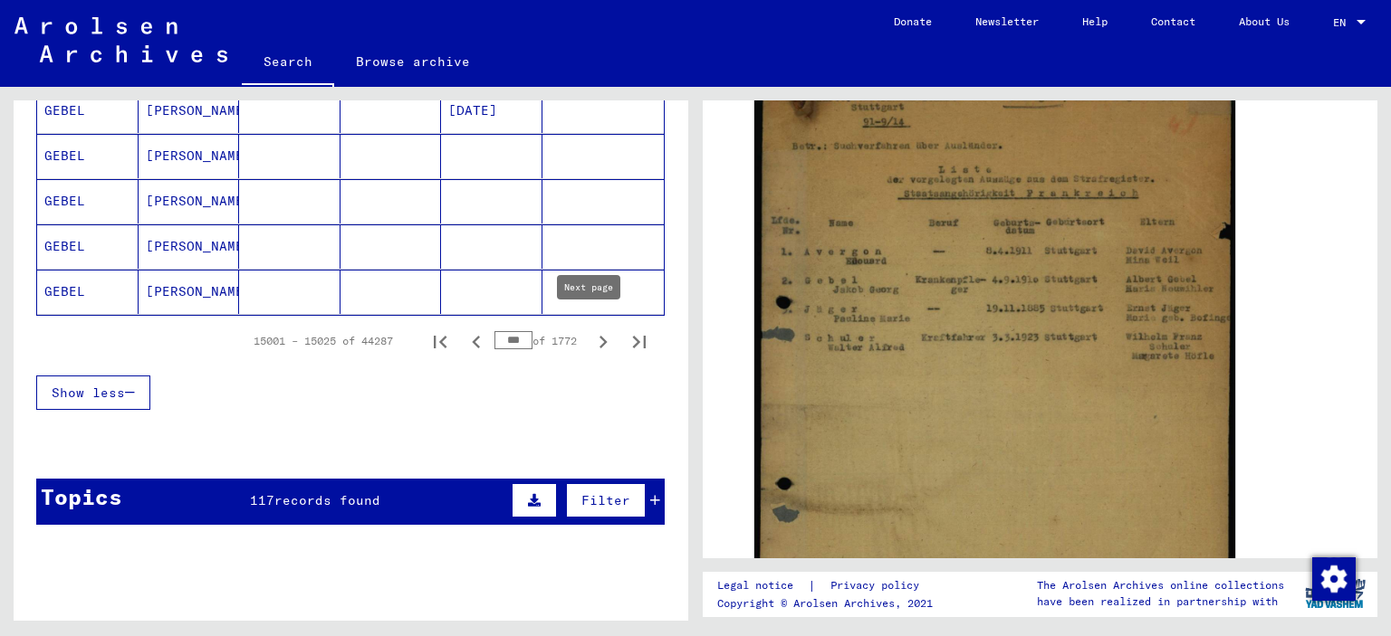
click at [590, 332] on icon "Next page" at bounding box center [602, 342] width 25 height 25
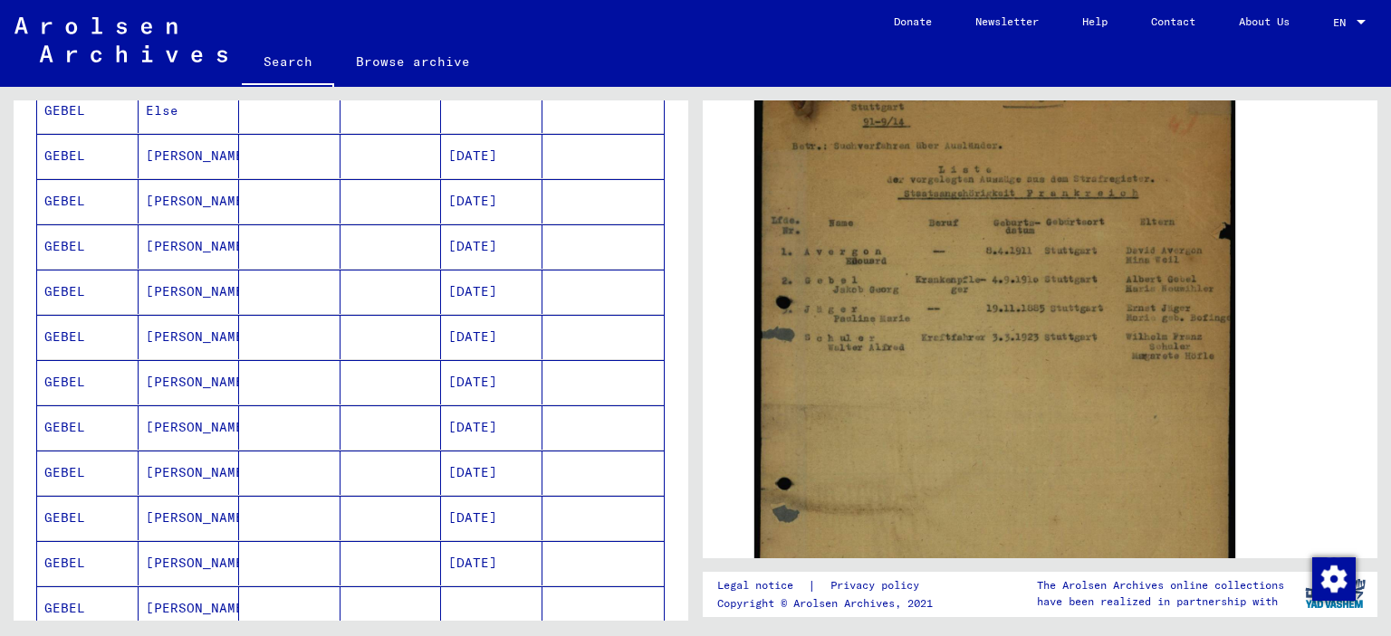
scroll to position [368, 0]
click at [165, 289] on mat-cell "[PERSON_NAME]" at bounding box center [189, 292] width 101 height 44
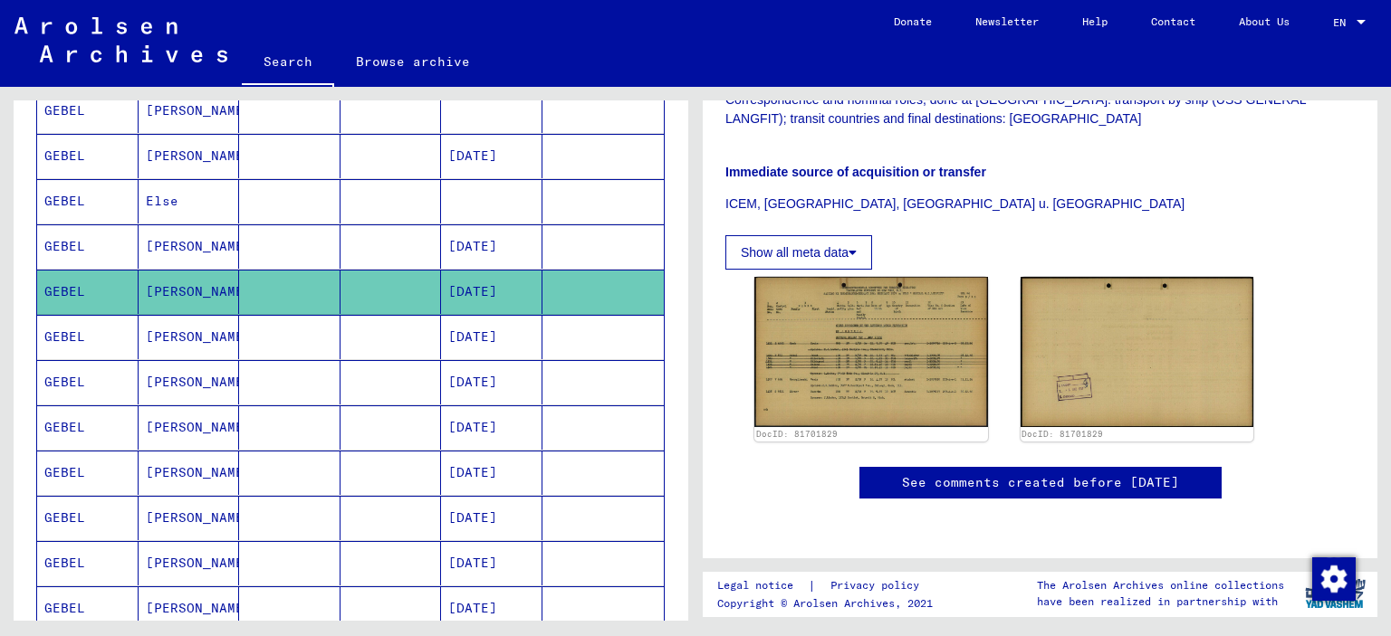
scroll to position [543, 0]
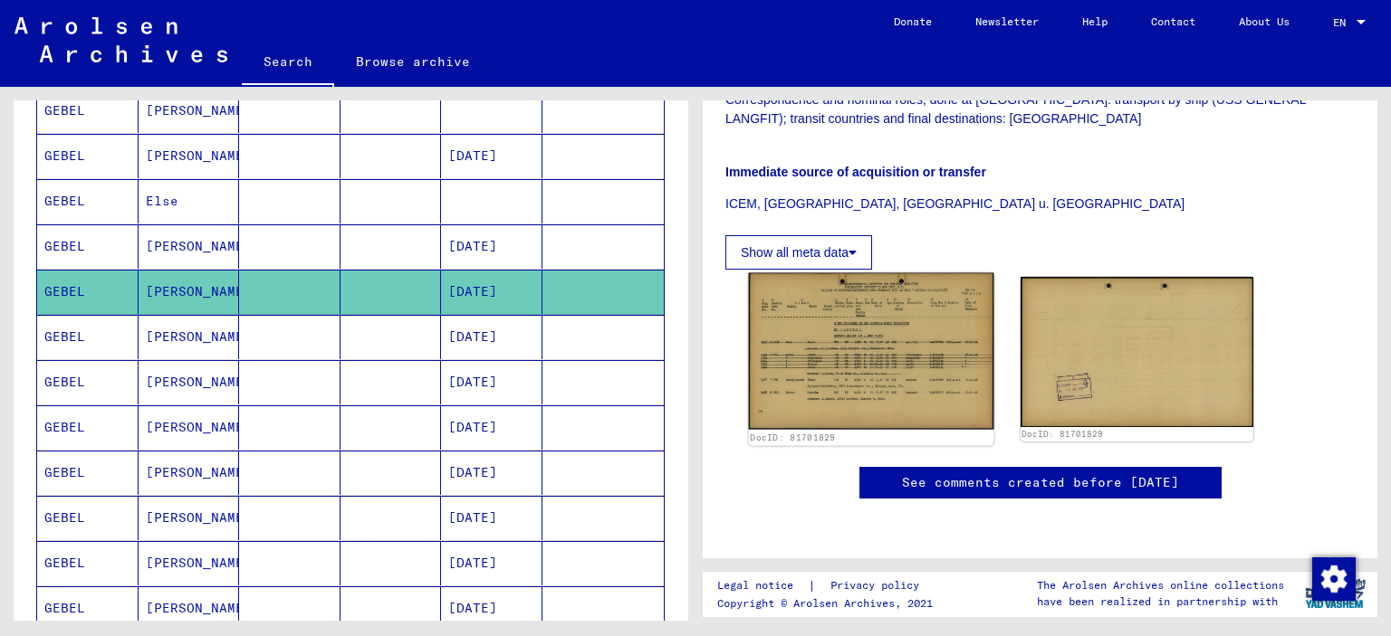
click at [860, 273] on img at bounding box center [871, 352] width 244 height 158
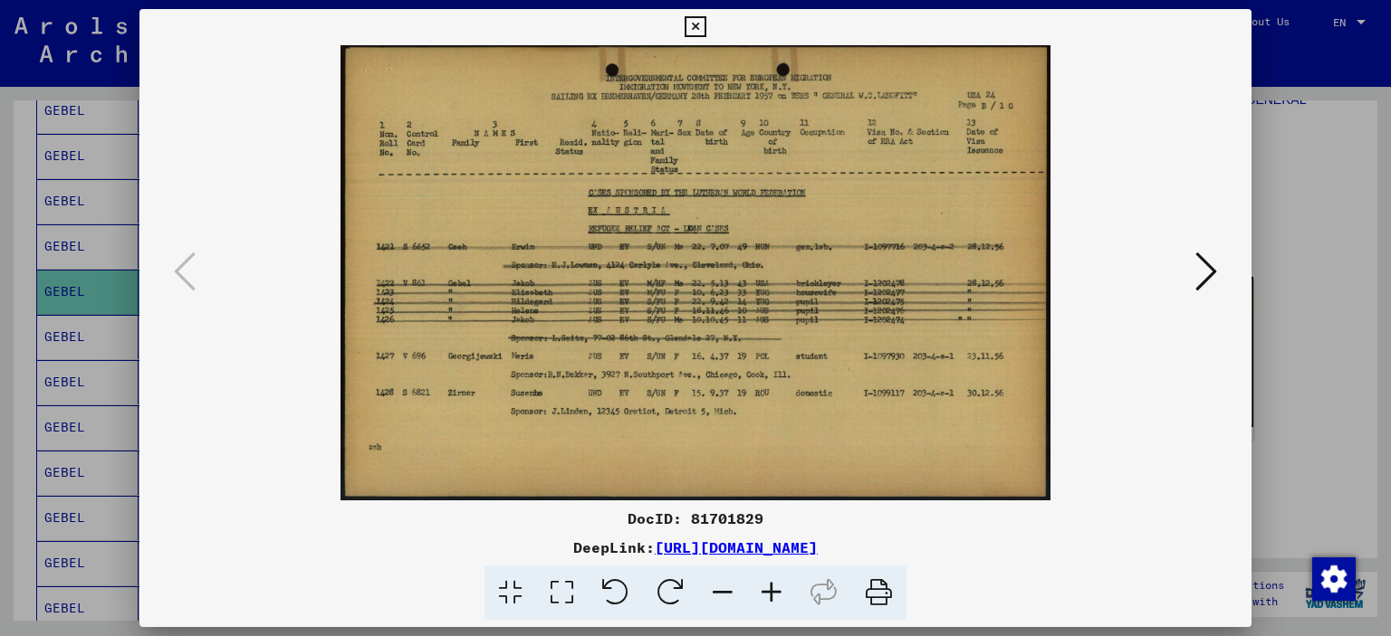
click at [1207, 267] on icon at bounding box center [1206, 271] width 22 height 43
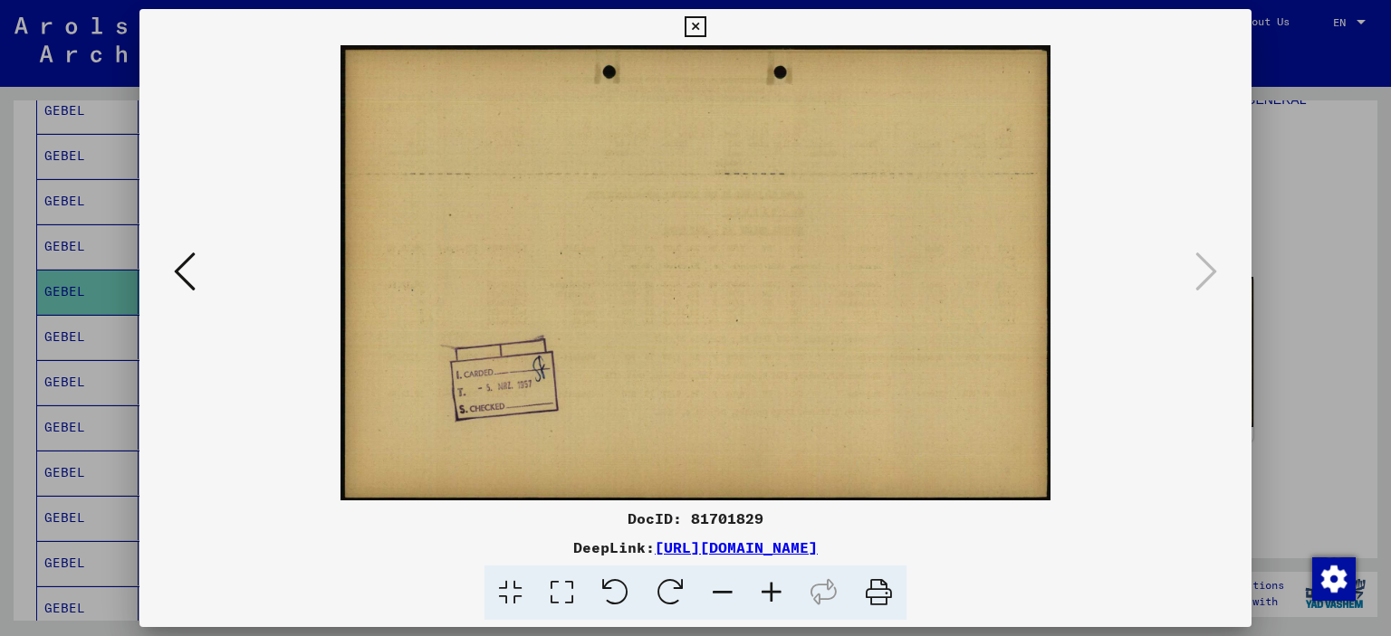
click at [176, 276] on icon at bounding box center [185, 271] width 22 height 43
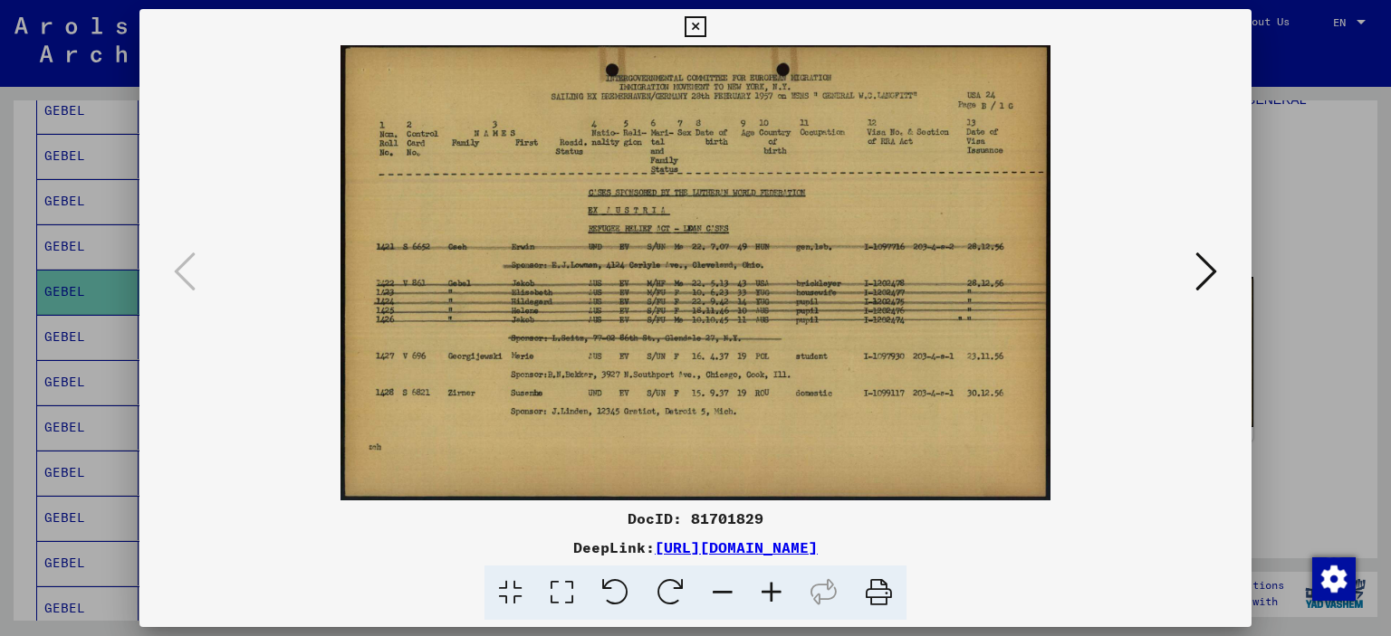
click at [1296, 235] on div at bounding box center [695, 318] width 1391 height 636
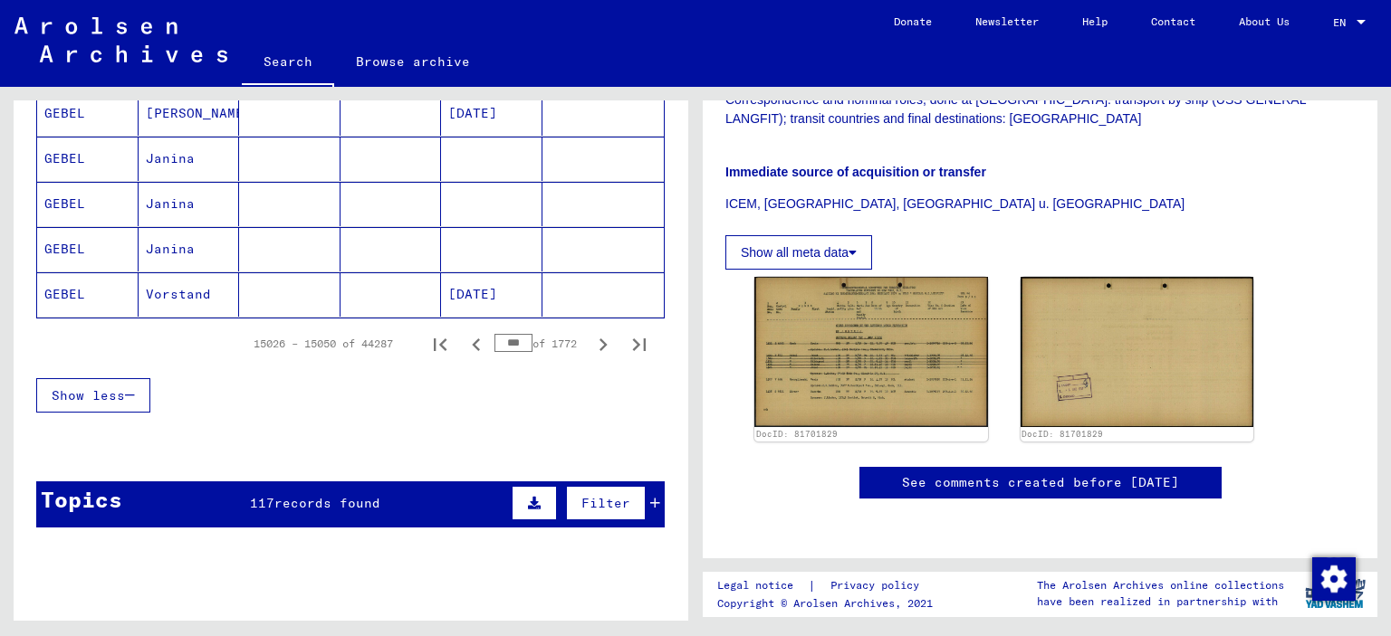
scroll to position [1183, 0]
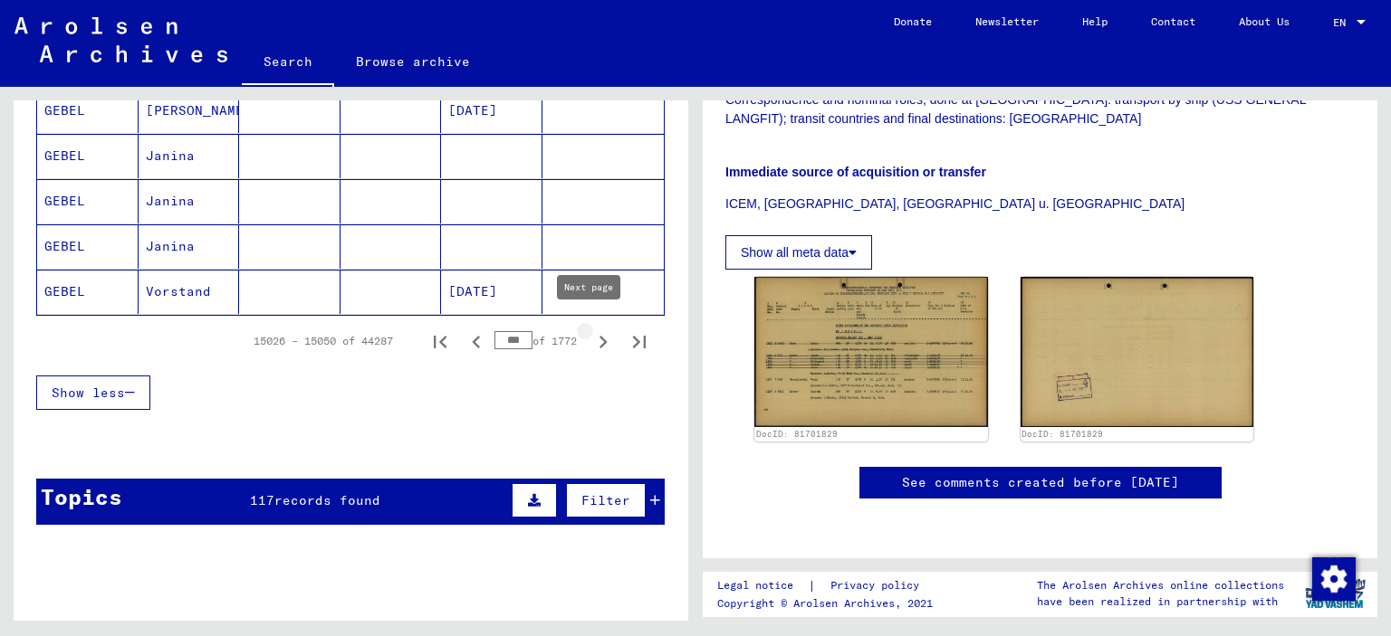
click at [590, 332] on icon "Next page" at bounding box center [602, 342] width 25 height 25
click at [599, 336] on icon "Next page" at bounding box center [603, 342] width 8 height 13
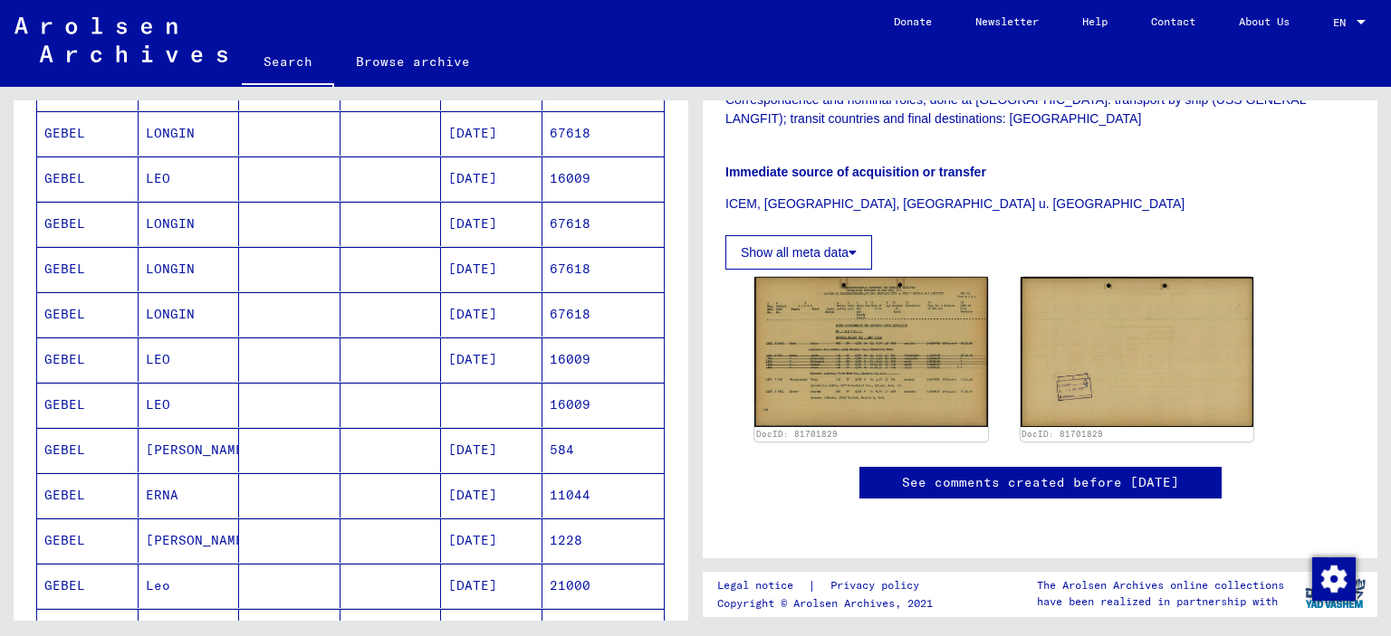
scroll to position [1093, 0]
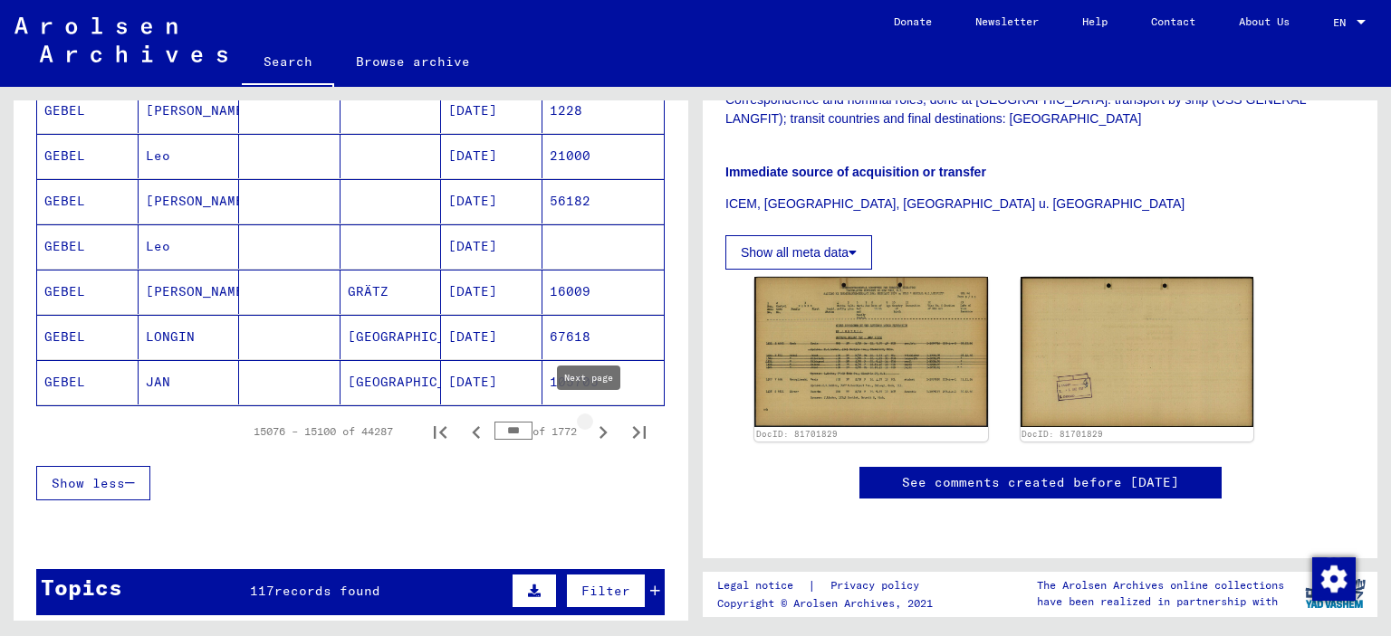
click at [590, 422] on icon "Next page" at bounding box center [602, 432] width 25 height 25
type input "***"
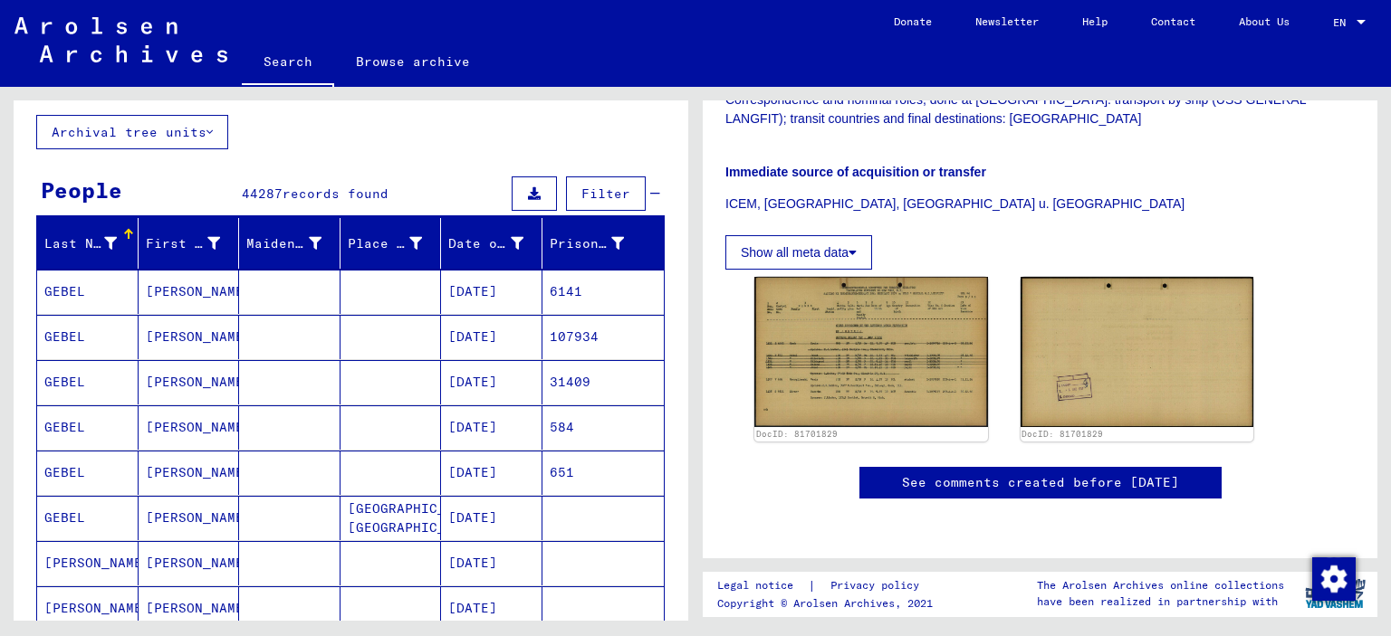
scroll to position [187, 0]
